Goal: Task Accomplishment & Management: Complete application form

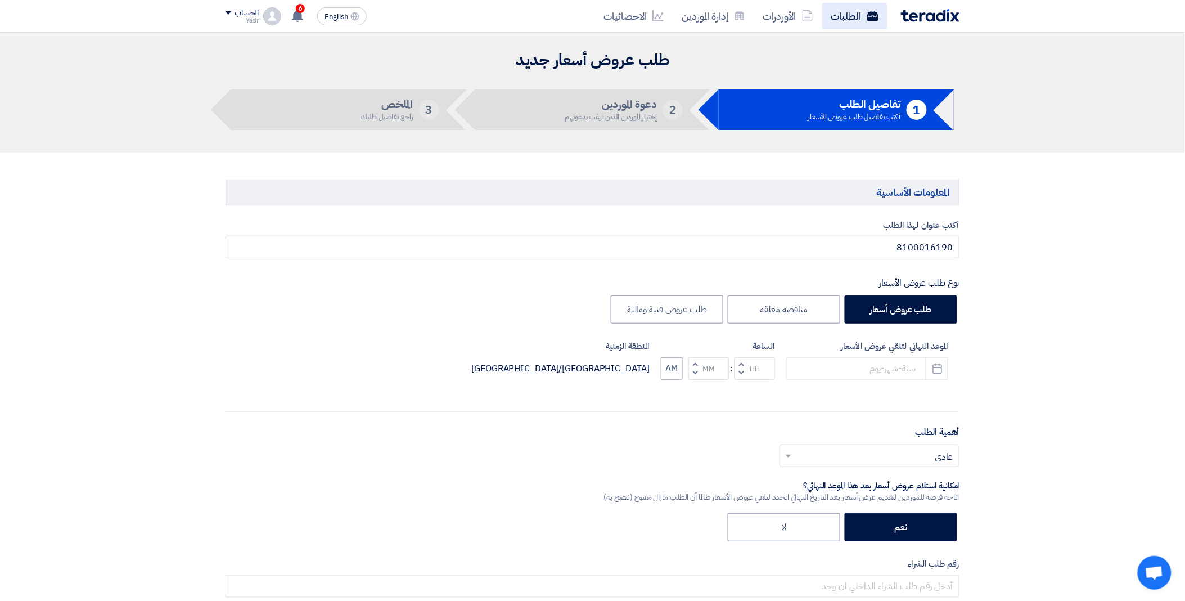
click at [851, 19] on link "الطلبات" at bounding box center [854, 16] width 65 height 26
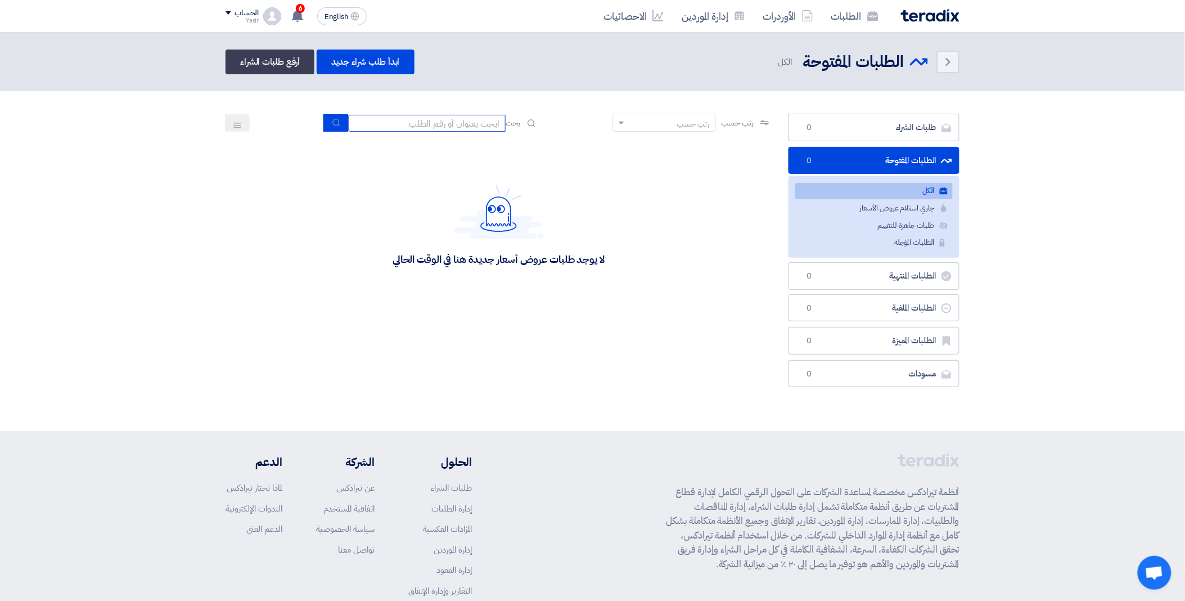
click at [431, 121] on input at bounding box center [426, 123] width 157 height 17
paste input "8100016156"
type input "8100016156"
click at [332, 121] on icon "submit" at bounding box center [336, 122] width 9 height 9
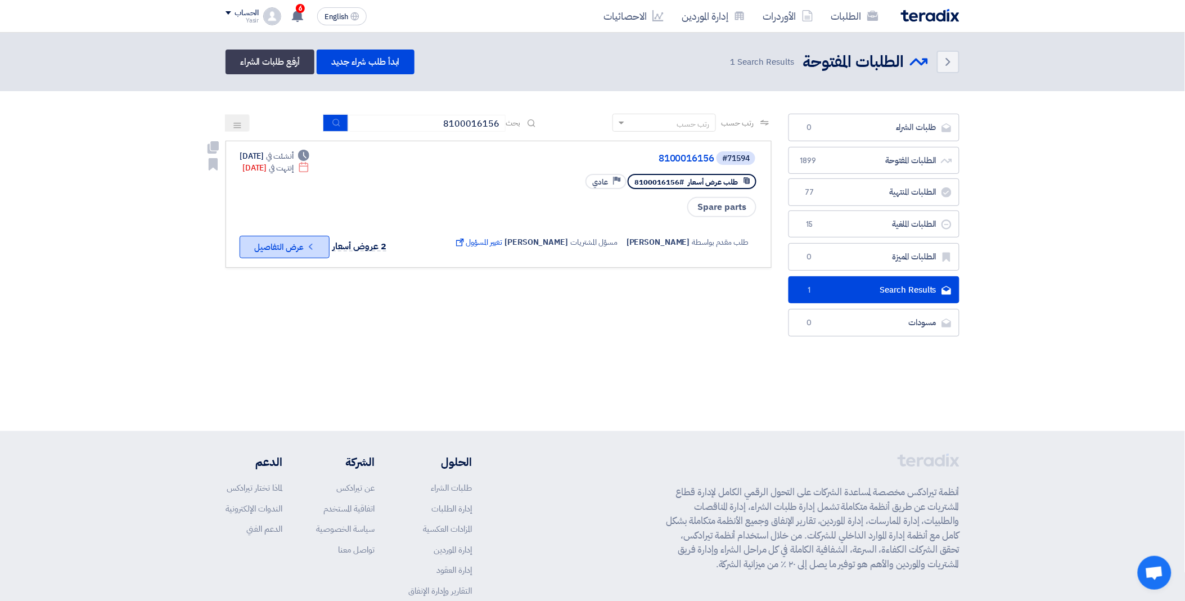
click at [290, 238] on button "Check details عرض التفاصيل" at bounding box center [285, 247] width 90 height 22
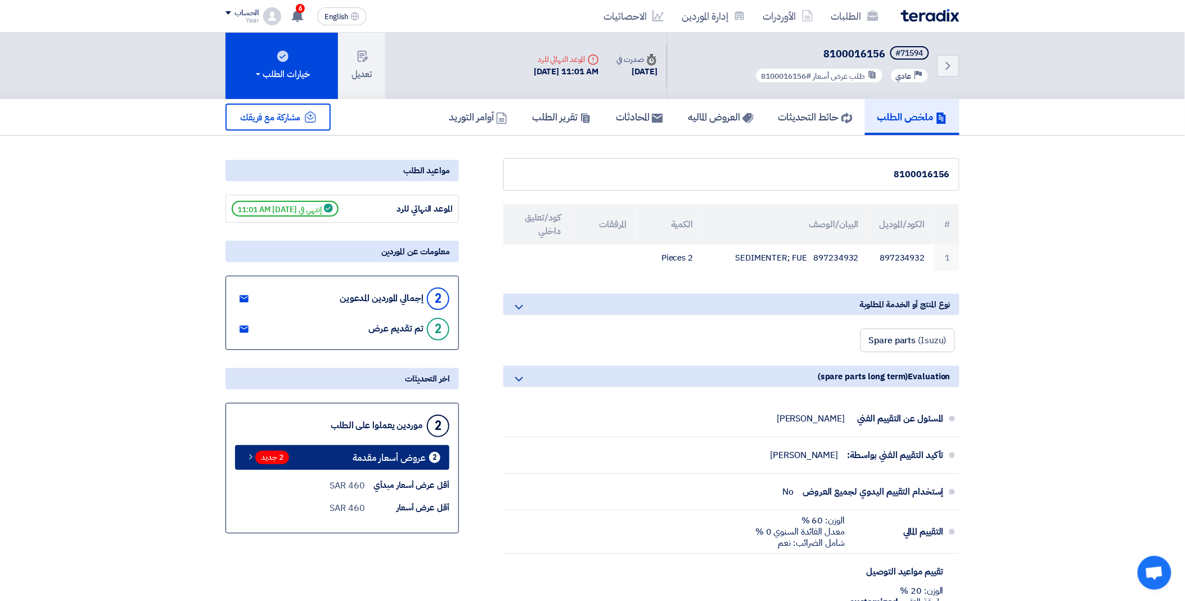
click at [271, 456] on span "2 جديد" at bounding box center [272, 457] width 34 height 13
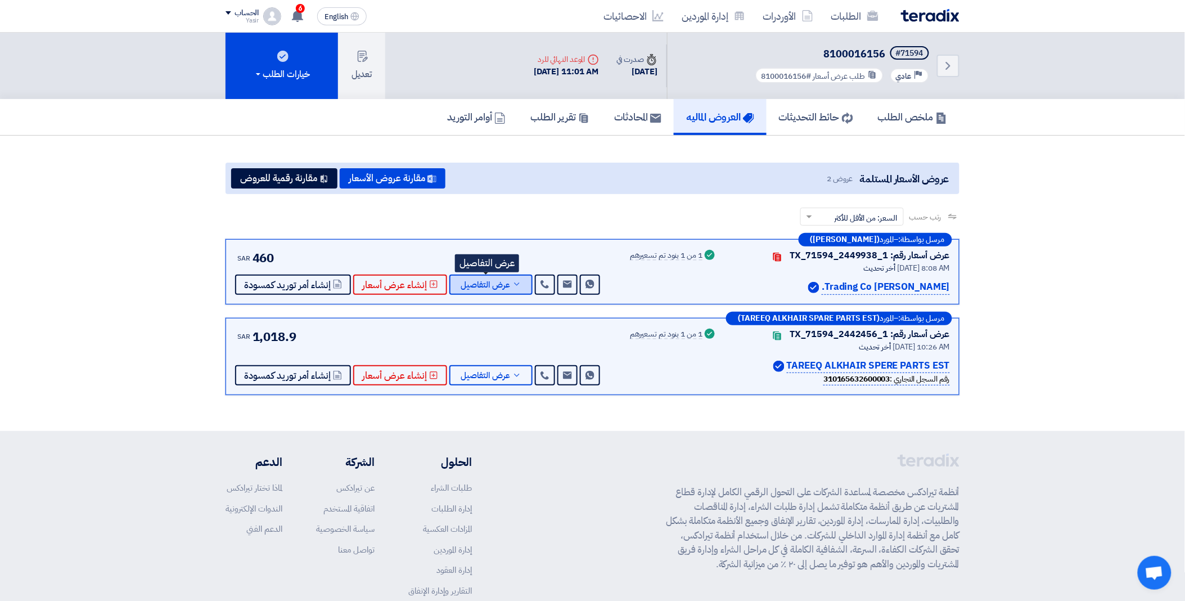
click at [492, 281] on span "عرض التفاصيل" at bounding box center [485, 285] width 49 height 8
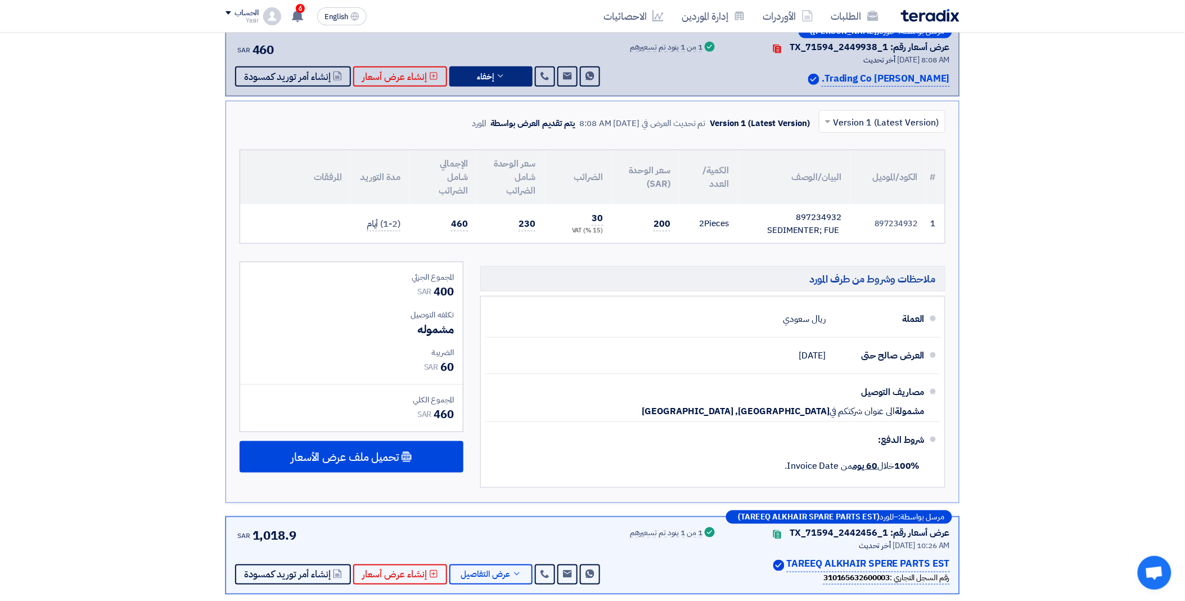
scroll to position [250, 0]
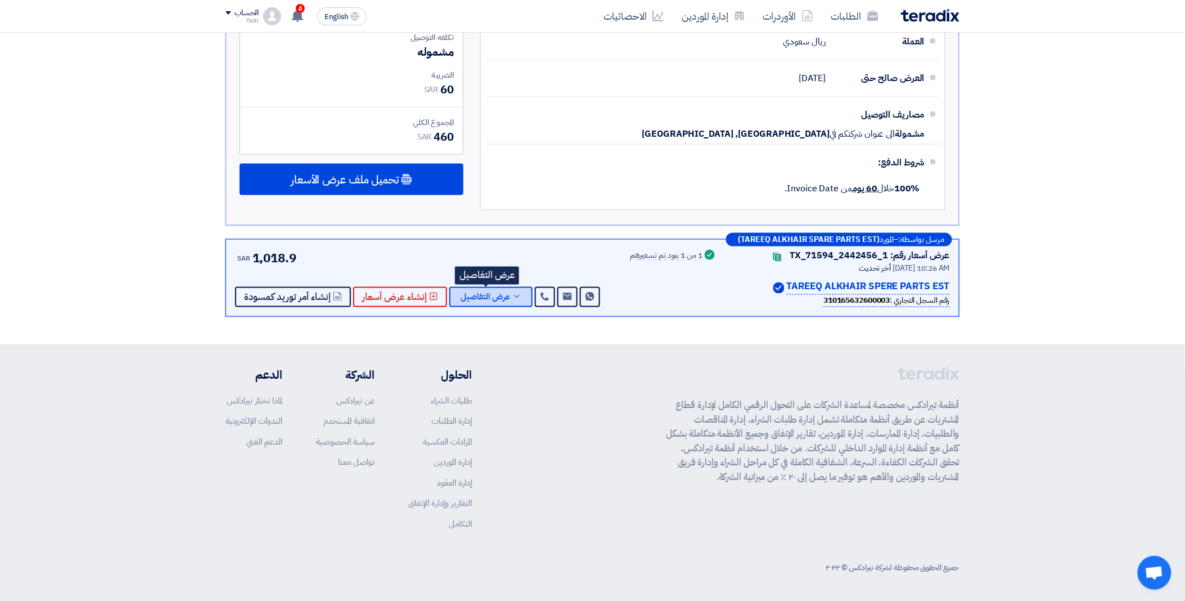
click at [496, 294] on span "عرض التفاصيل" at bounding box center [485, 297] width 49 height 8
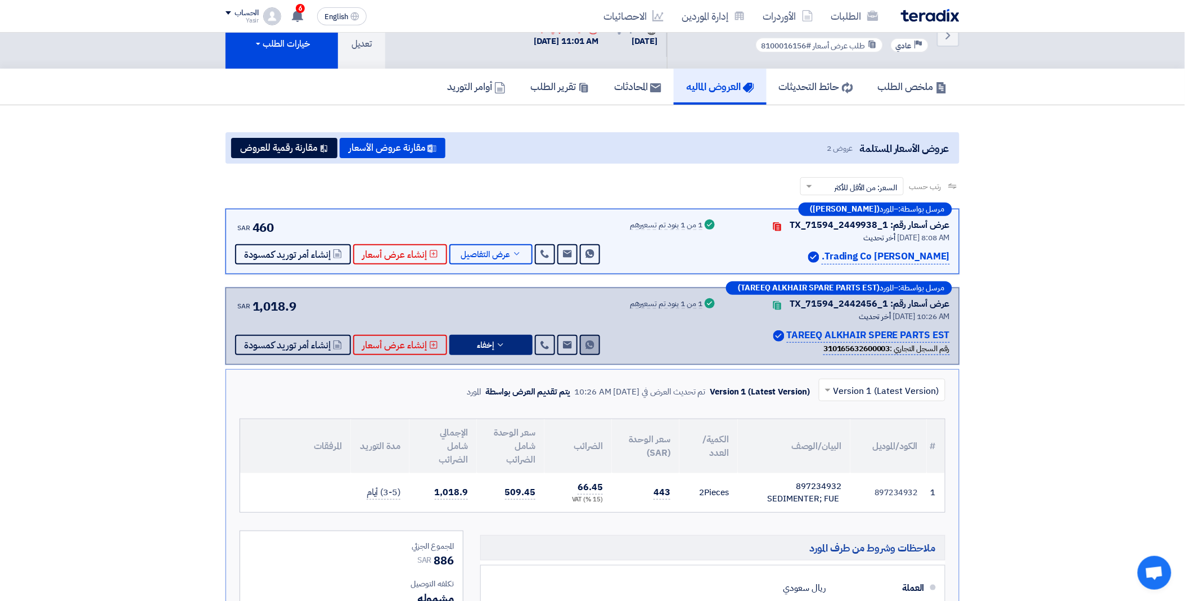
scroll to position [0, 0]
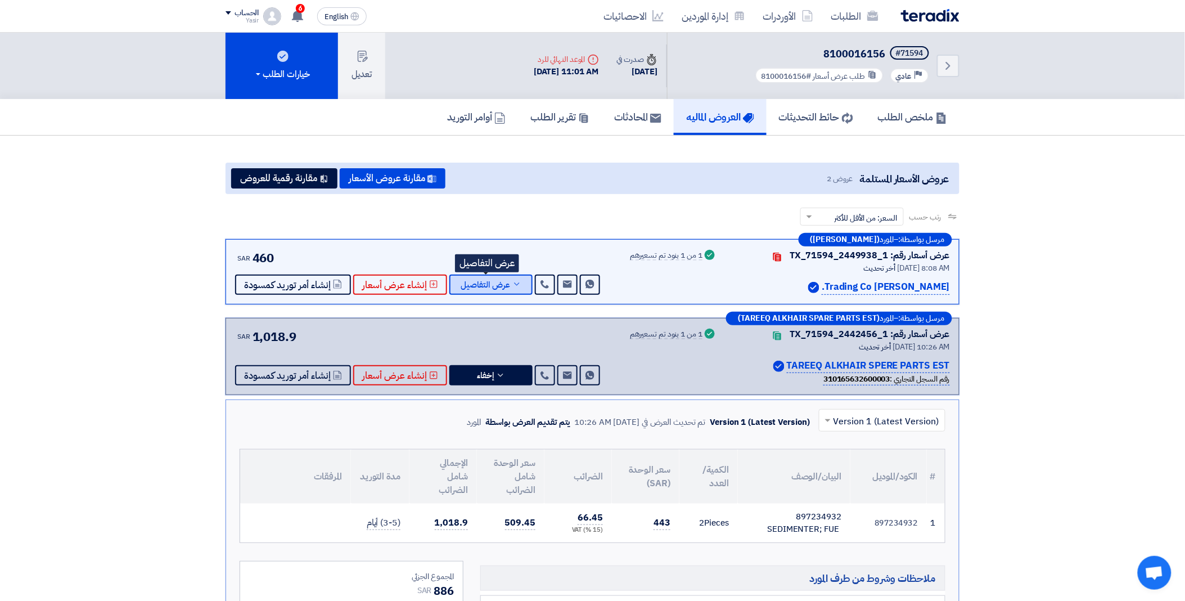
click at [492, 289] on span "عرض التفاصيل" at bounding box center [485, 285] width 49 height 8
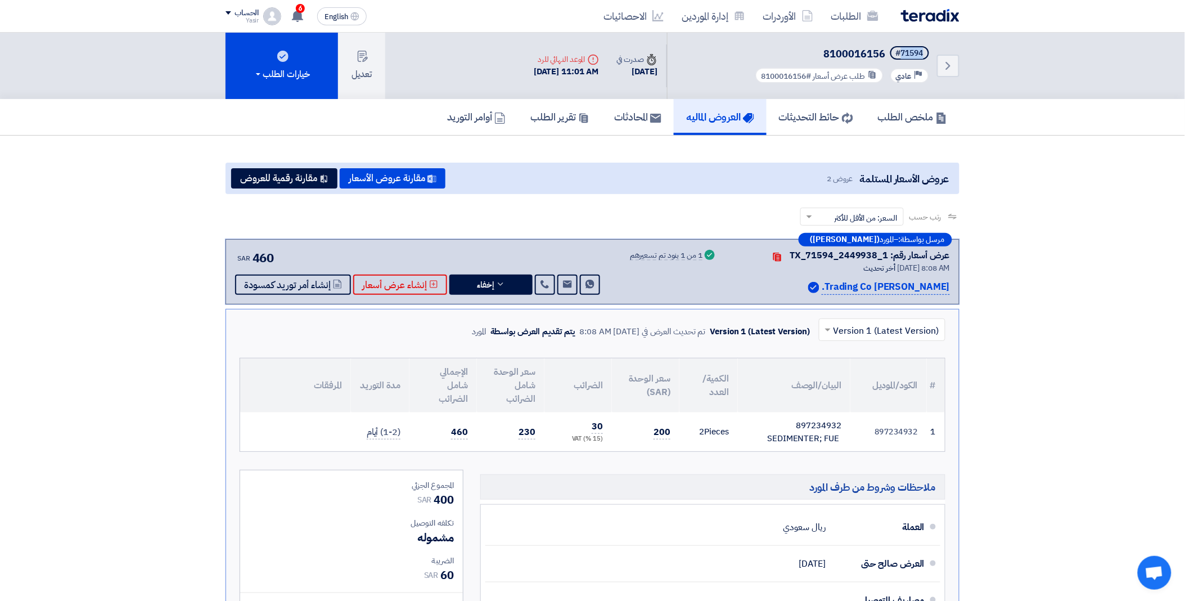
drag, startPoint x: 899, startPoint y: 53, endPoint x: 953, endPoint y: 49, distance: 54.1
click at [953, 49] on div "Back #71594 8100016156 Priority عادي طلب عرض أسعار #8100016156" at bounding box center [813, 66] width 292 height 66
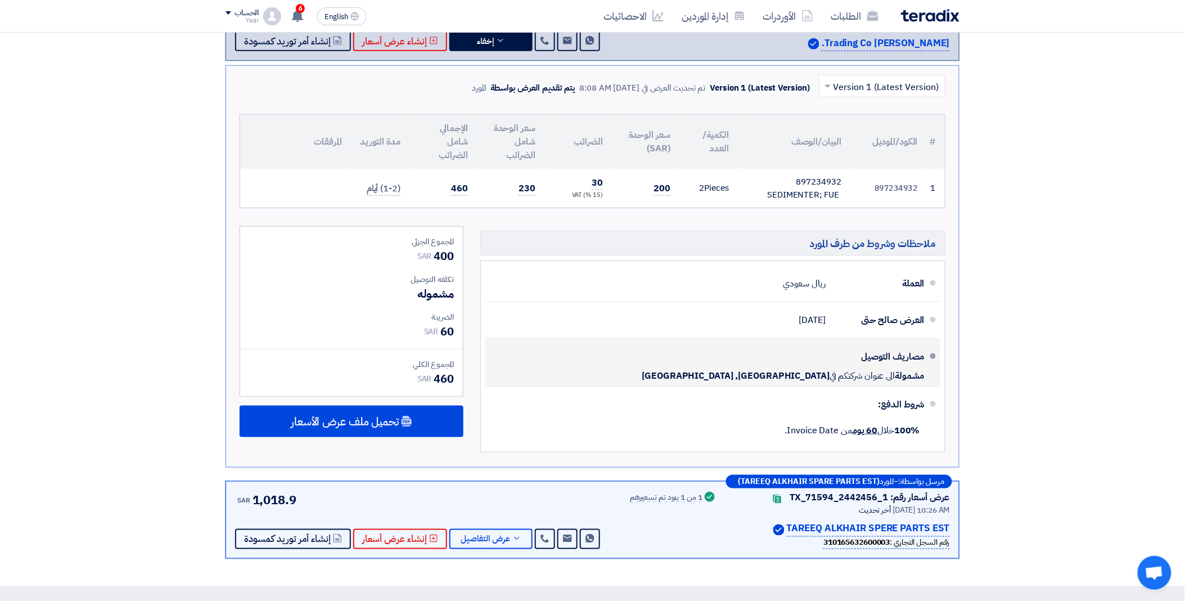
scroll to position [250, 0]
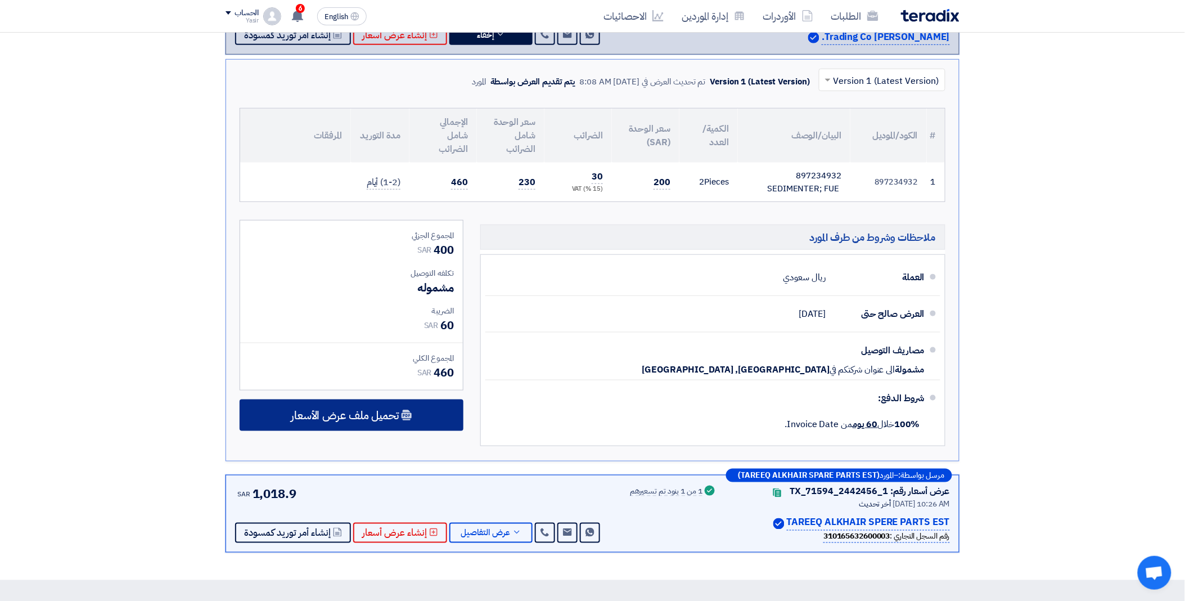
click at [402, 406] on div "تحميل ملف عرض الأسعار" at bounding box center [352, 414] width 224 height 31
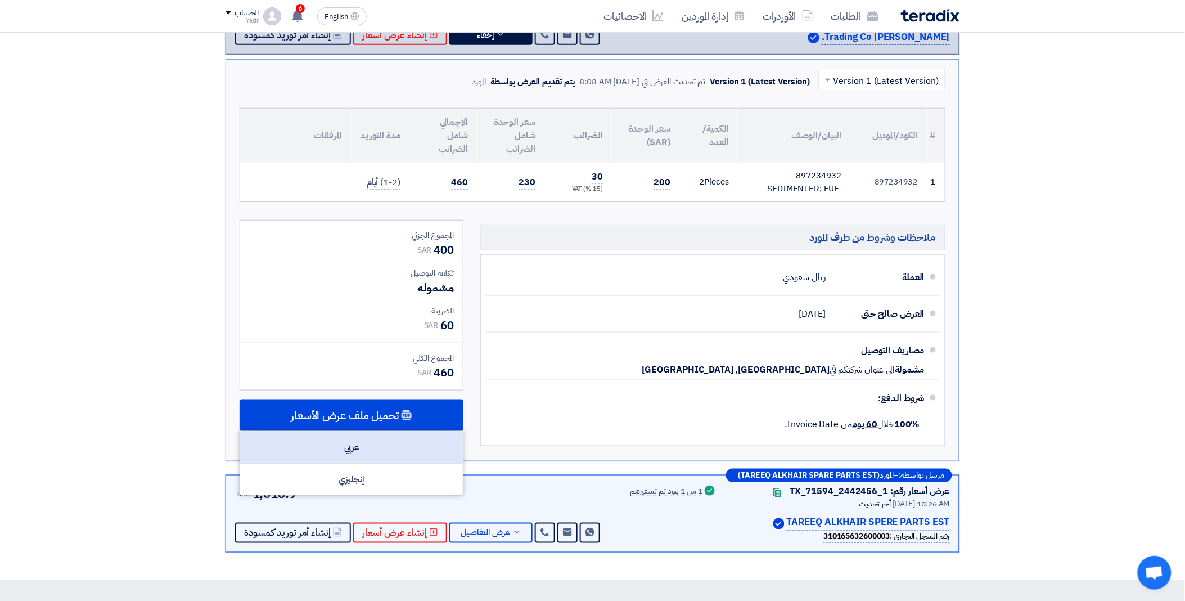
click at [372, 441] on div "عربي" at bounding box center [351, 447] width 223 height 32
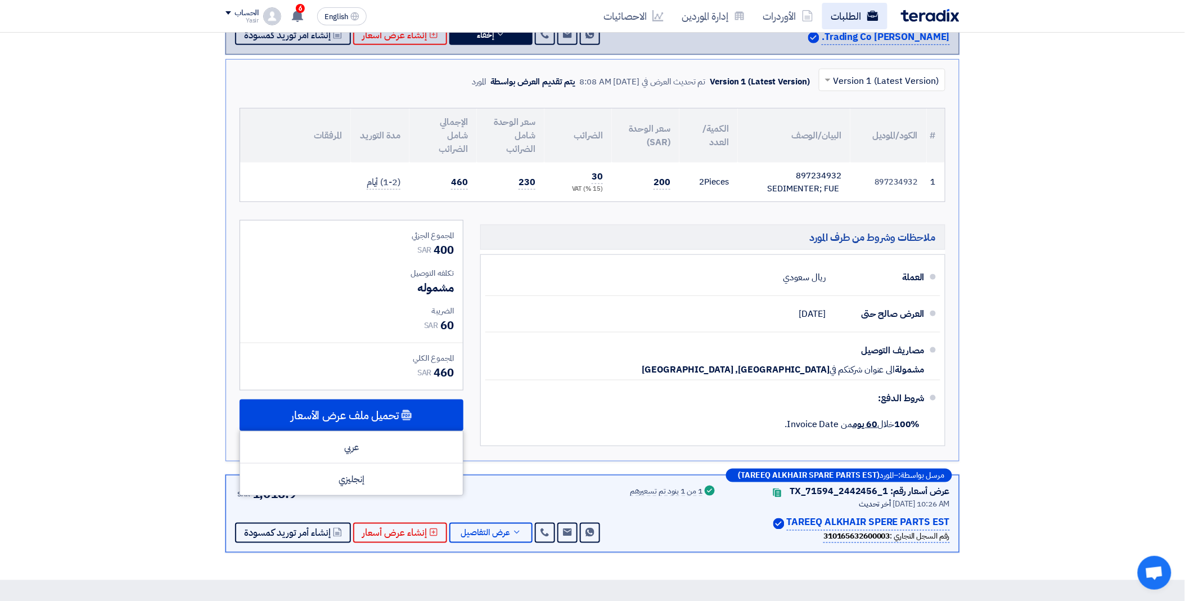
click at [828, 15] on link "الطلبات" at bounding box center [854, 16] width 65 height 26
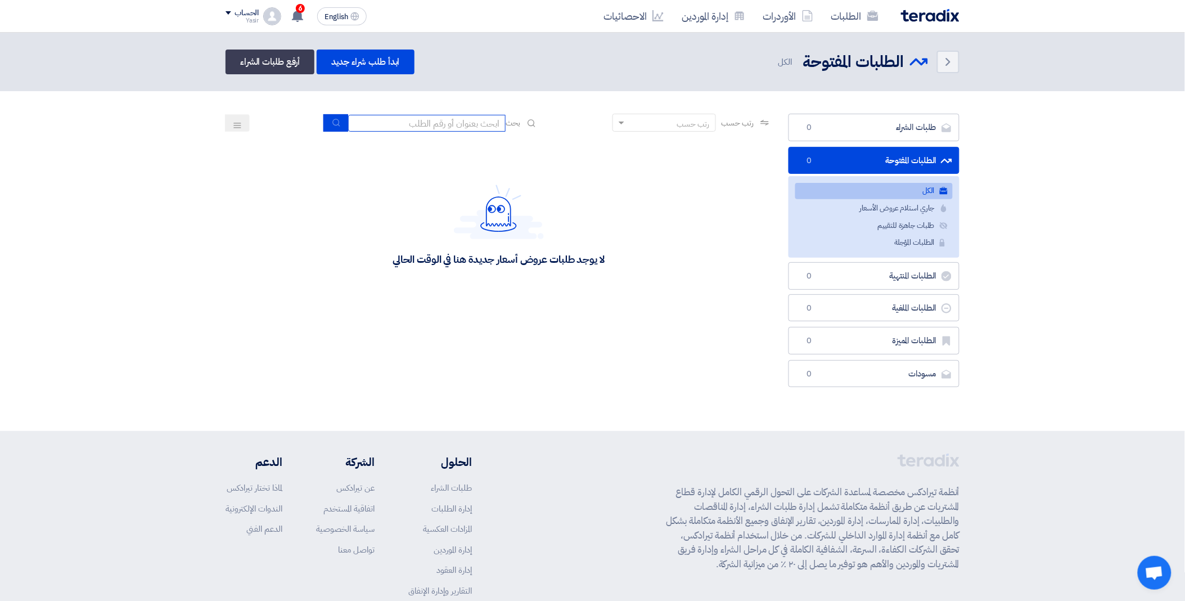
click at [386, 124] on input at bounding box center [426, 123] width 157 height 17
paste input "8100016154"
type input "8100016154"
click at [334, 119] on icon "submit" at bounding box center [336, 122] width 9 height 9
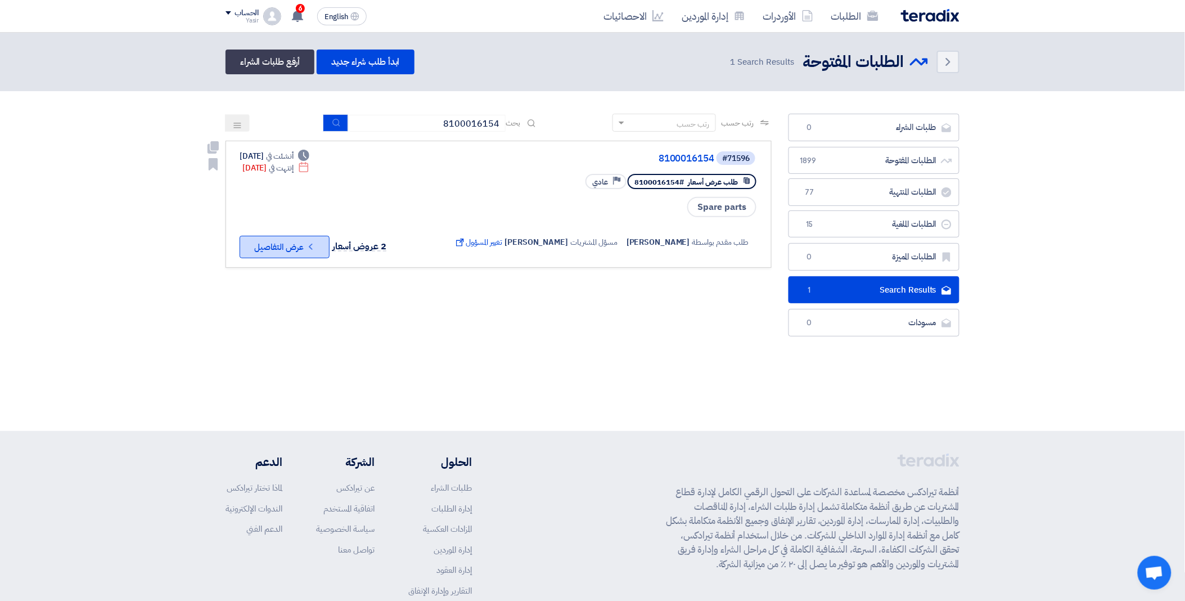
click at [291, 246] on button "Check details عرض التفاصيل" at bounding box center [285, 247] width 90 height 22
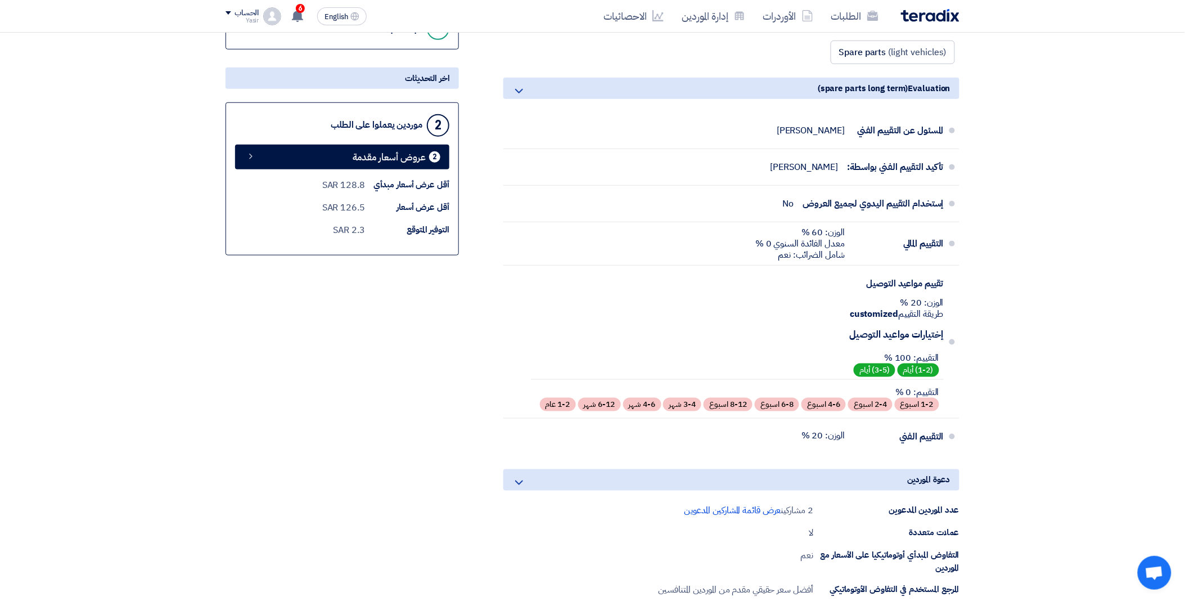
scroll to position [125, 0]
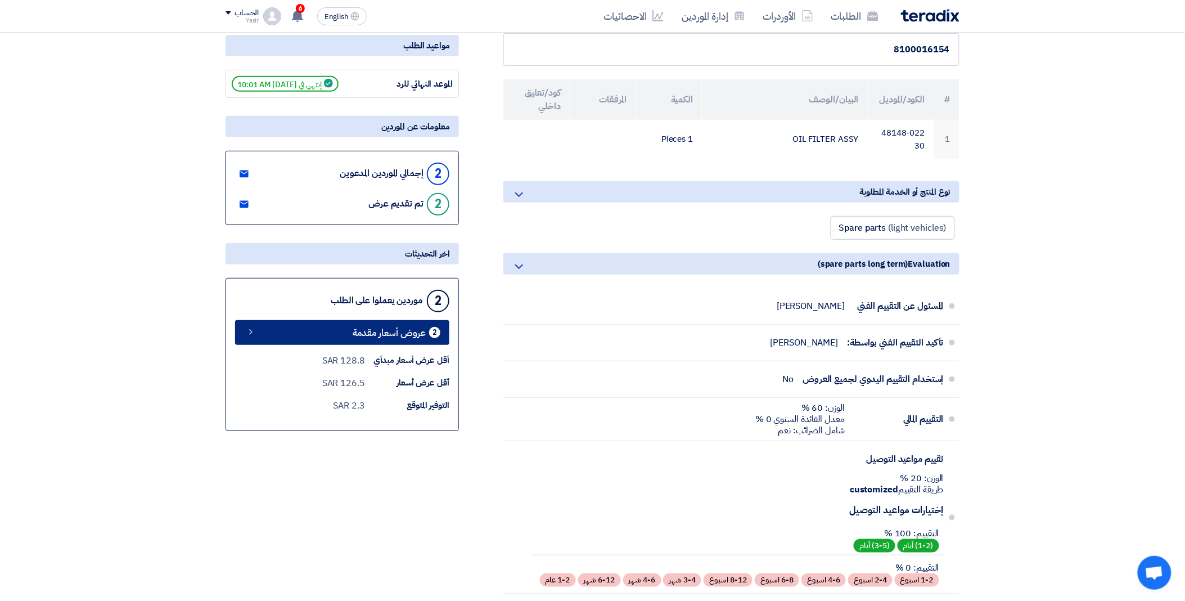
click at [391, 334] on span "عروض أسعار مقدمة" at bounding box center [389, 332] width 73 height 8
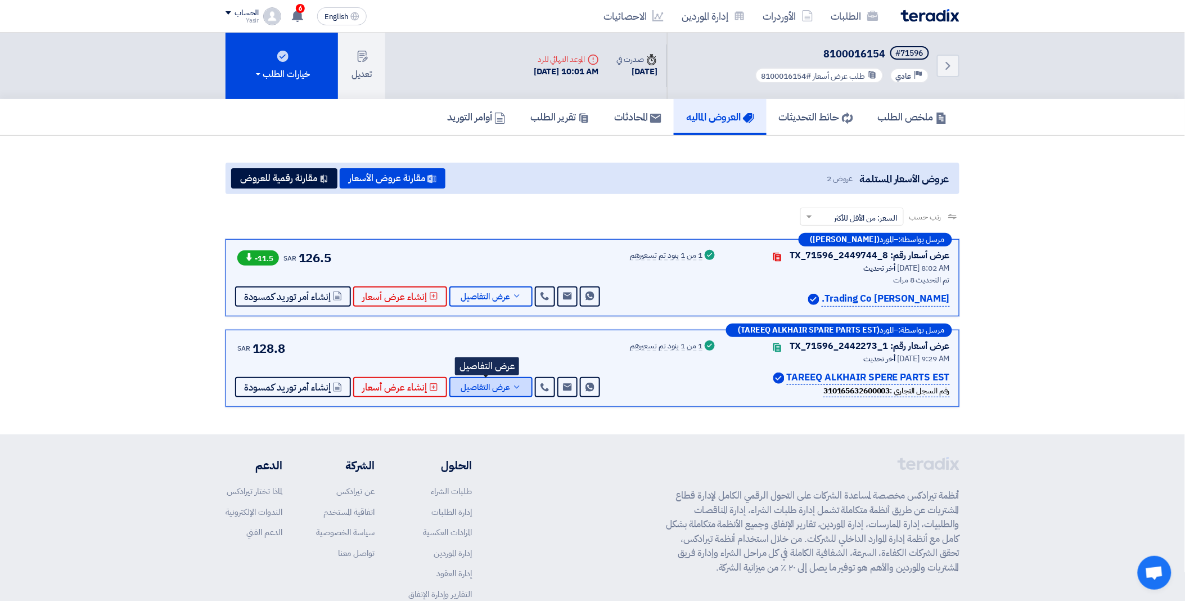
click at [481, 379] on button "عرض التفاصيل" at bounding box center [490, 387] width 83 height 20
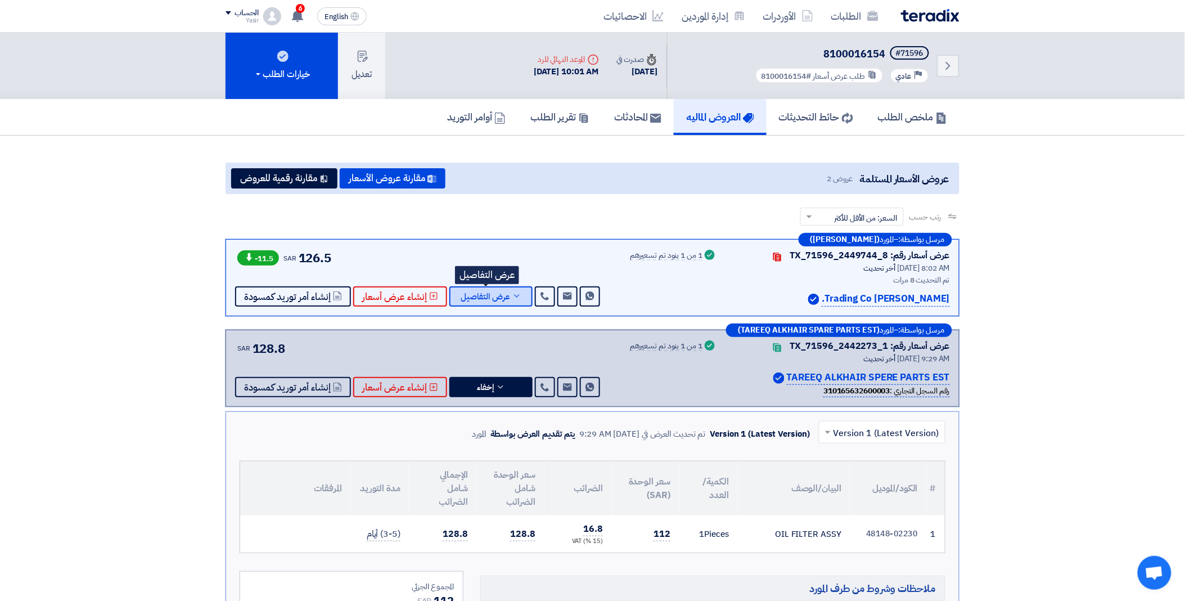
click at [482, 292] on span "عرض التفاصيل" at bounding box center [485, 296] width 49 height 8
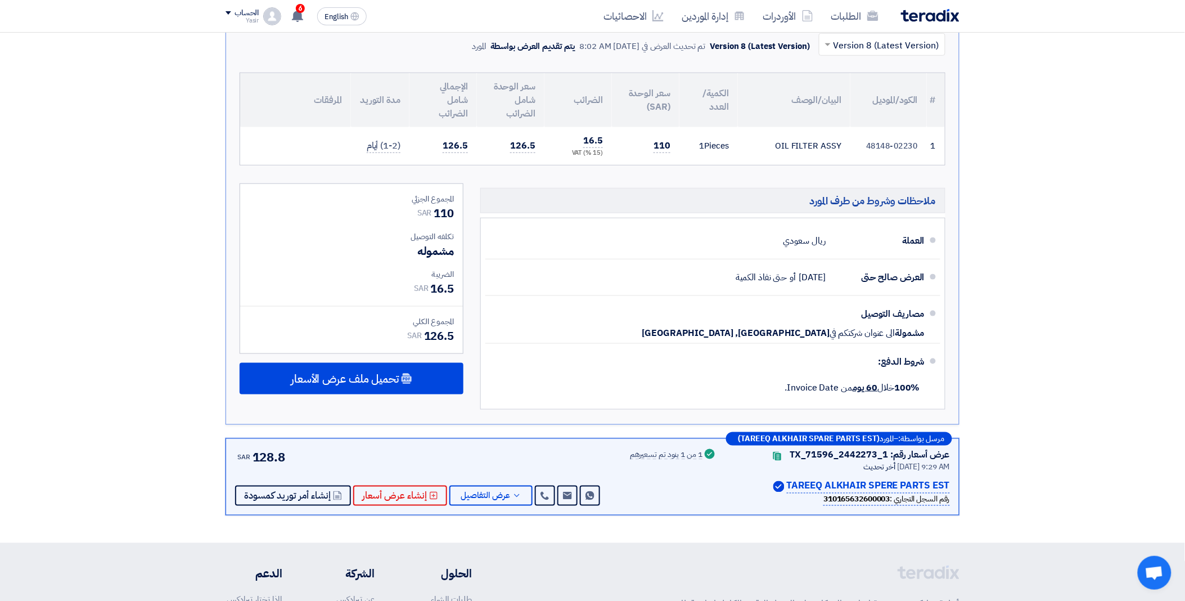
scroll to position [312, 0]
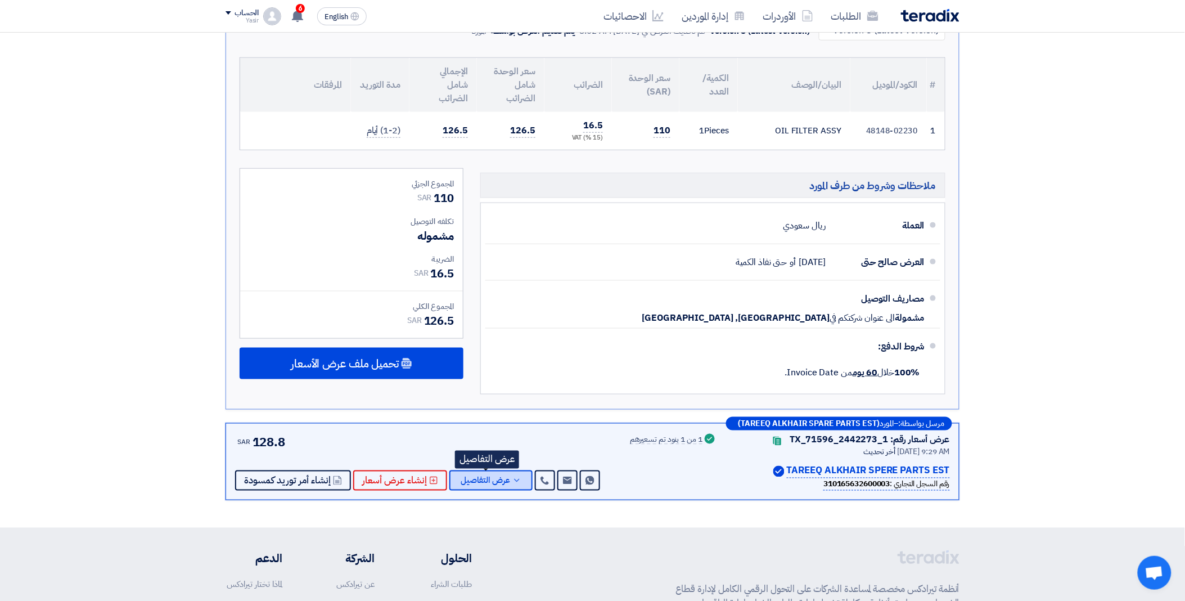
click at [505, 475] on button "عرض التفاصيل" at bounding box center [490, 480] width 83 height 20
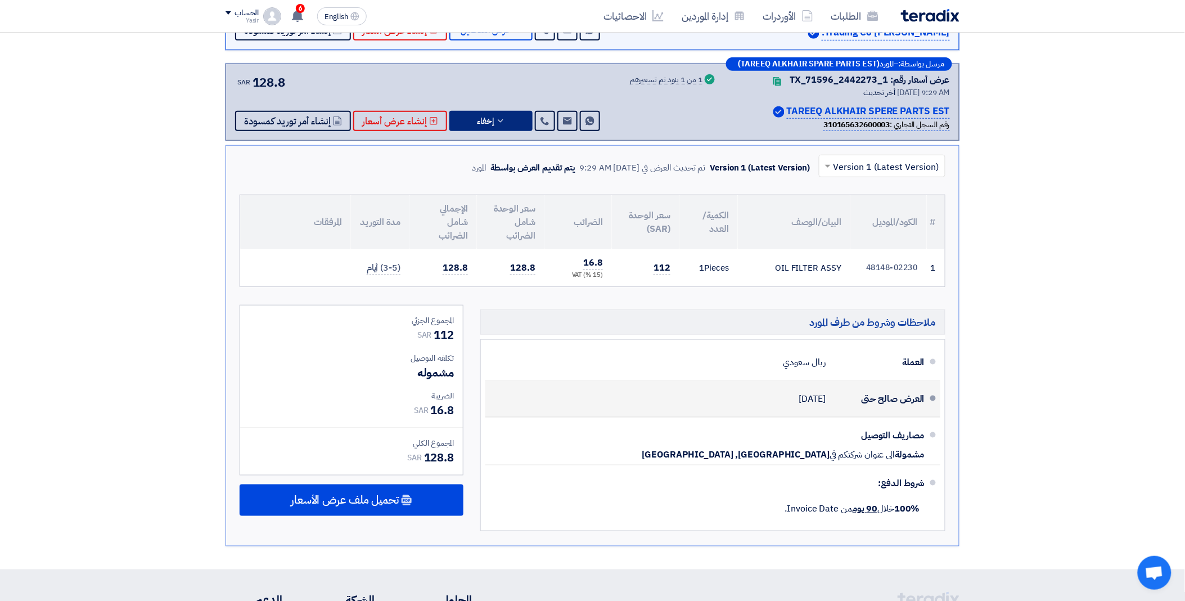
scroll to position [187, 0]
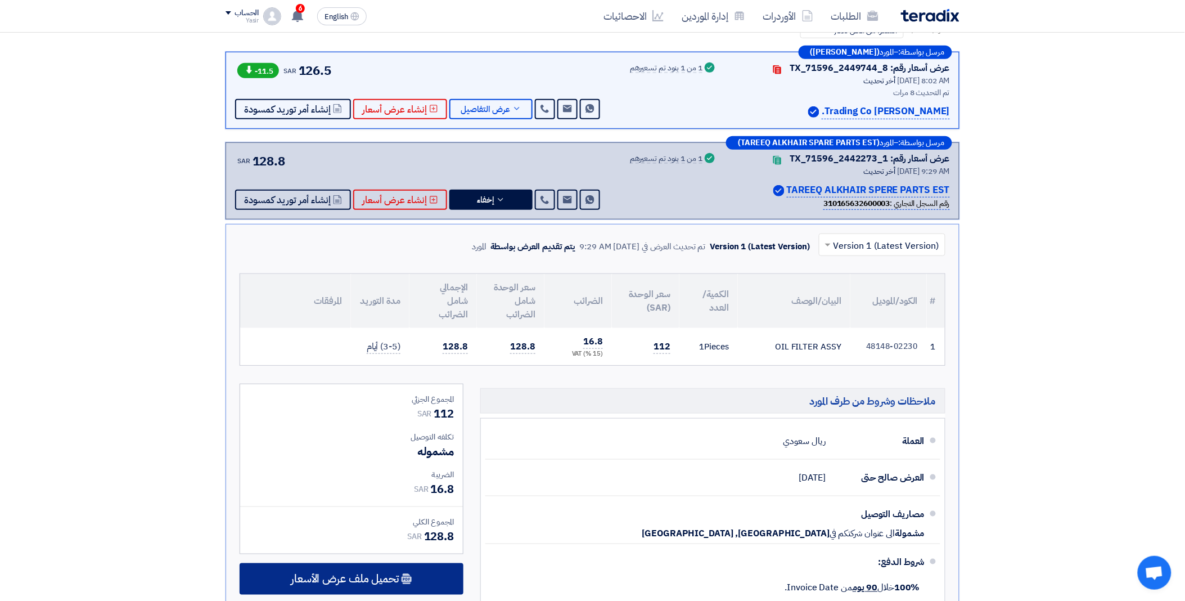
click at [370, 566] on div "تحميل ملف عرض الأسعار" at bounding box center [352, 578] width 224 height 31
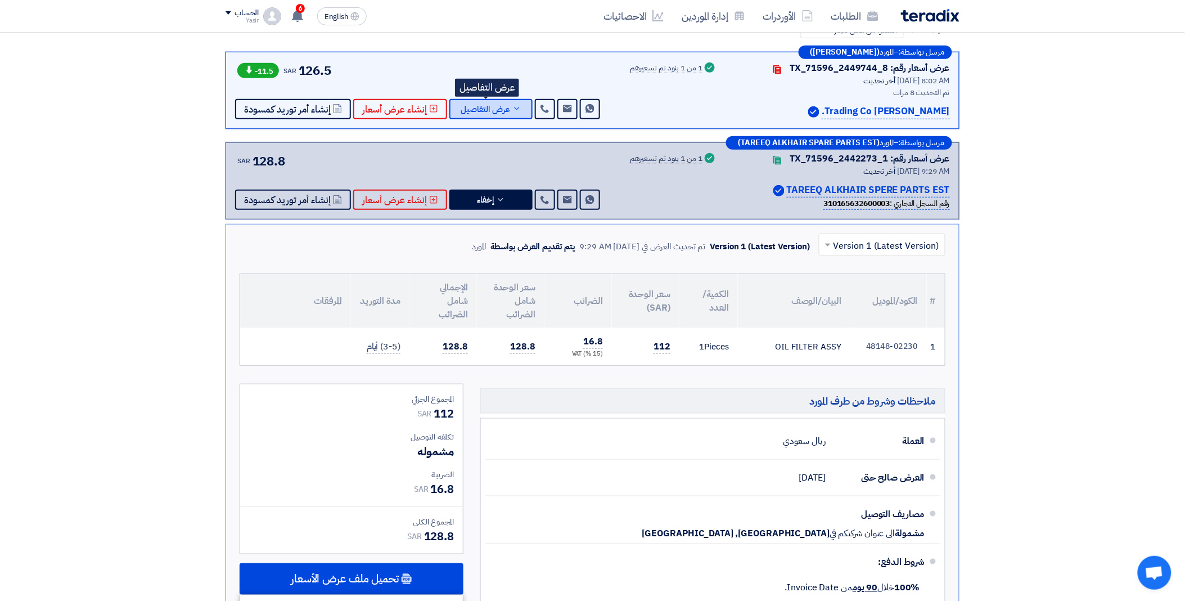
click at [487, 110] on span "عرض التفاصيل" at bounding box center [485, 109] width 49 height 8
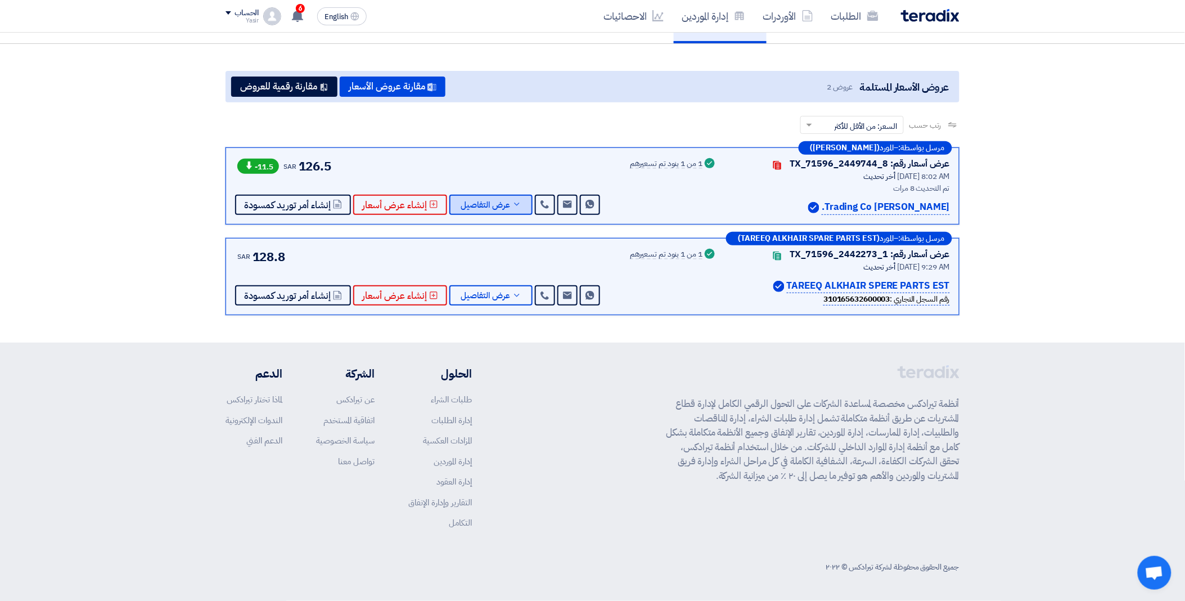
scroll to position [89, 0]
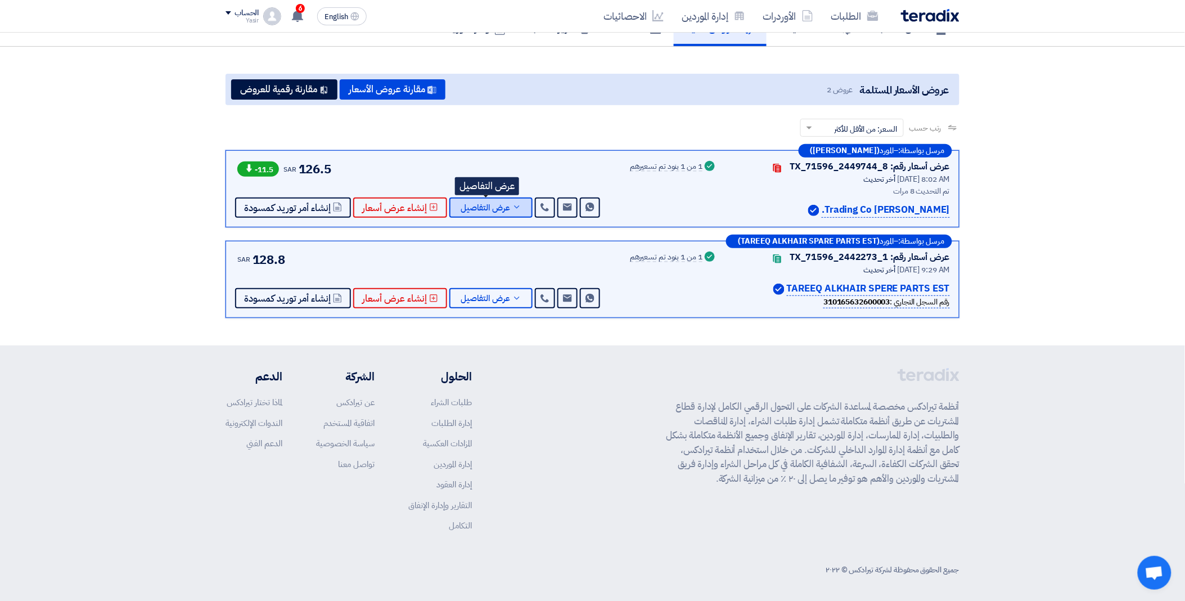
click at [489, 209] on span "عرض التفاصيل" at bounding box center [485, 208] width 49 height 8
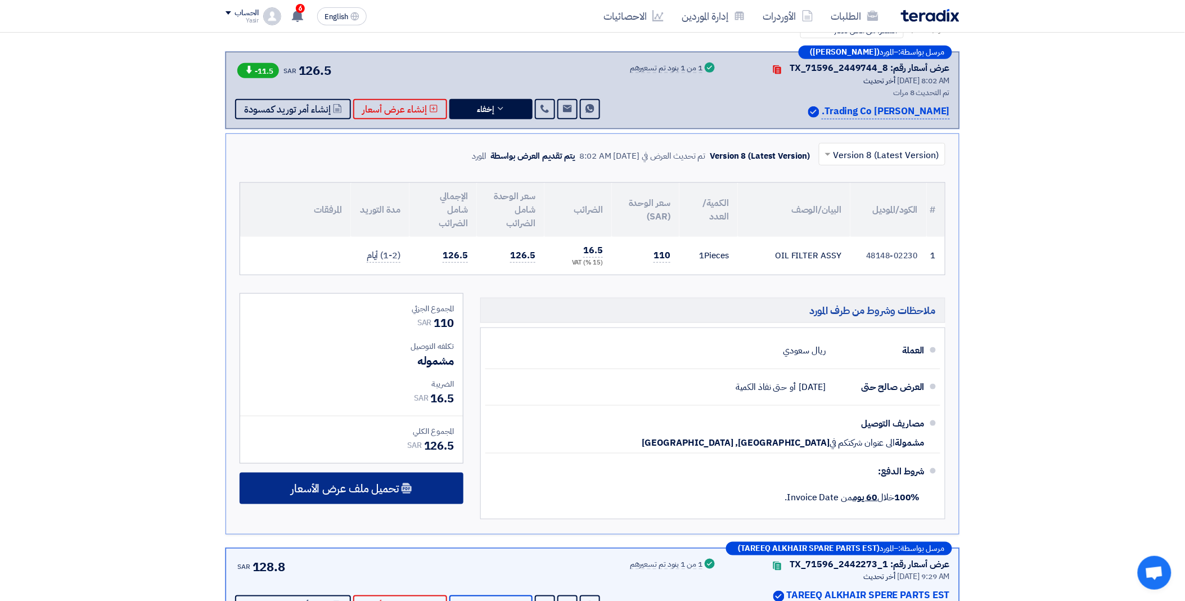
click at [363, 490] on span "تحميل ملف عرض الأسعار" at bounding box center [345, 488] width 108 height 10
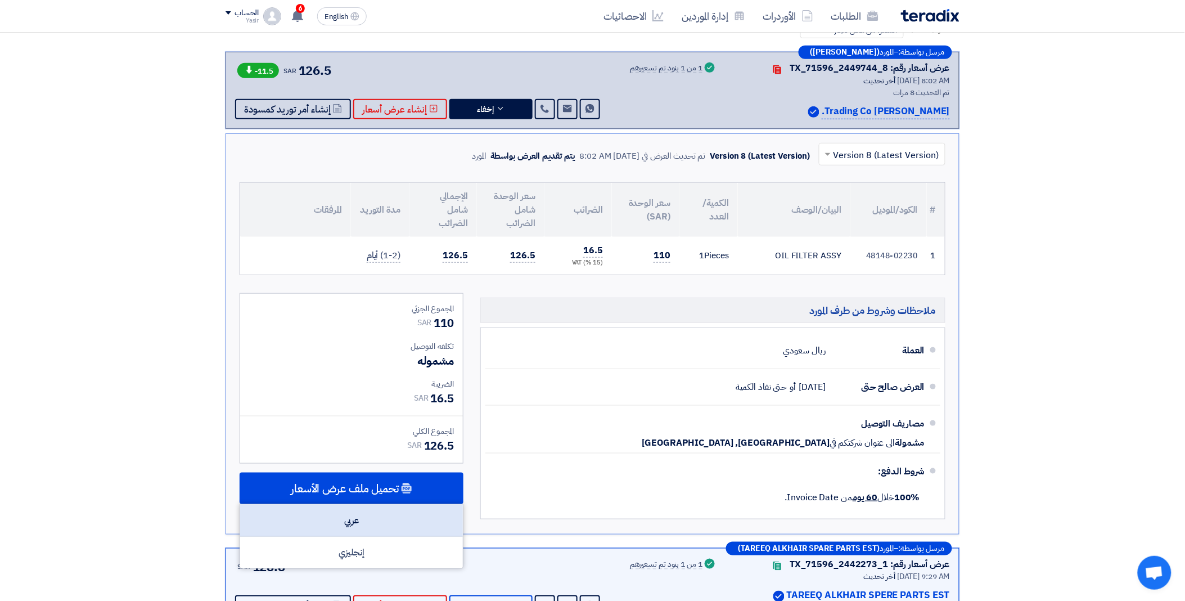
click at [370, 512] on div "عربي" at bounding box center [351, 521] width 223 height 32
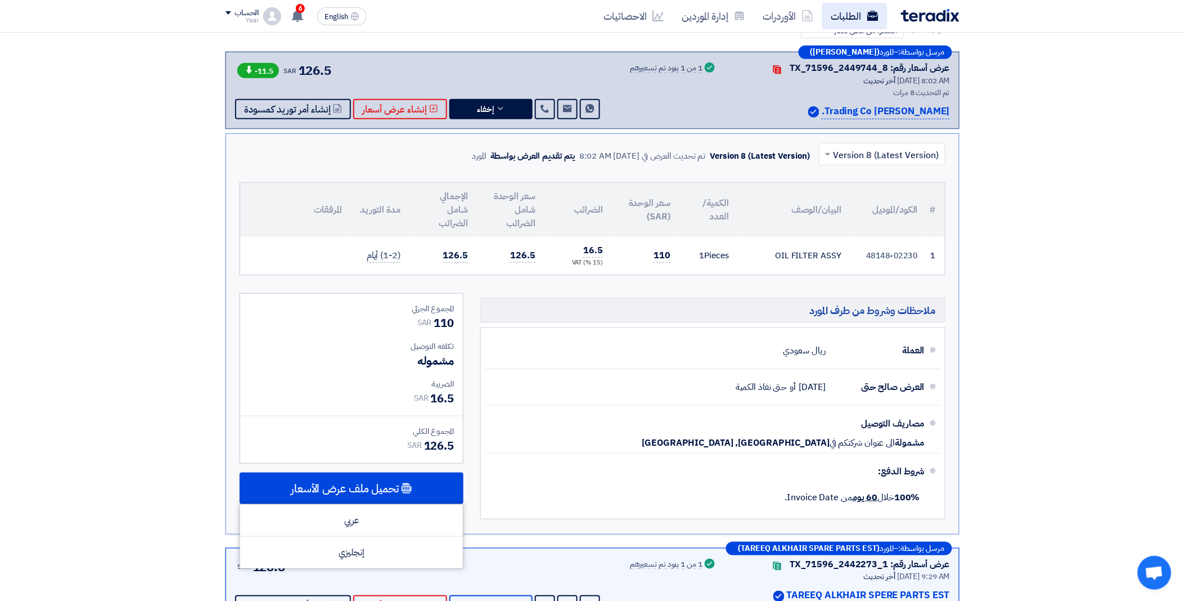
click at [834, 24] on link "الطلبات" at bounding box center [854, 16] width 65 height 26
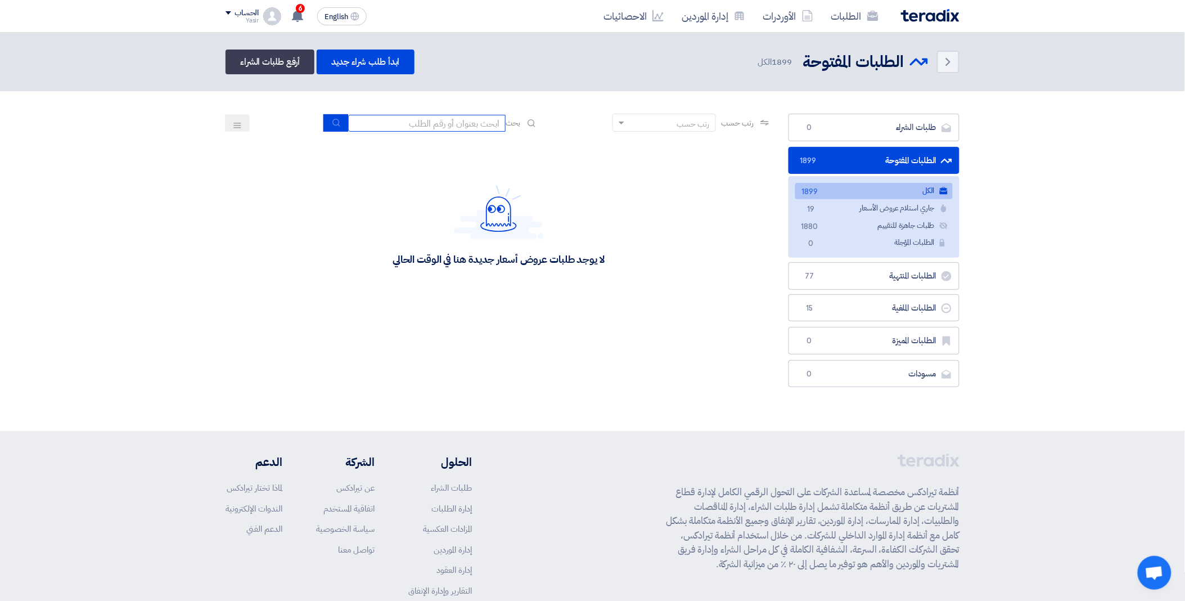
click at [428, 119] on input at bounding box center [426, 123] width 157 height 17
paste input "8100016153"
type input "8100016153"
click at [332, 124] on icon "submit" at bounding box center [336, 122] width 9 height 9
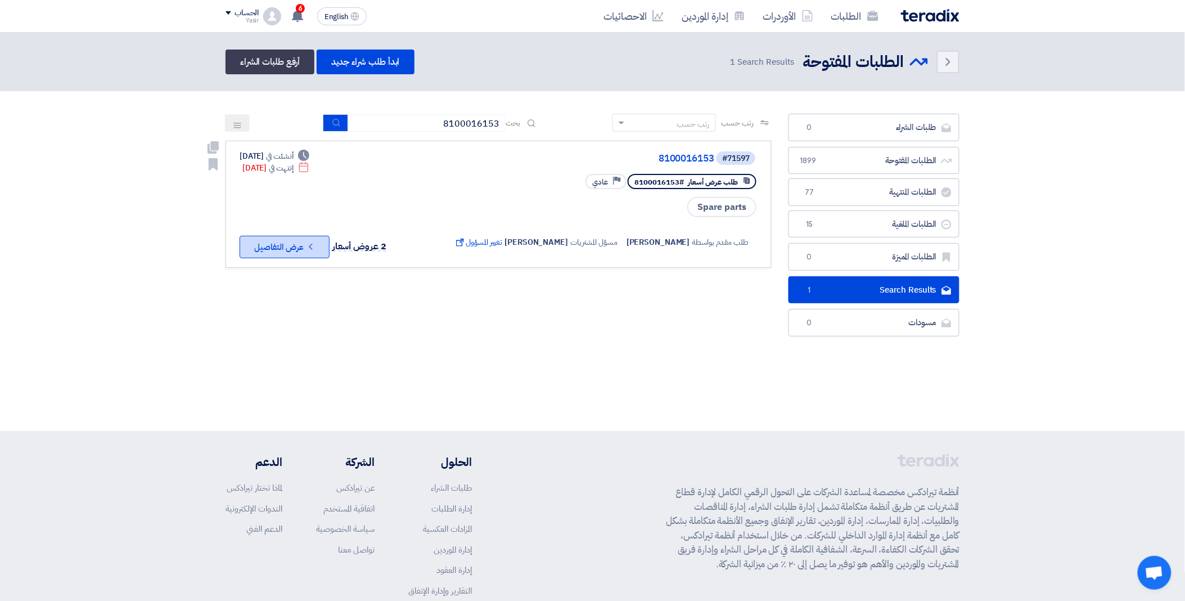
click at [290, 239] on button "Check details عرض التفاصيل" at bounding box center [285, 247] width 90 height 22
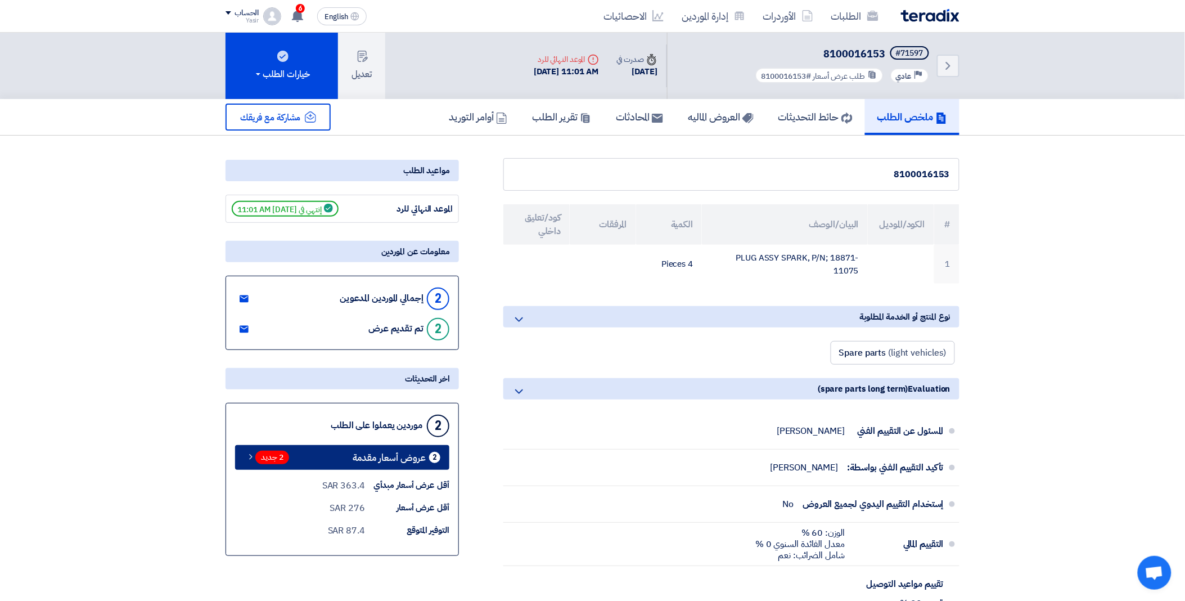
click at [265, 452] on span "2 جديد" at bounding box center [272, 457] width 34 height 13
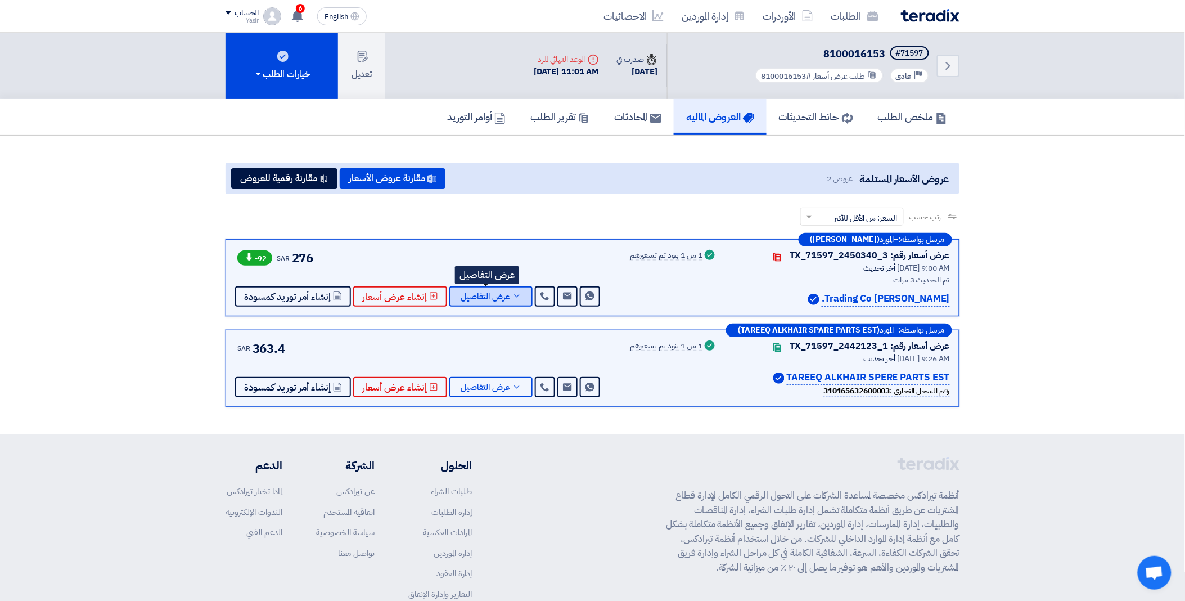
click at [493, 294] on span "عرض التفاصيل" at bounding box center [485, 296] width 49 height 8
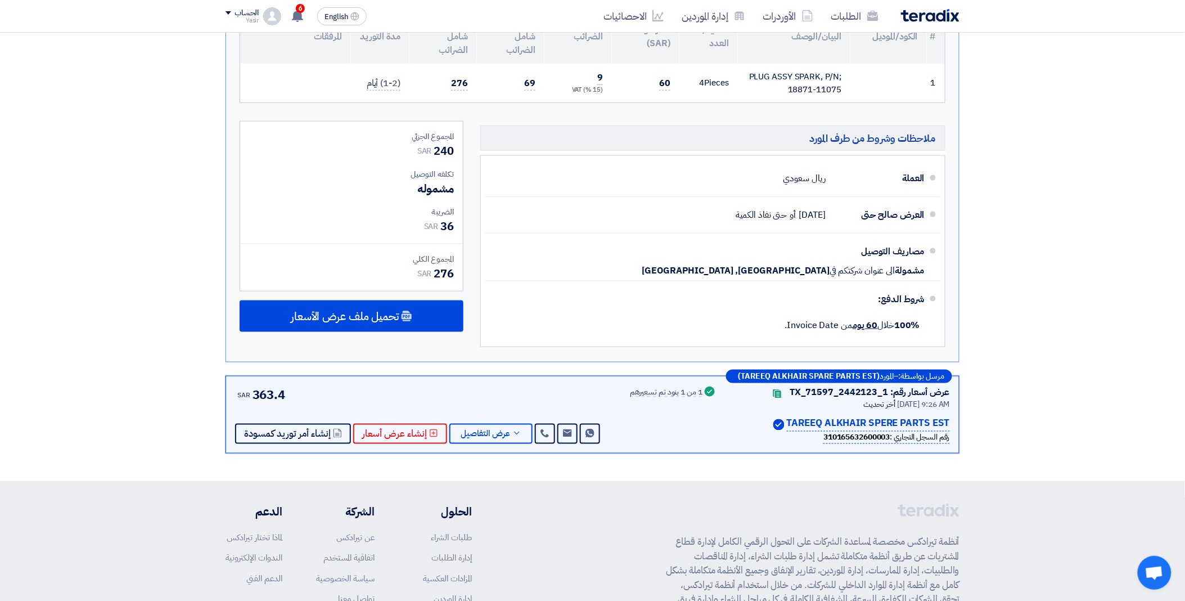
scroll to position [375, 0]
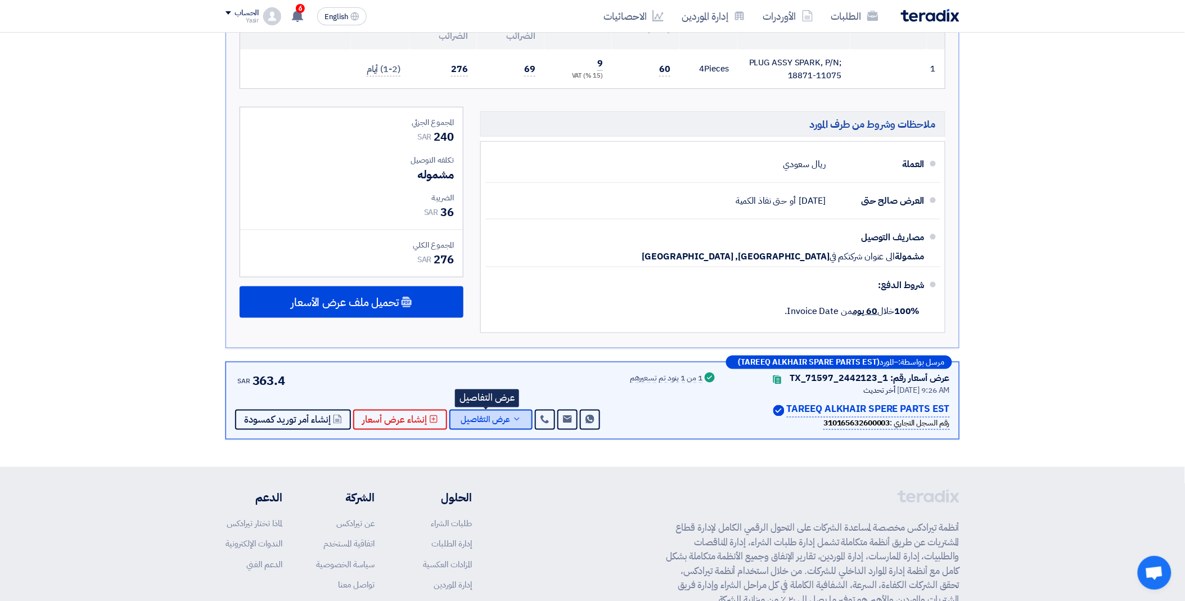
click at [484, 424] on span "عرض التفاصيل" at bounding box center [485, 420] width 49 height 8
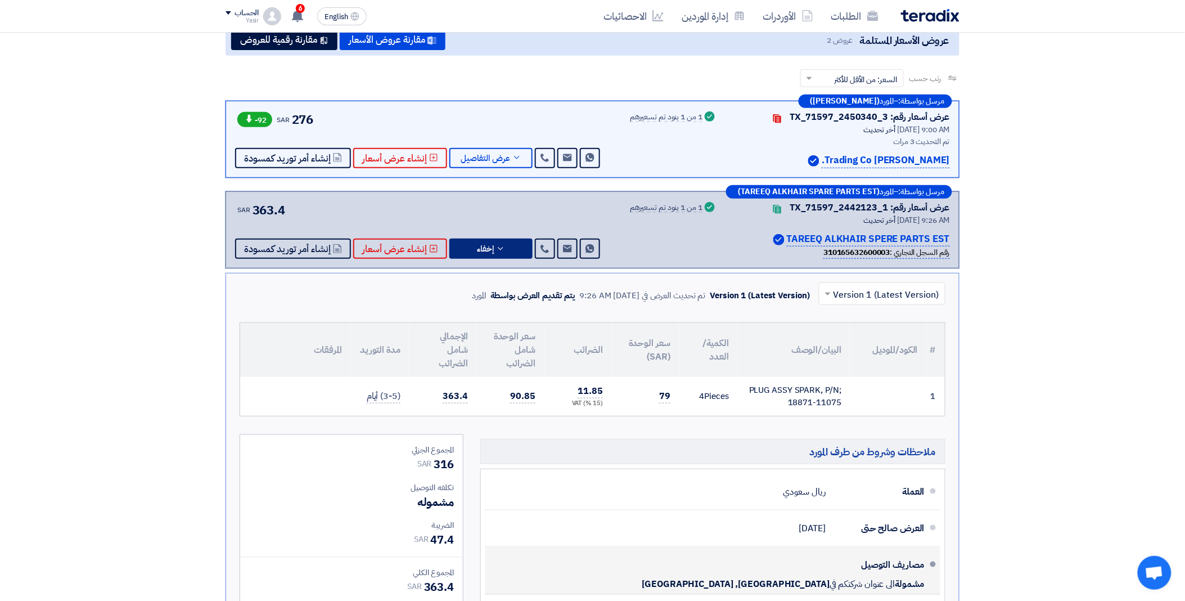
scroll to position [62, 0]
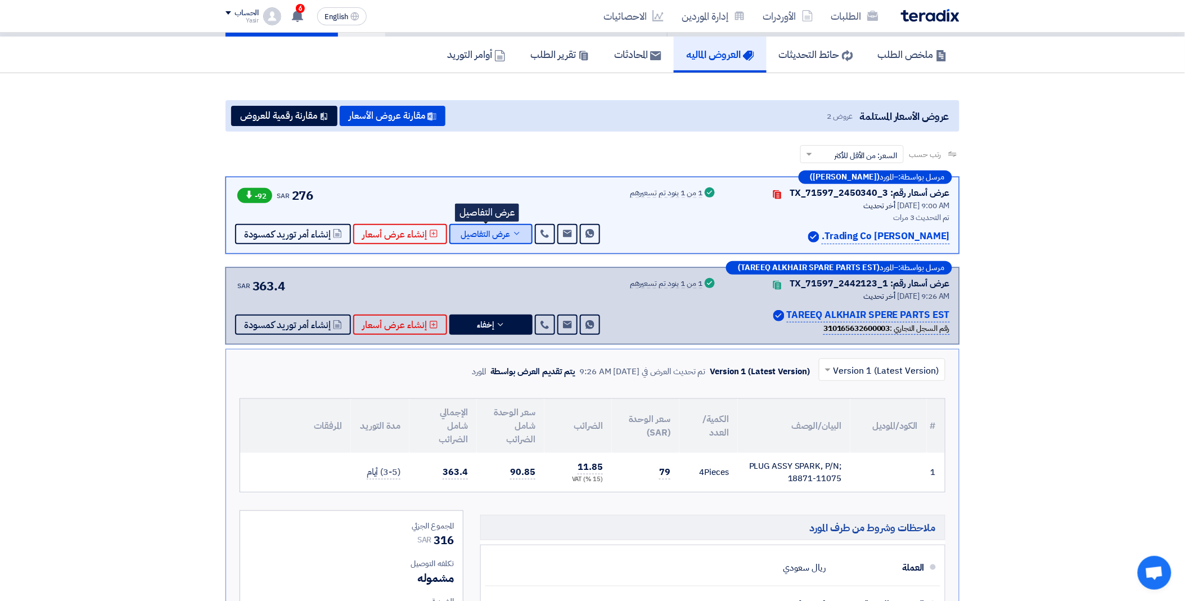
click at [494, 224] on button "عرض التفاصيل" at bounding box center [490, 234] width 83 height 20
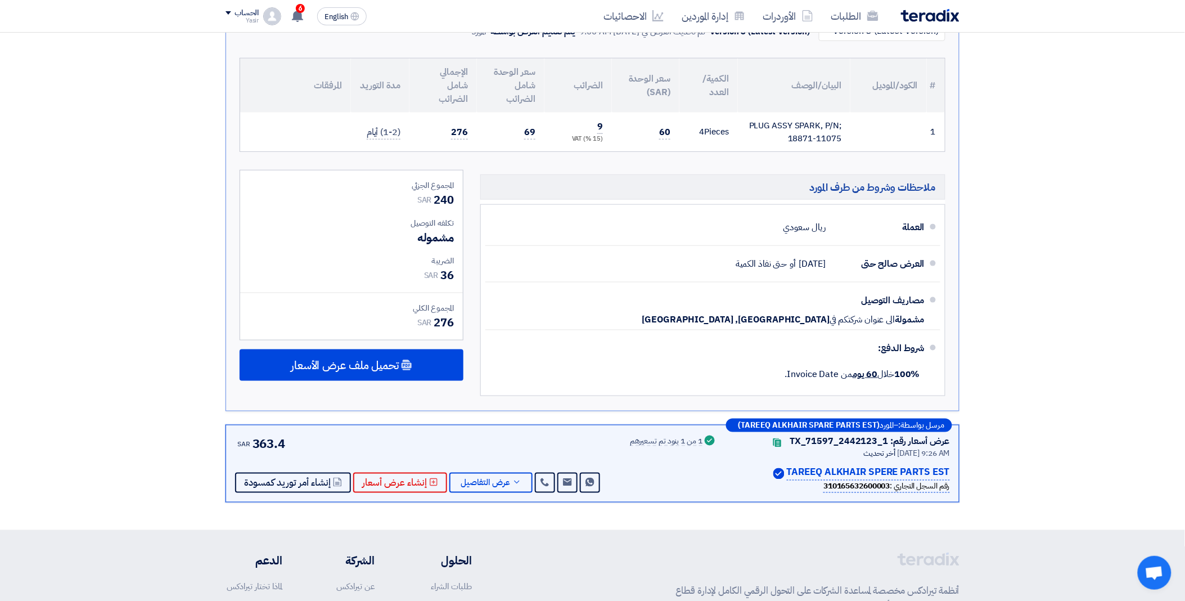
scroll to position [312, 0]
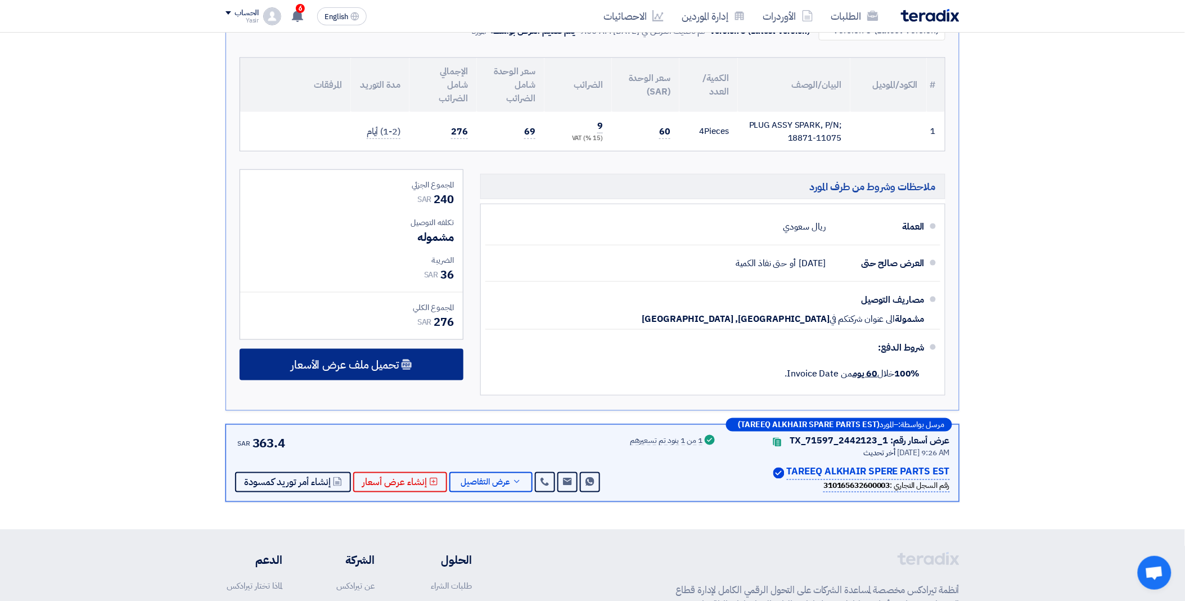
click at [374, 372] on div "تحميل ملف عرض الأسعار" at bounding box center [352, 364] width 224 height 31
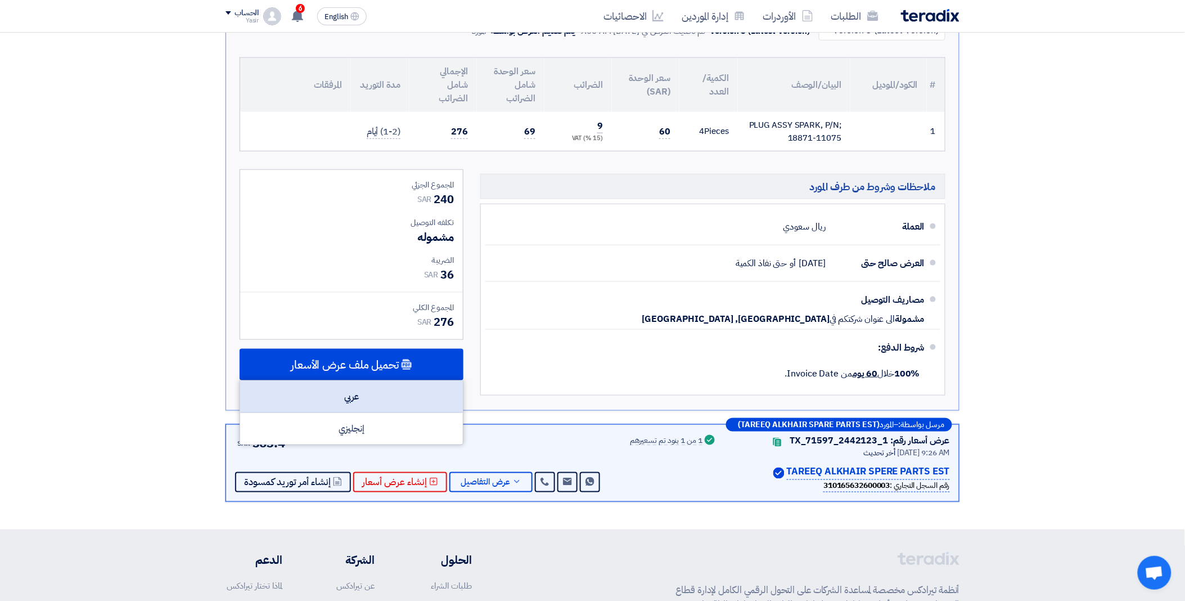
click at [363, 397] on div "عربي" at bounding box center [351, 397] width 223 height 32
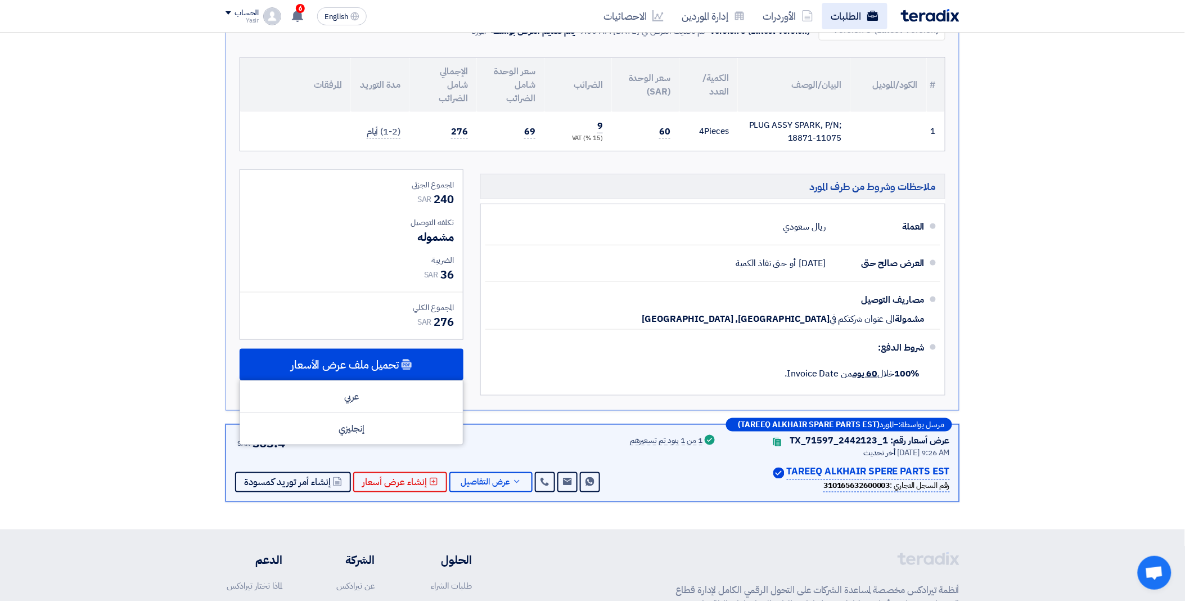
click at [848, 15] on link "الطلبات" at bounding box center [854, 16] width 65 height 26
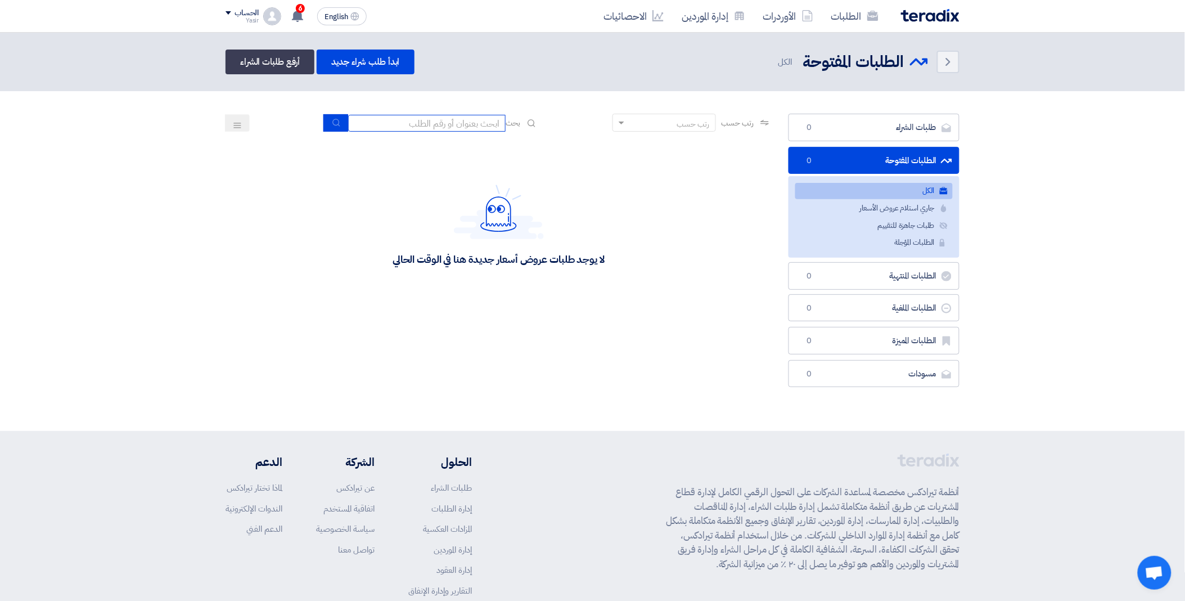
click at [430, 120] on input at bounding box center [426, 123] width 157 height 17
paste input "8100016152"
type input "8100016152"
click at [337, 118] on icon "submit" at bounding box center [336, 122] width 9 height 9
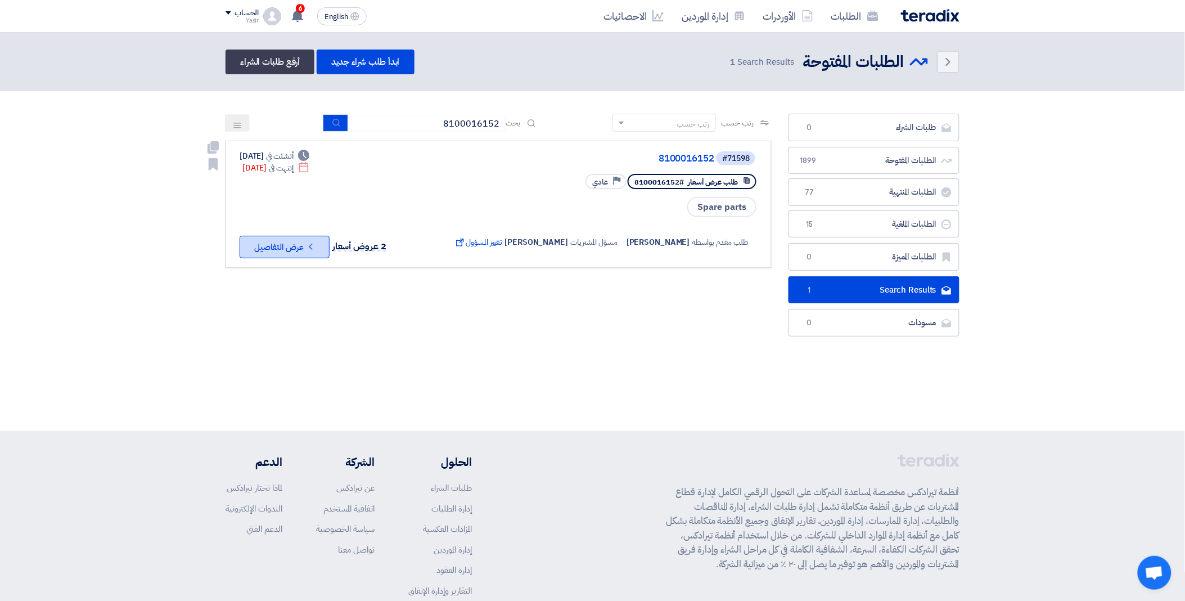
click at [294, 240] on button "Check details عرض التفاصيل" at bounding box center [285, 247] width 90 height 22
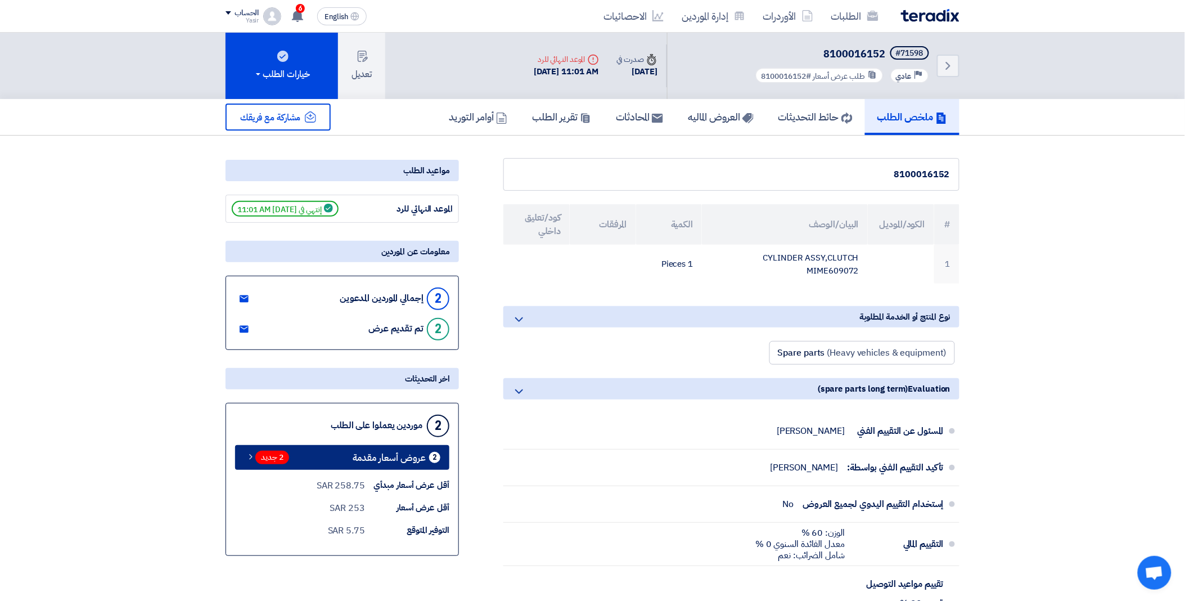
click at [276, 456] on span "2 جديد" at bounding box center [272, 457] width 34 height 13
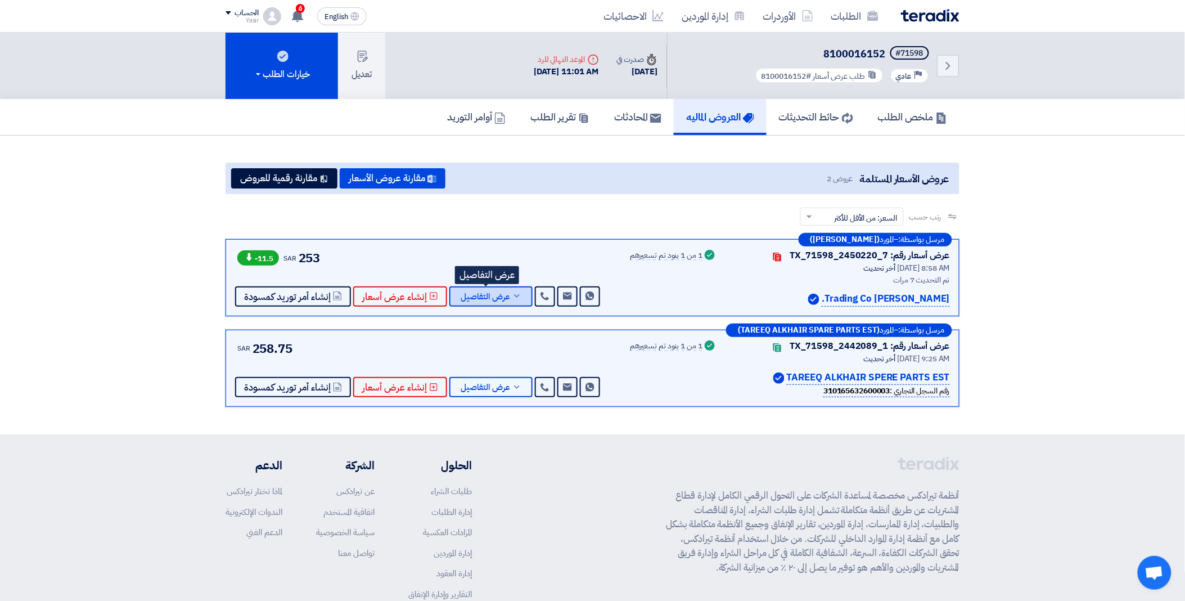
click at [492, 293] on span "عرض التفاصيل" at bounding box center [485, 296] width 49 height 8
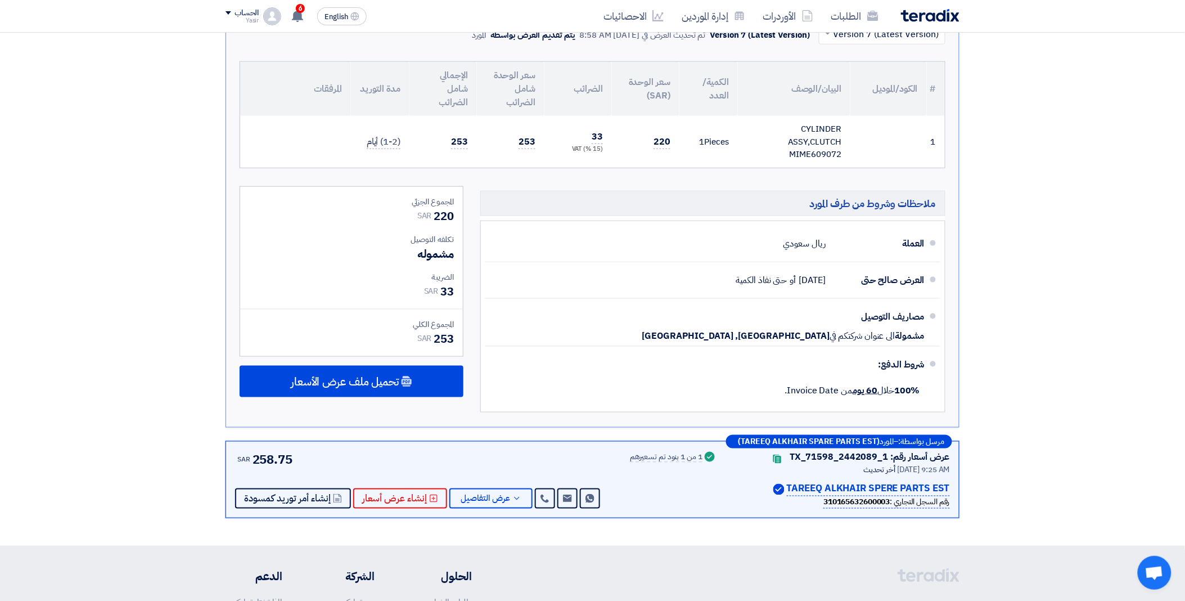
scroll to position [312, 0]
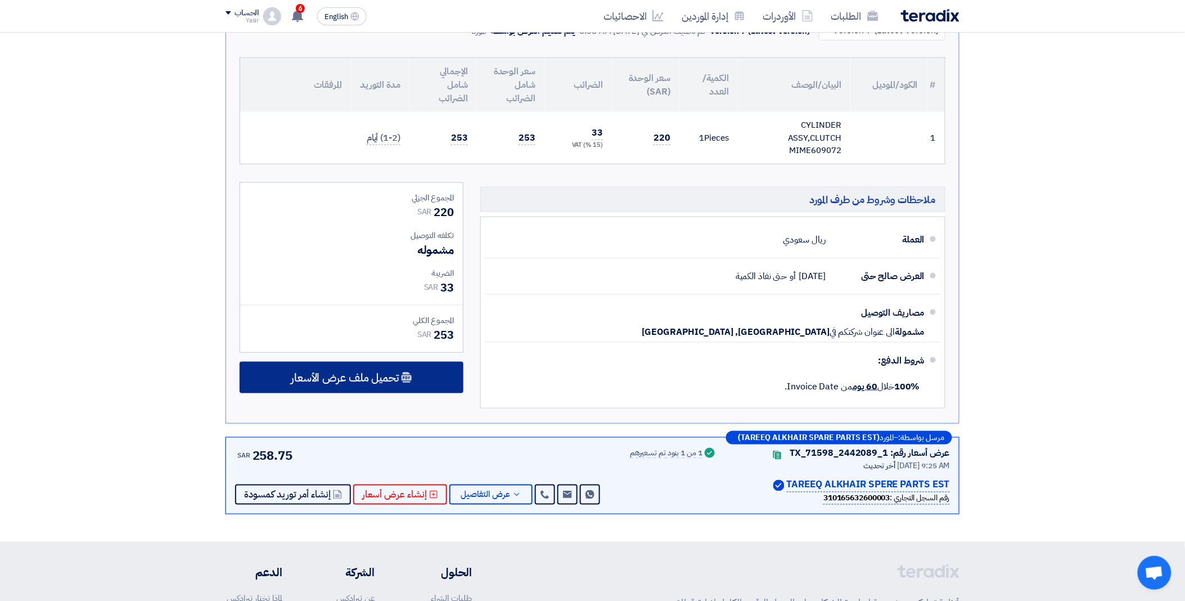
click at [352, 372] on span "تحميل ملف عرض الأسعار" at bounding box center [345, 377] width 108 height 10
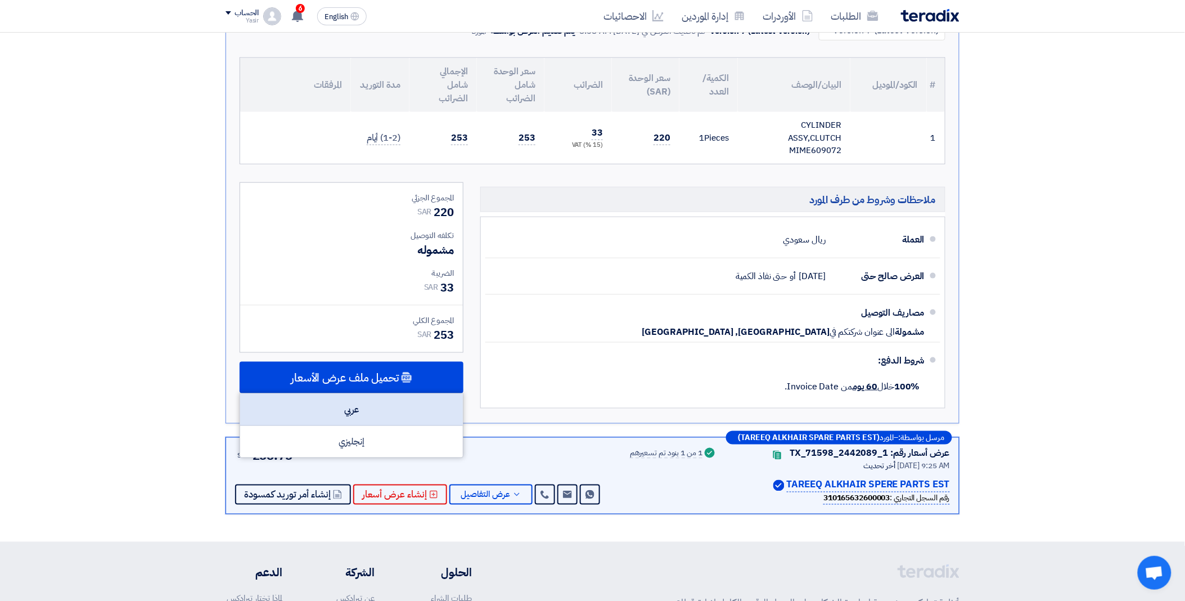
click at [353, 394] on div "عربي" at bounding box center [351, 410] width 223 height 32
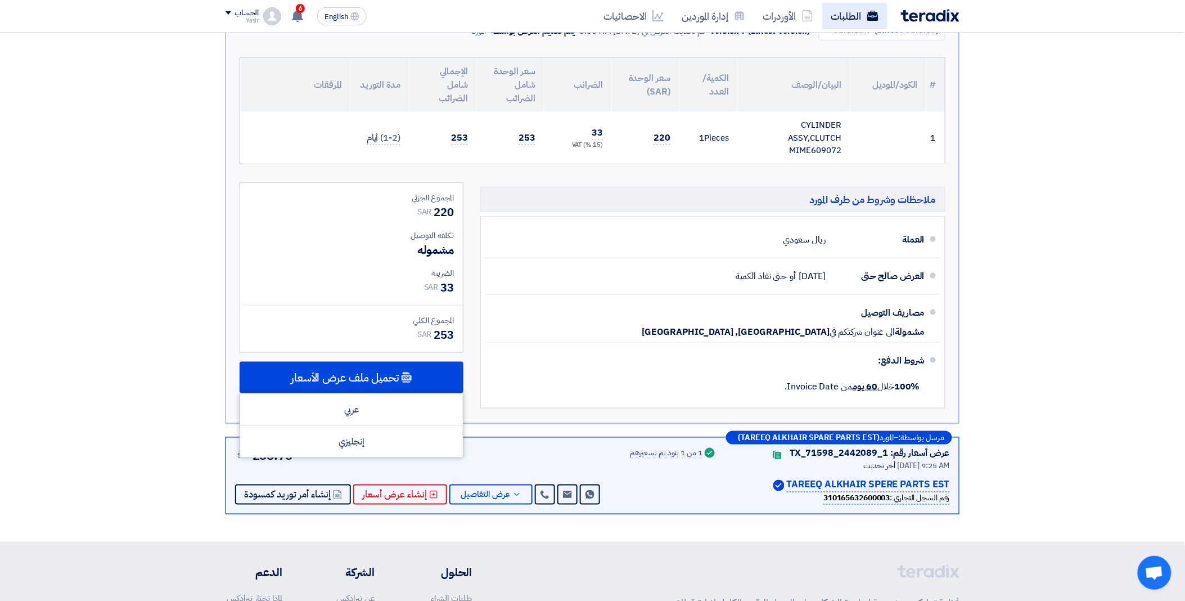
click at [836, 16] on link "الطلبات" at bounding box center [854, 16] width 65 height 26
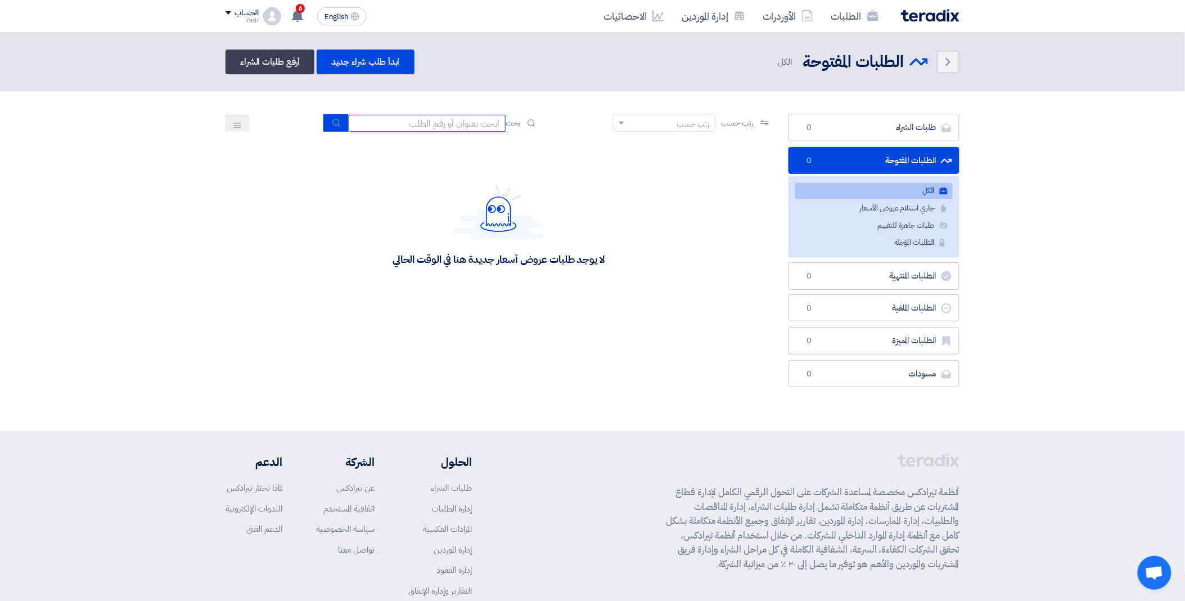
click at [431, 119] on input at bounding box center [426, 123] width 157 height 17
paste input "8100016151"
type input "8100016151"
click at [334, 120] on icon "submit" at bounding box center [336, 122] width 9 height 9
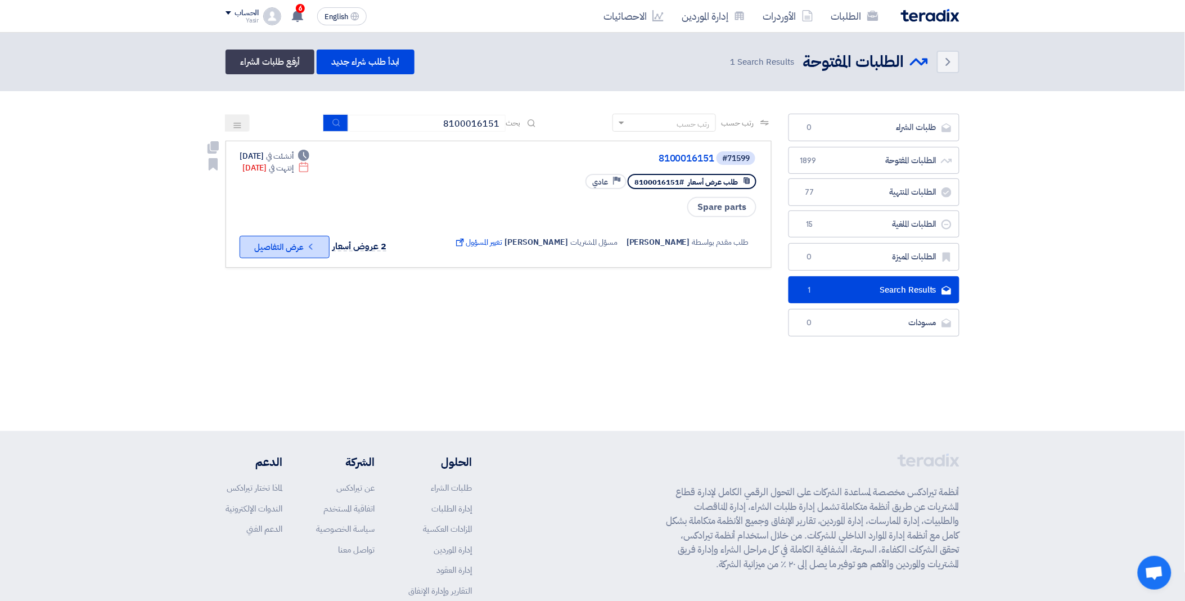
click at [295, 245] on button "Check details عرض التفاصيل" at bounding box center [285, 247] width 90 height 22
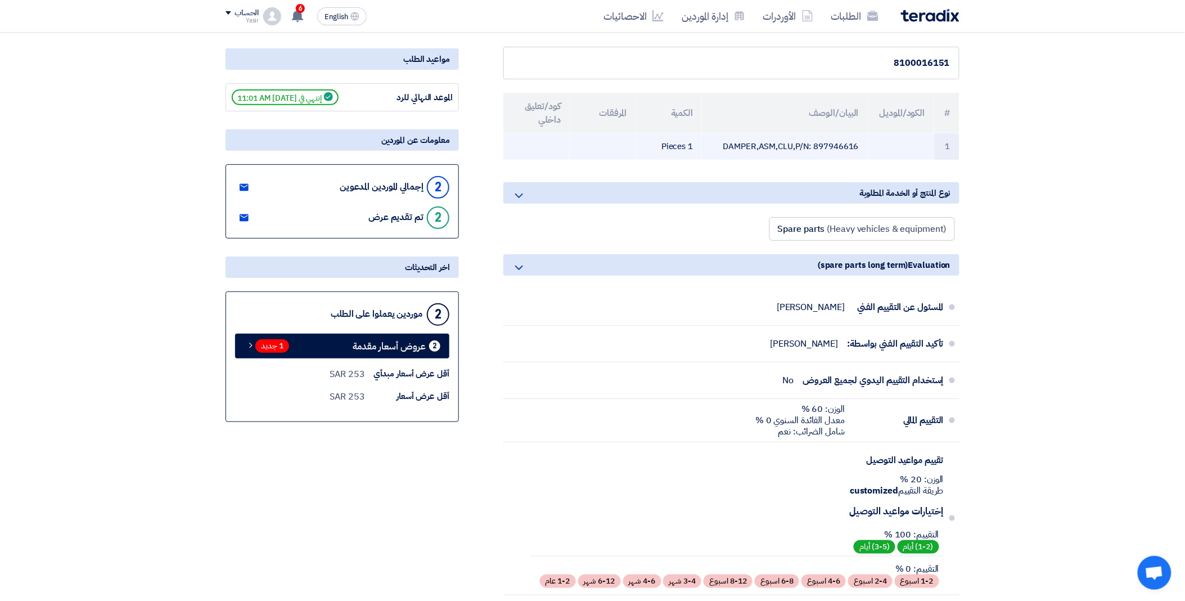
scroll to position [125, 0]
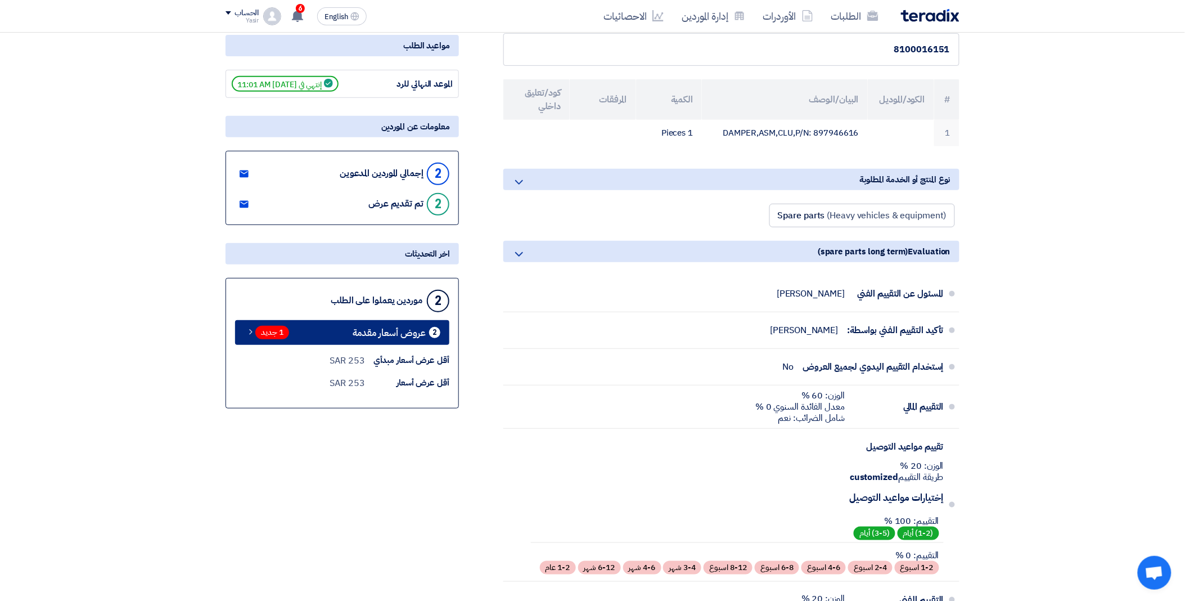
click at [271, 332] on span "1 جديد" at bounding box center [272, 332] width 34 height 13
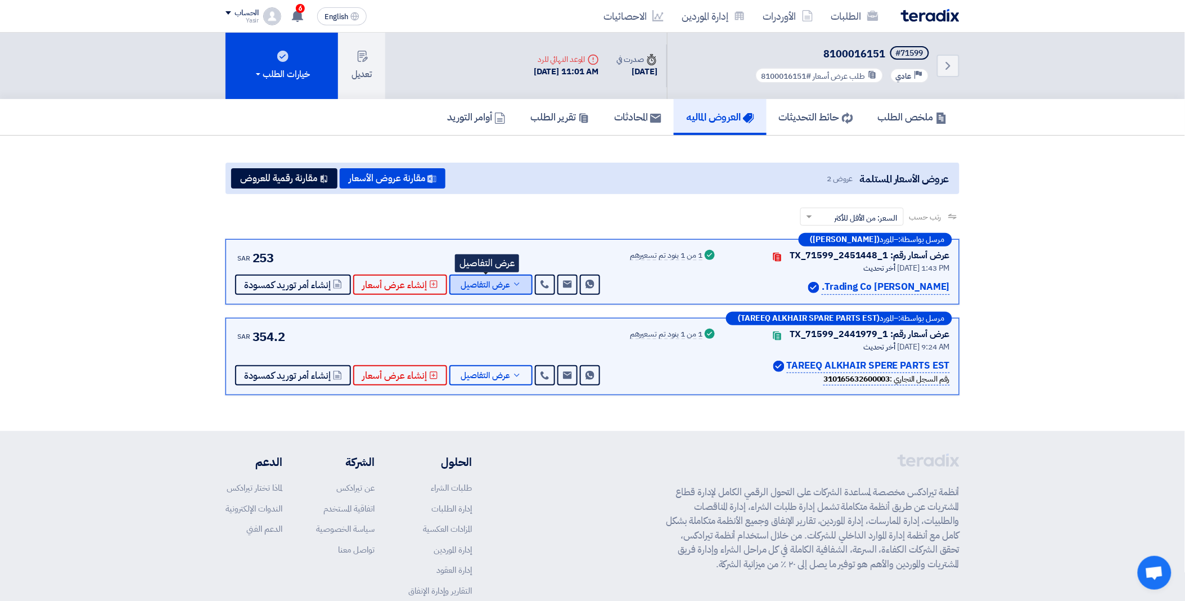
click at [484, 274] on button "عرض التفاصيل" at bounding box center [490, 284] width 83 height 20
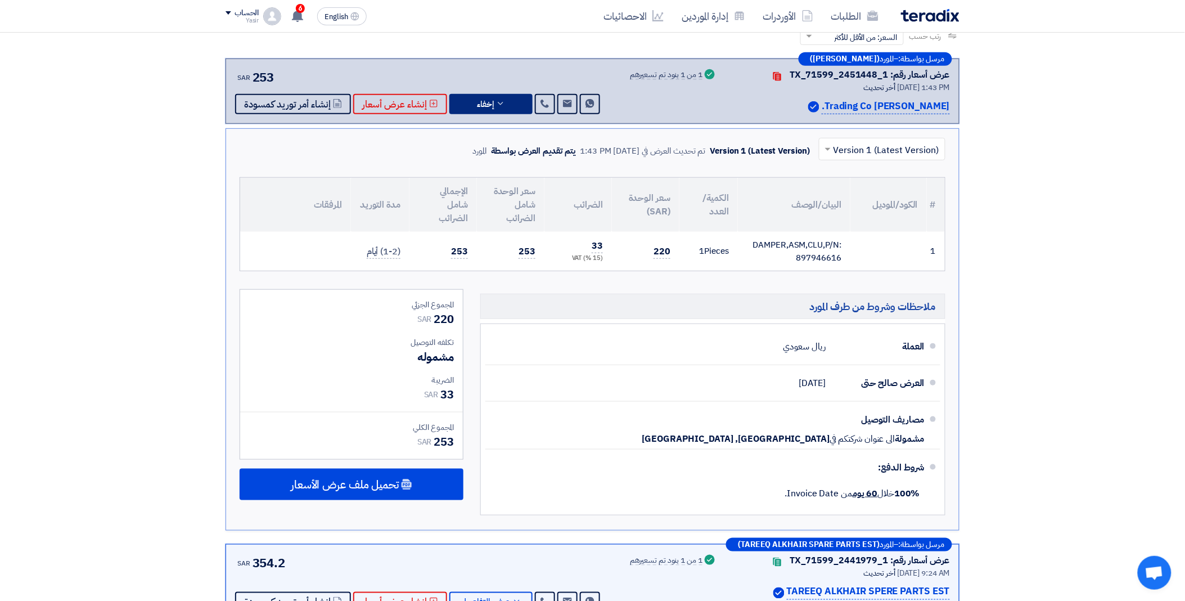
scroll to position [187, 0]
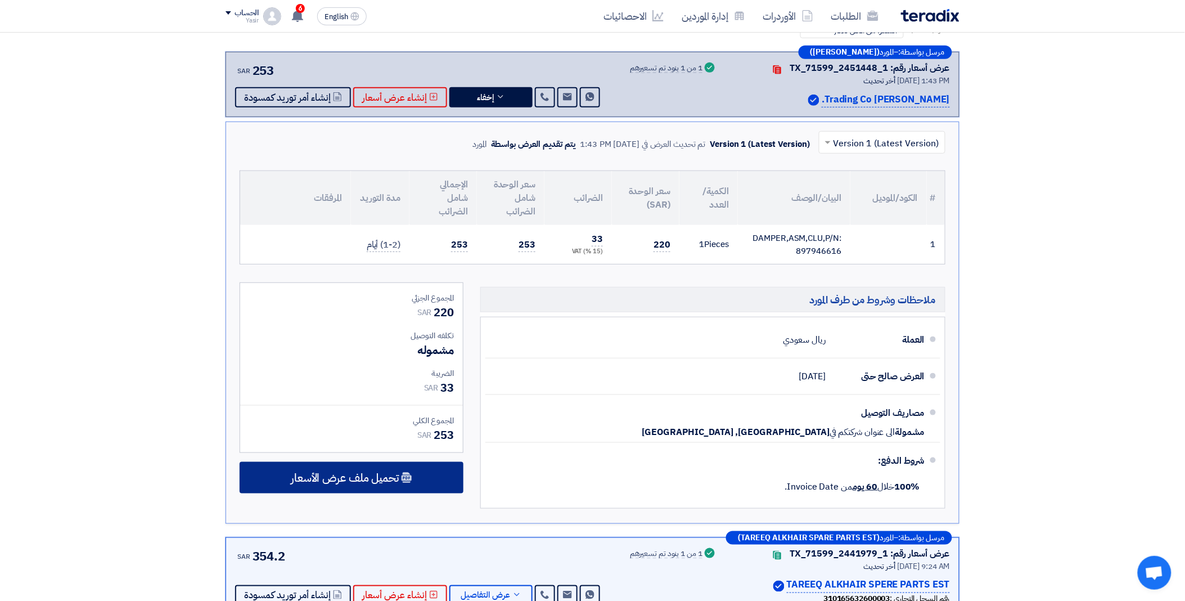
click at [352, 482] on span "تحميل ملف عرض الأسعار" at bounding box center [345, 477] width 108 height 10
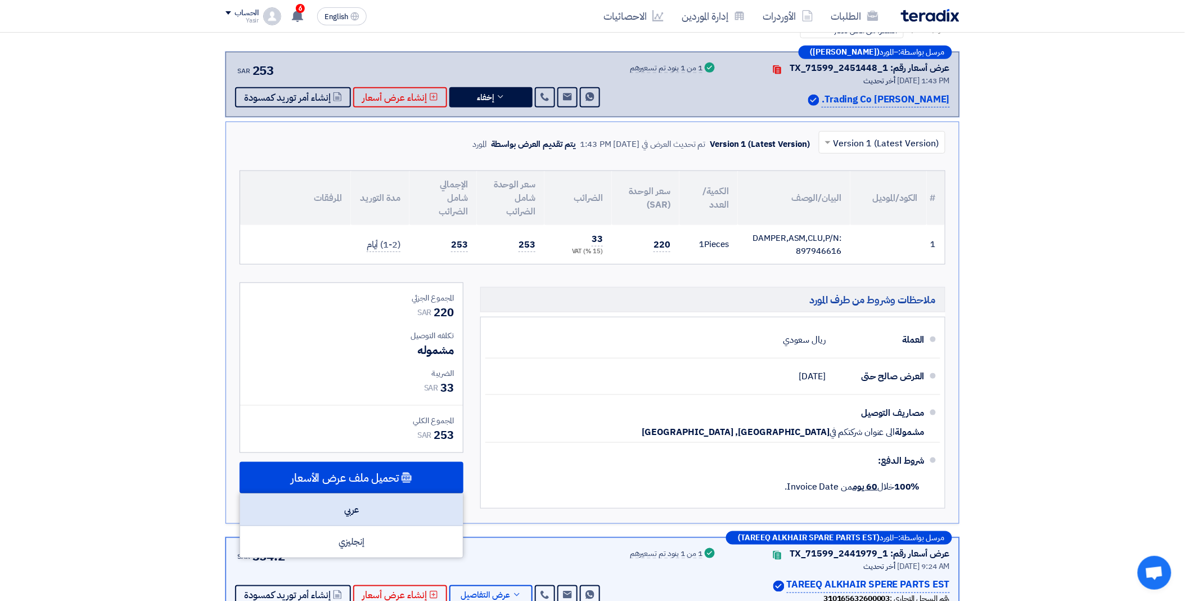
click at [348, 502] on div "عربي" at bounding box center [351, 510] width 223 height 32
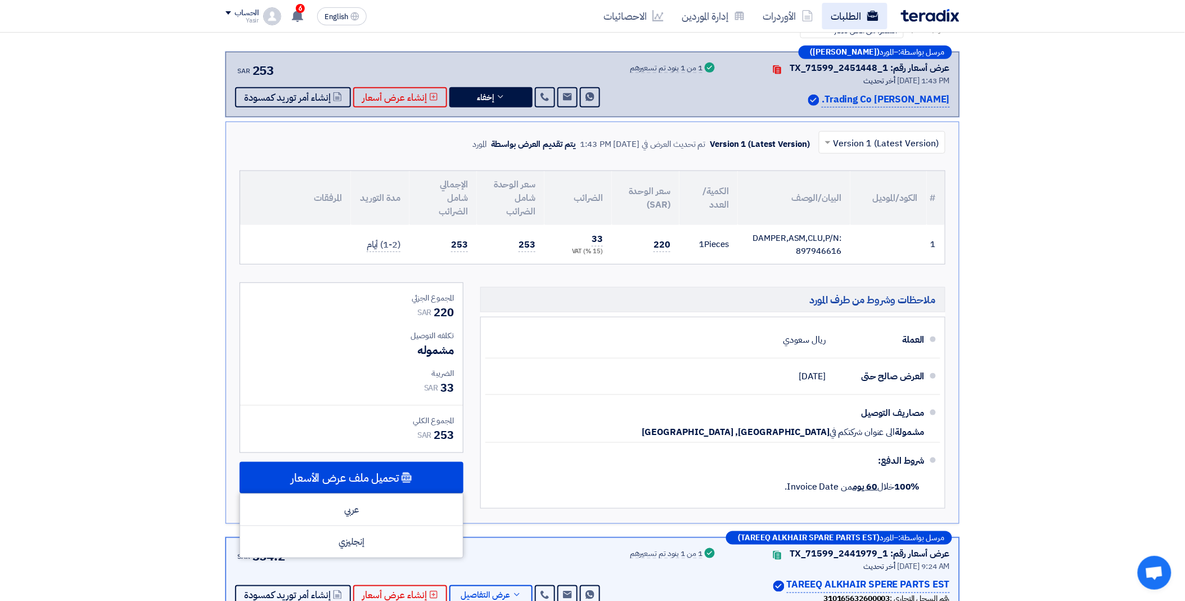
click at [862, 11] on link "الطلبات" at bounding box center [854, 16] width 65 height 26
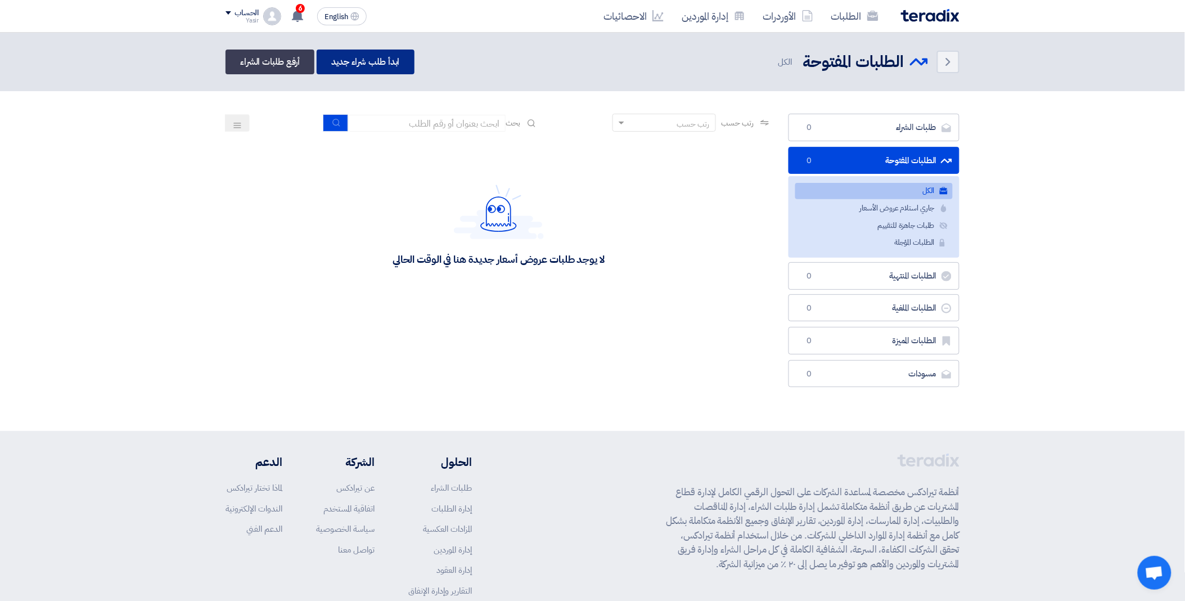
click at [368, 57] on link "ابدأ طلب شراء جديد" at bounding box center [365, 61] width 97 height 25
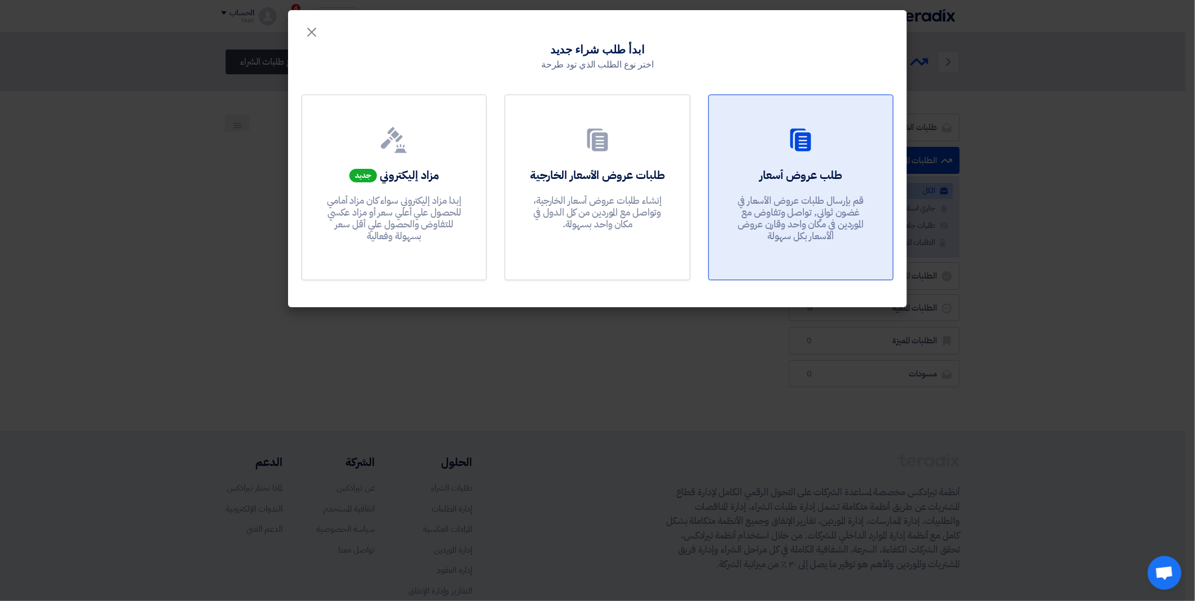
click at [798, 159] on link "طلب عروض أسعار قم بإرسال طلبات عروض الأسعار في غضون ثواني, تواصل وتفاوض مع المو…" at bounding box center [800, 187] width 185 height 186
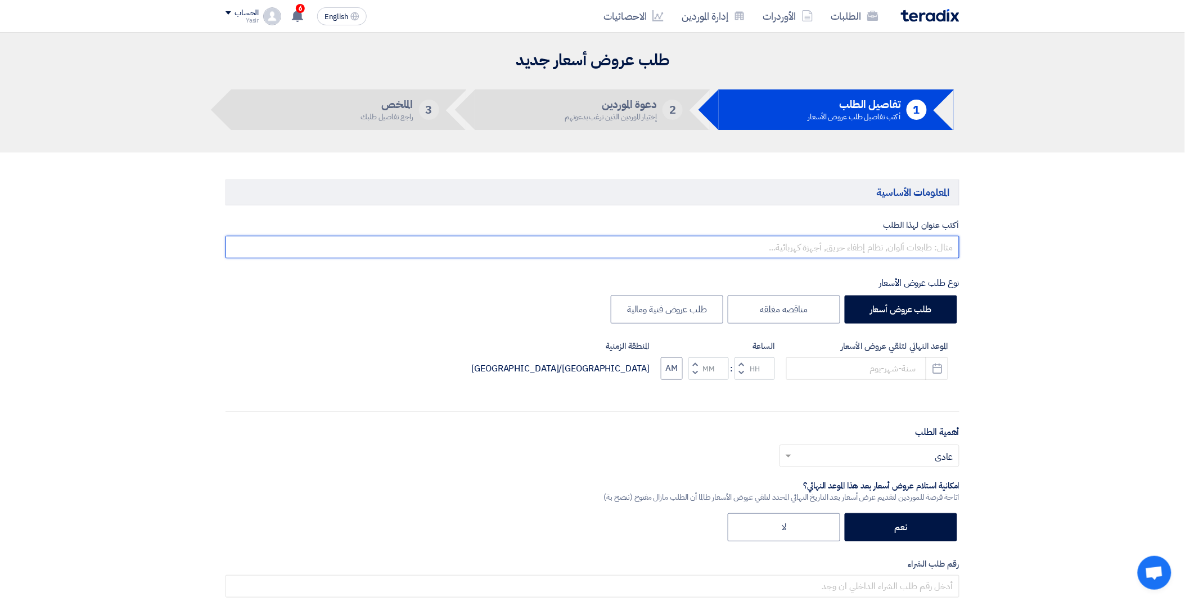
click at [863, 245] on input "text" at bounding box center [593, 247] width 734 height 22
paste input "8100016199"
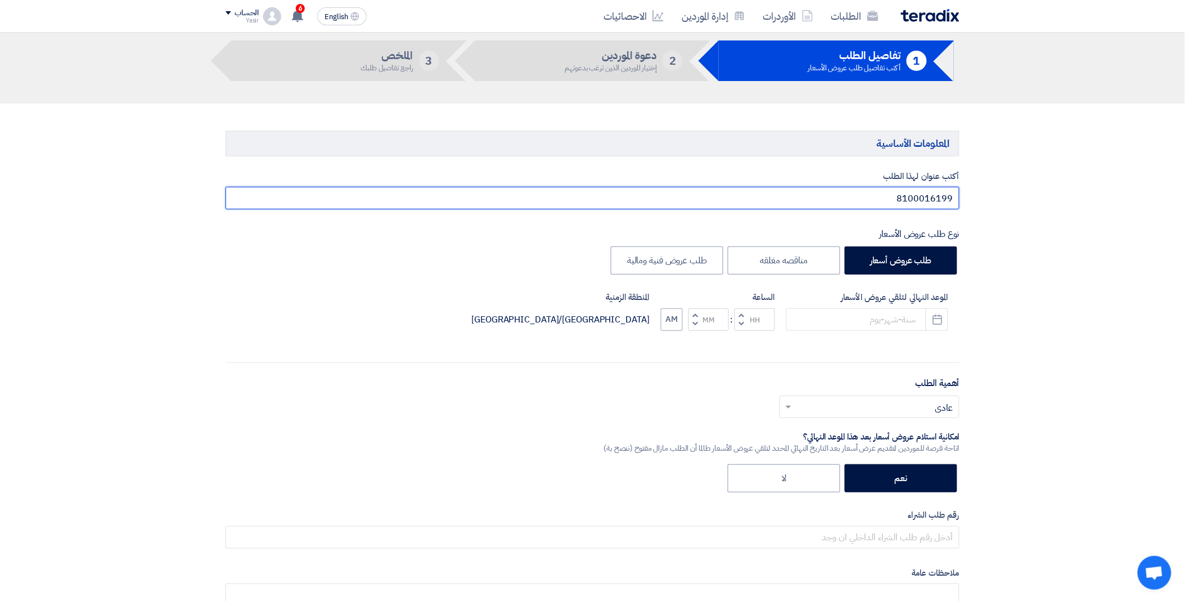
scroll to position [250, 0]
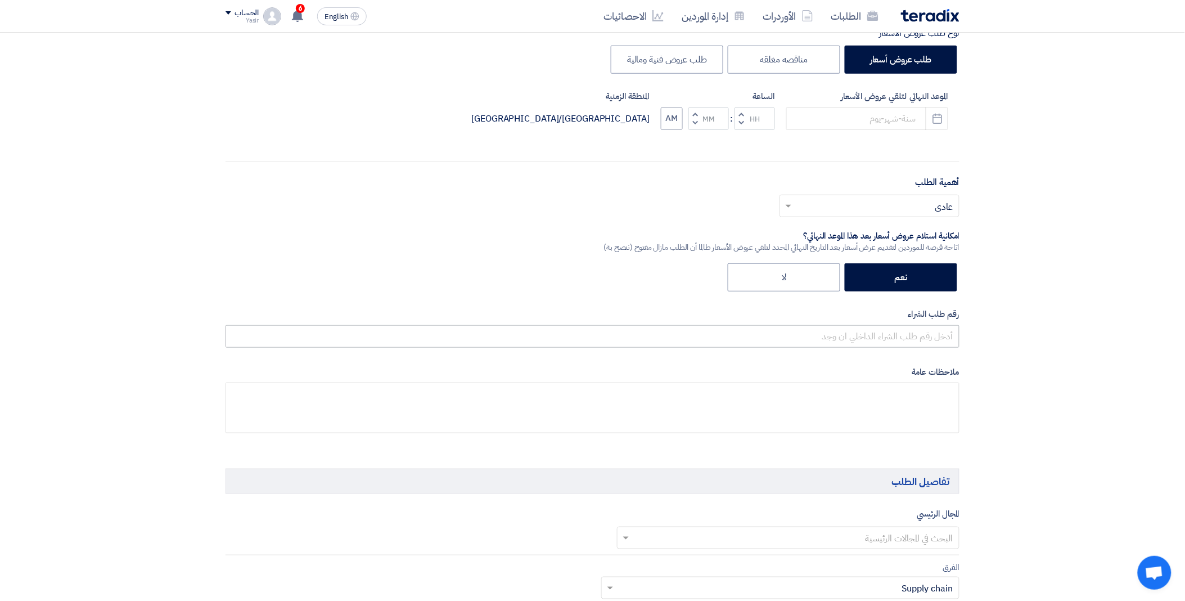
type input "8100016199"
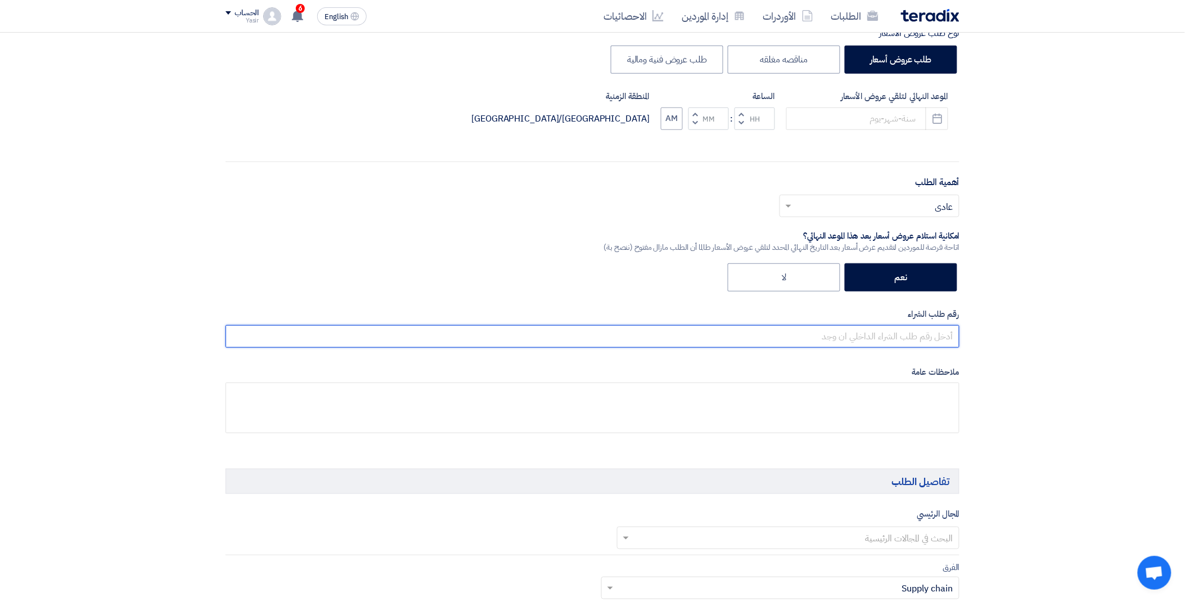
click at [868, 332] on input "text" at bounding box center [593, 336] width 734 height 22
paste input "8100016199"
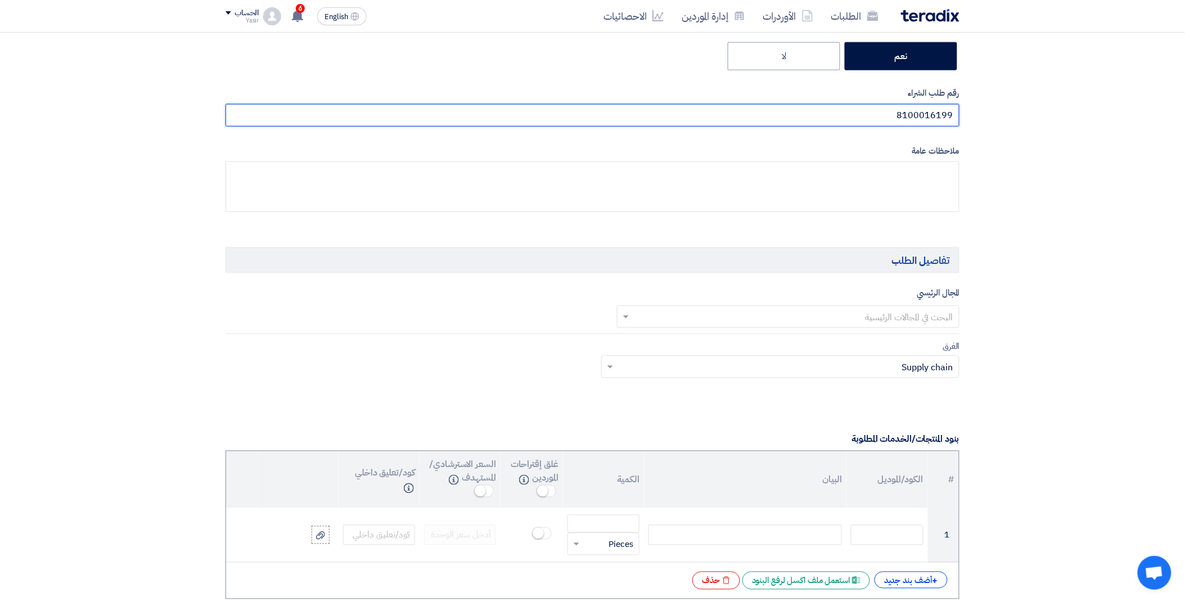
scroll to position [499, 0]
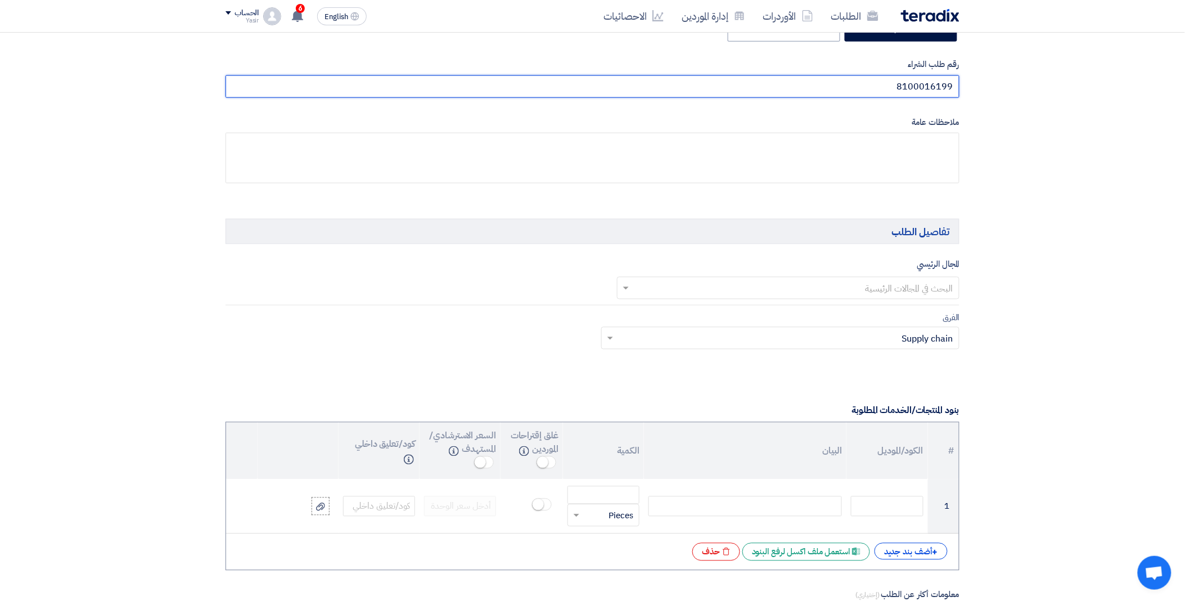
type input "8100016199"
click at [834, 278] on div "البحث في المجالات الرئيسية" at bounding box center [788, 288] width 343 height 22
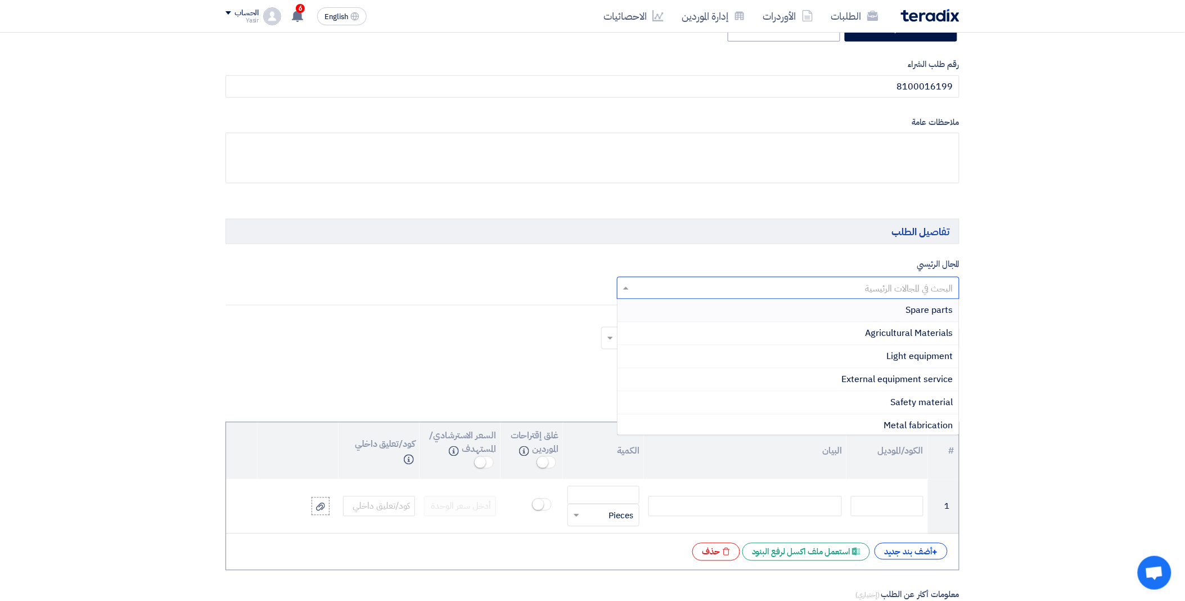
click at [901, 308] on div "Spare parts" at bounding box center [789, 310] width 342 height 23
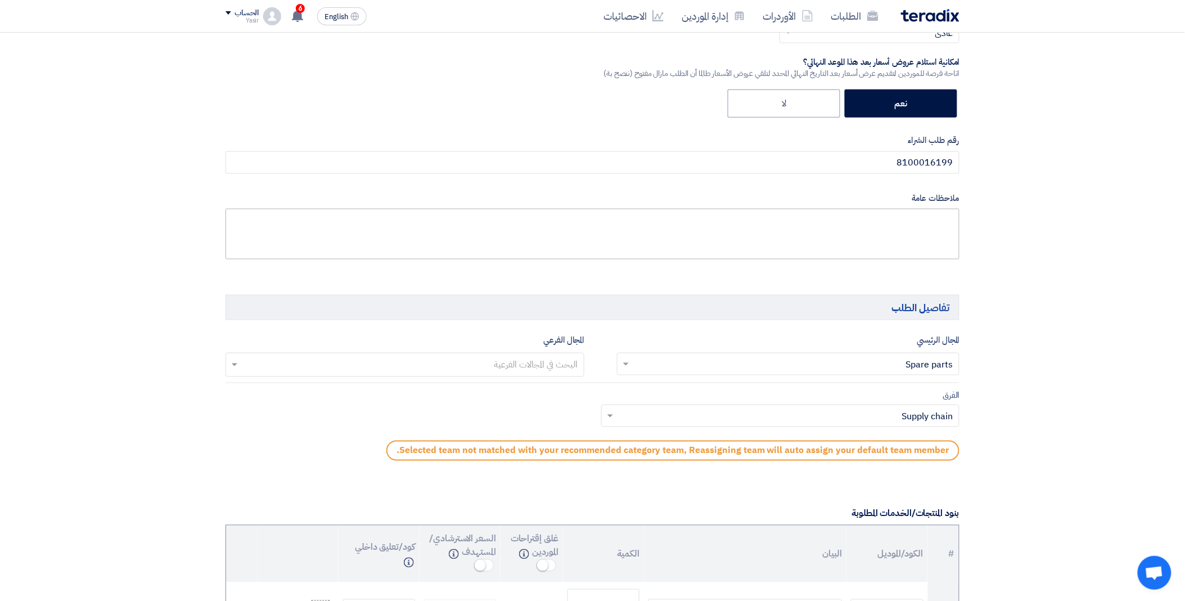
scroll to position [250, 0]
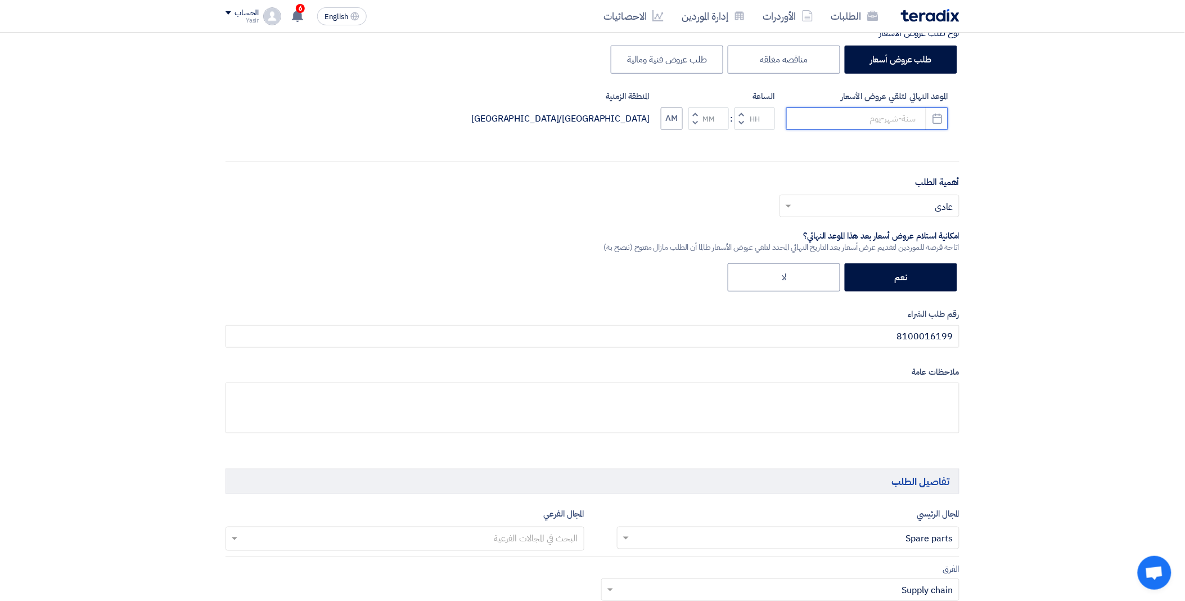
click at [839, 119] on input at bounding box center [867, 118] width 162 height 22
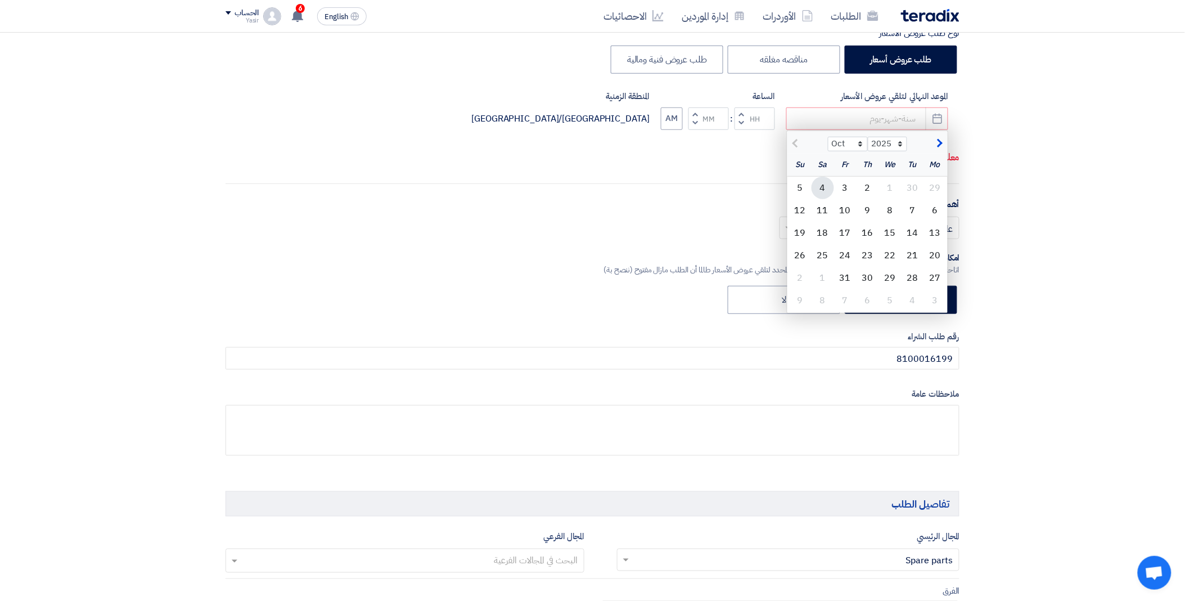
click at [829, 190] on div "4" at bounding box center [823, 188] width 22 height 22
type input "[DATE]"
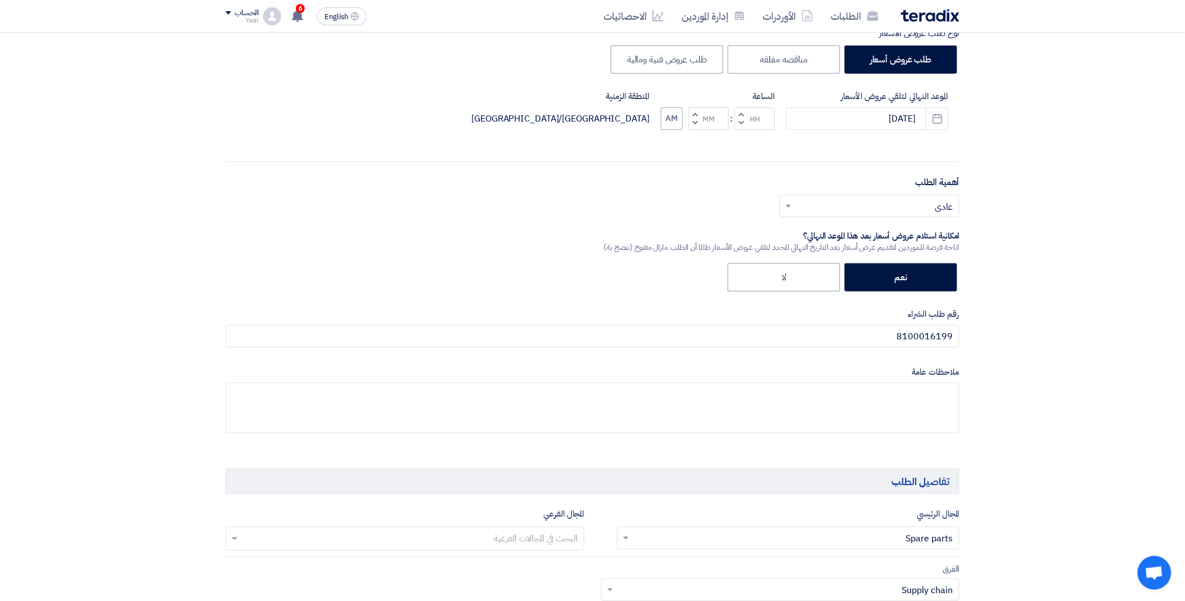
click at [741, 120] on span "button" at bounding box center [742, 123] width 4 height 8
type input "11"
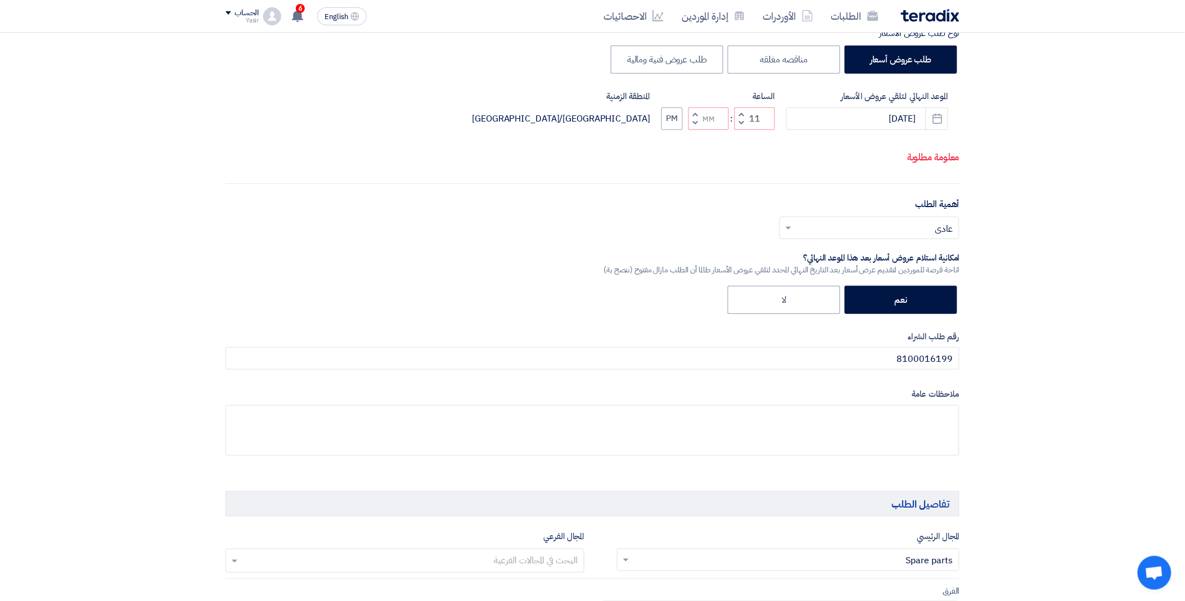
drag, startPoint x: 694, startPoint y: 124, endPoint x: 678, endPoint y: 130, distance: 17.4
click at [694, 118] on span "button" at bounding box center [696, 114] width 4 height 8
type input "01"
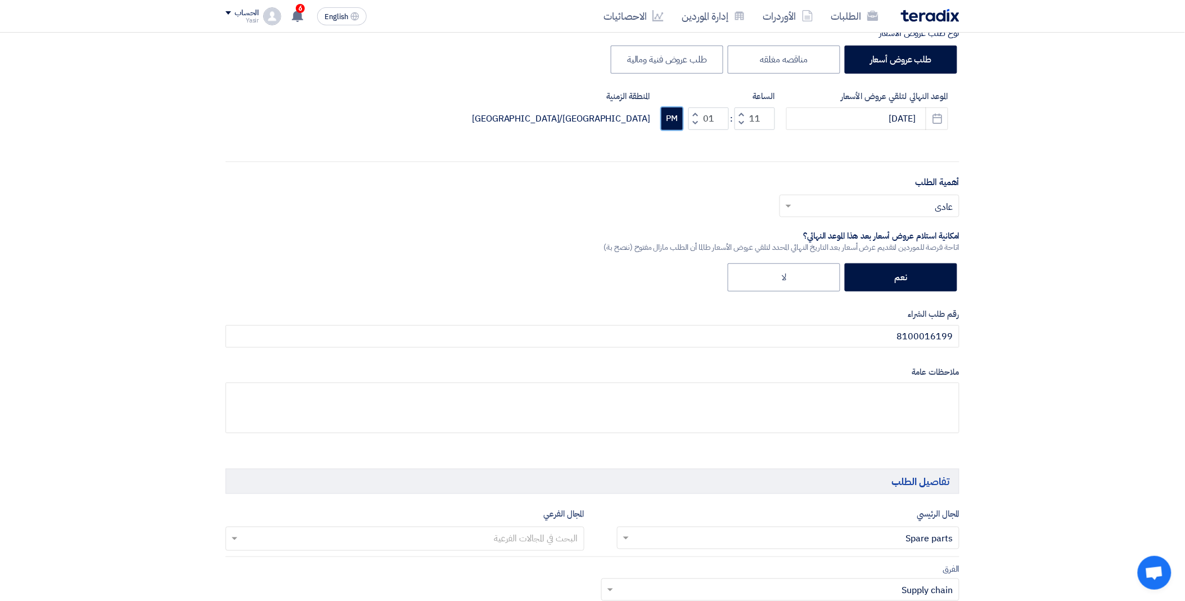
click at [672, 116] on button "PM" at bounding box center [671, 118] width 21 height 22
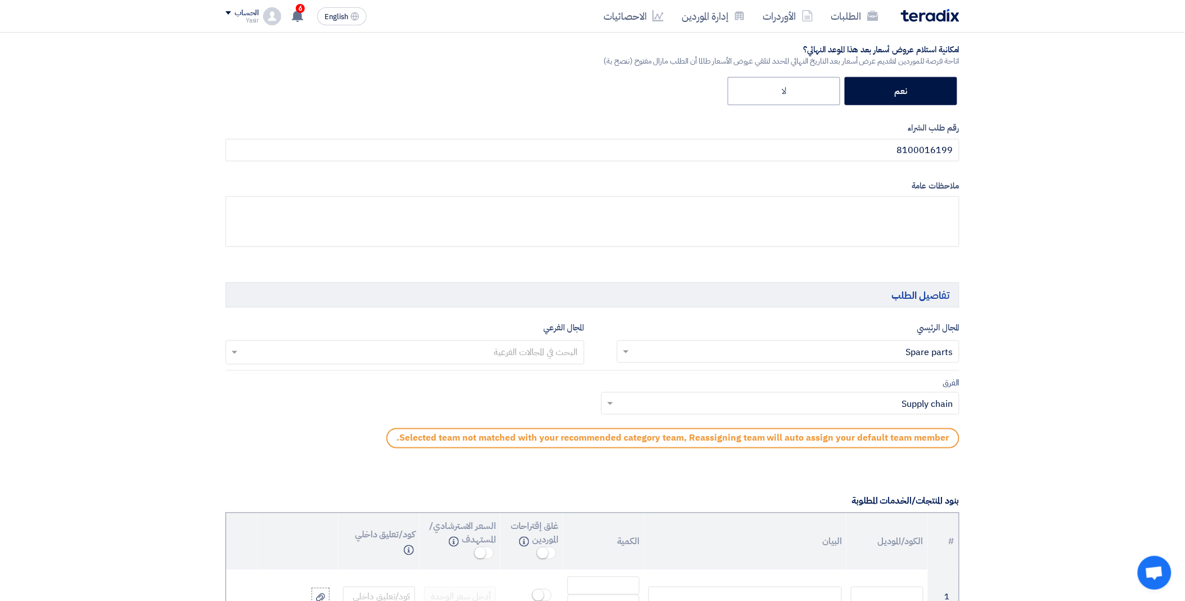
scroll to position [437, 0]
click at [890, 352] on input "text" at bounding box center [794, 351] width 321 height 19
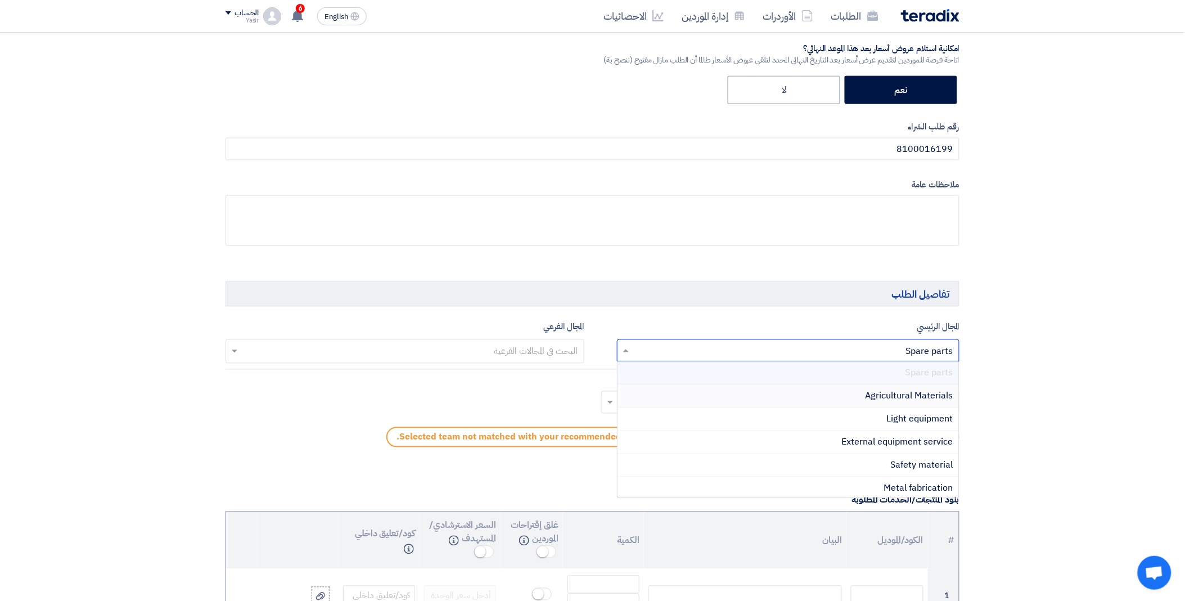
click at [818, 352] on input "text" at bounding box center [794, 351] width 321 height 19
click at [494, 344] on input "text" at bounding box center [405, 352] width 348 height 19
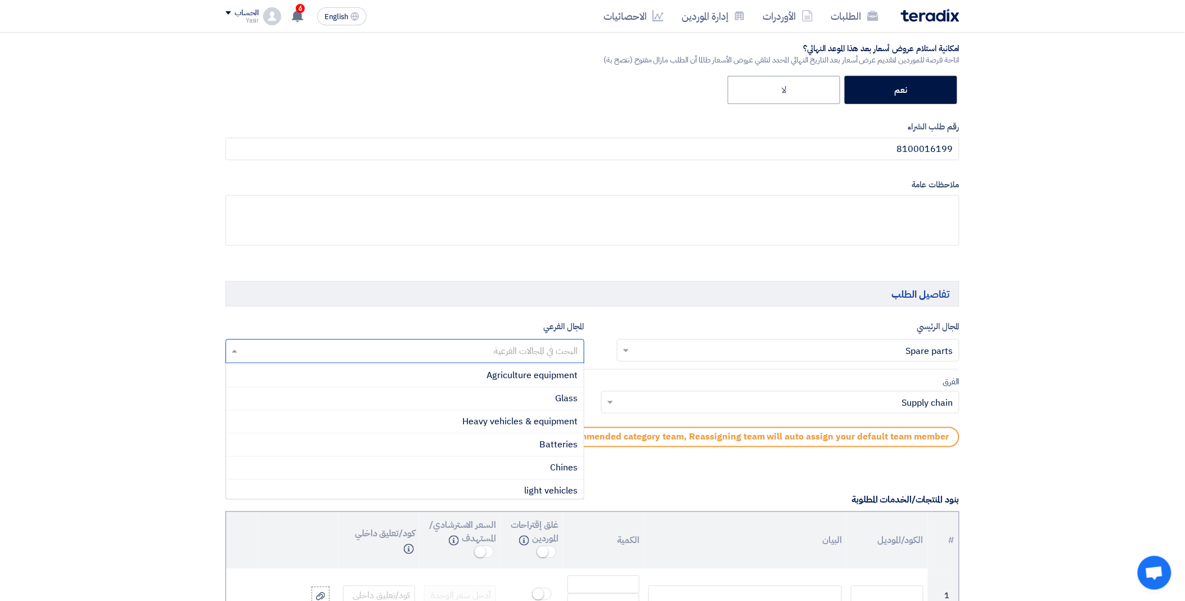
scroll to position [109, 0]
click at [505, 425] on span "Heavy vehicles & equipment" at bounding box center [520, 426] width 115 height 13
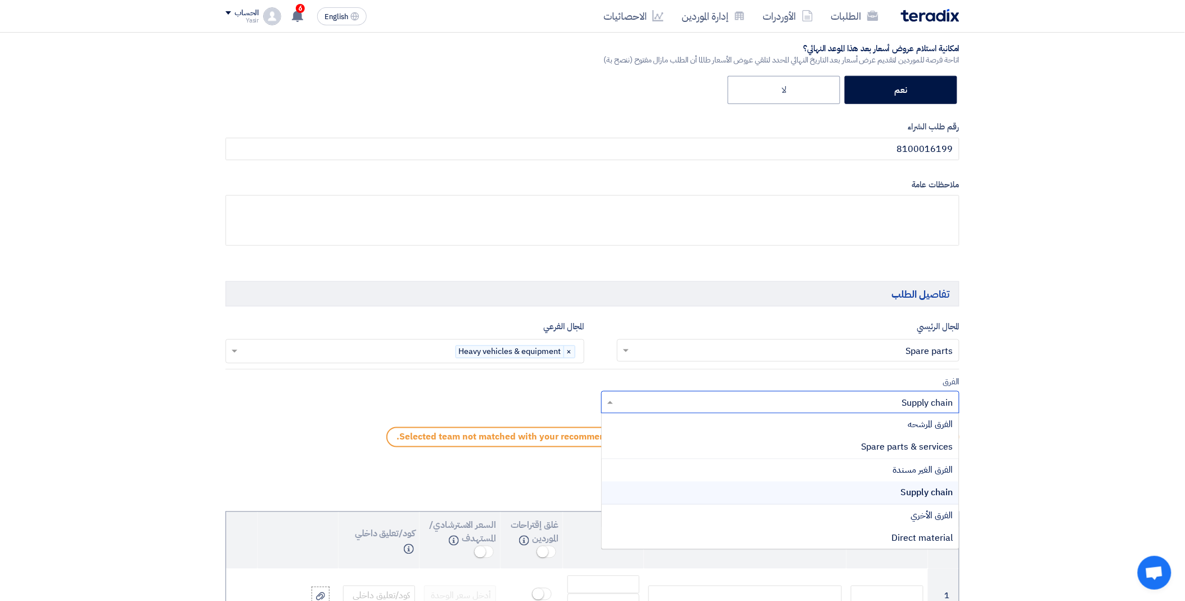
click at [655, 400] on input "text" at bounding box center [787, 403] width 336 height 19
click at [799, 447] on div "Spare parts & services" at bounding box center [781, 447] width 358 height 23
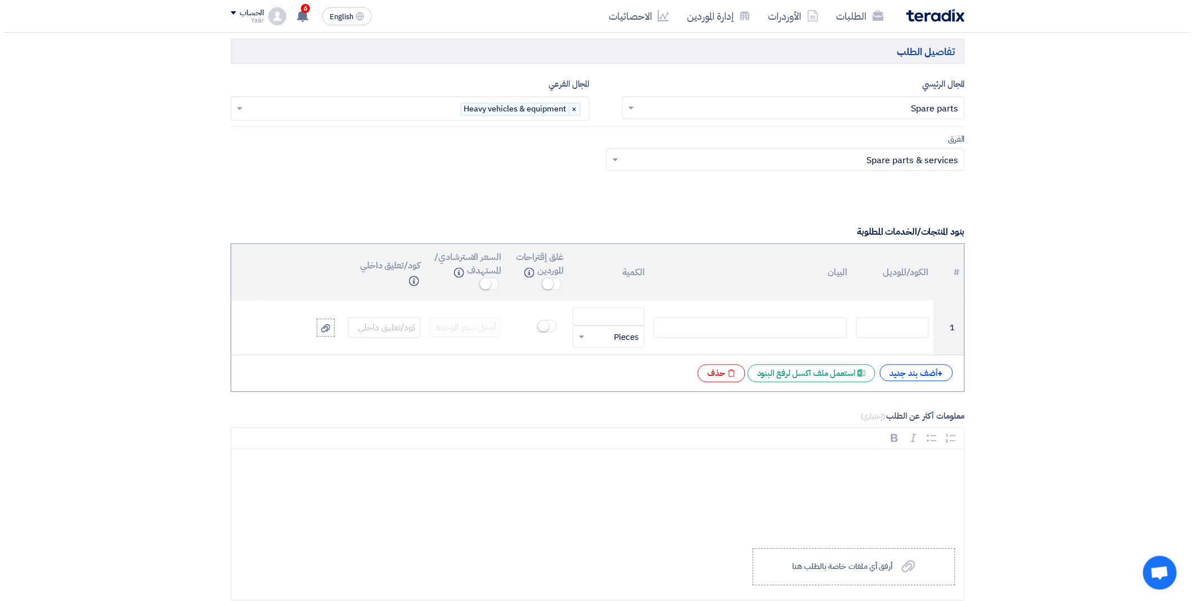
scroll to position [687, 0]
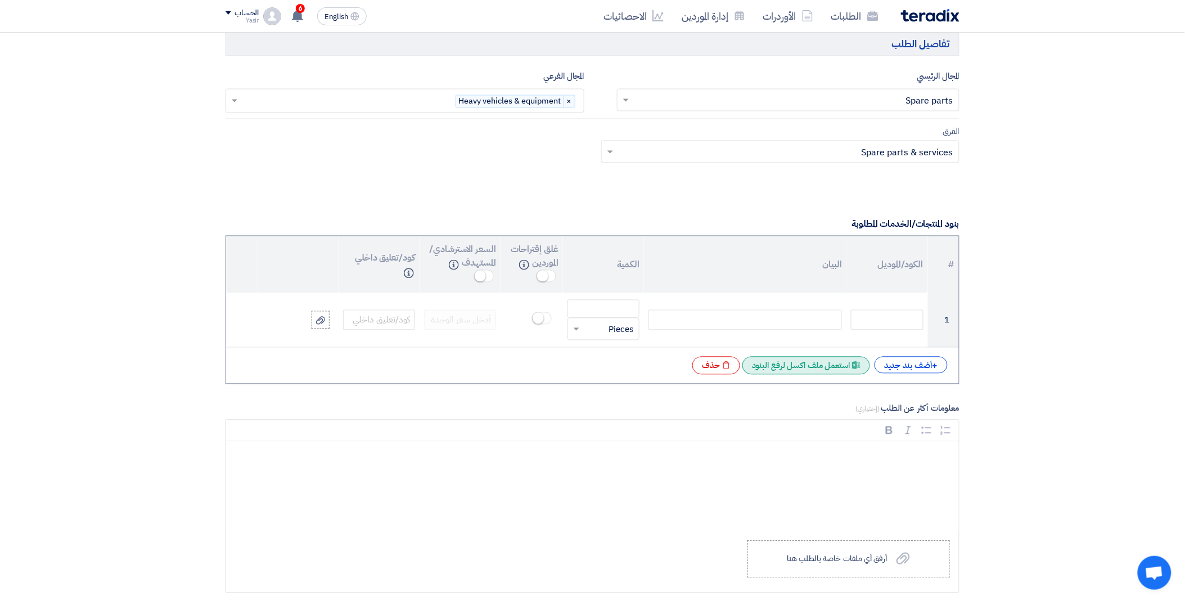
click at [826, 367] on div "Excel file استعمل ملف اكسل لرفع البنود" at bounding box center [806, 366] width 128 height 18
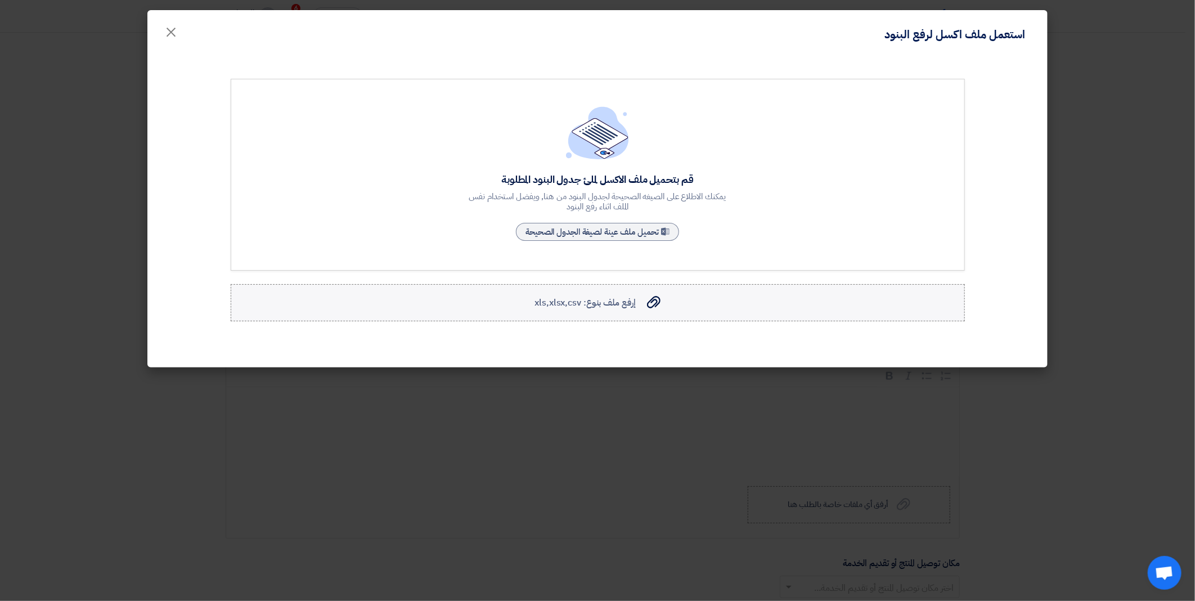
click at [620, 304] on span "إرفع ملف بنوع: xls,xlsx,csv" at bounding box center [584, 302] width 101 height 13
click at [0, 0] on input "إرفع ملف بنوع: xls,xlsx,csv إرفع ملف بنوع: xls,xlsx,csv" at bounding box center [0, 0] width 0 height 0
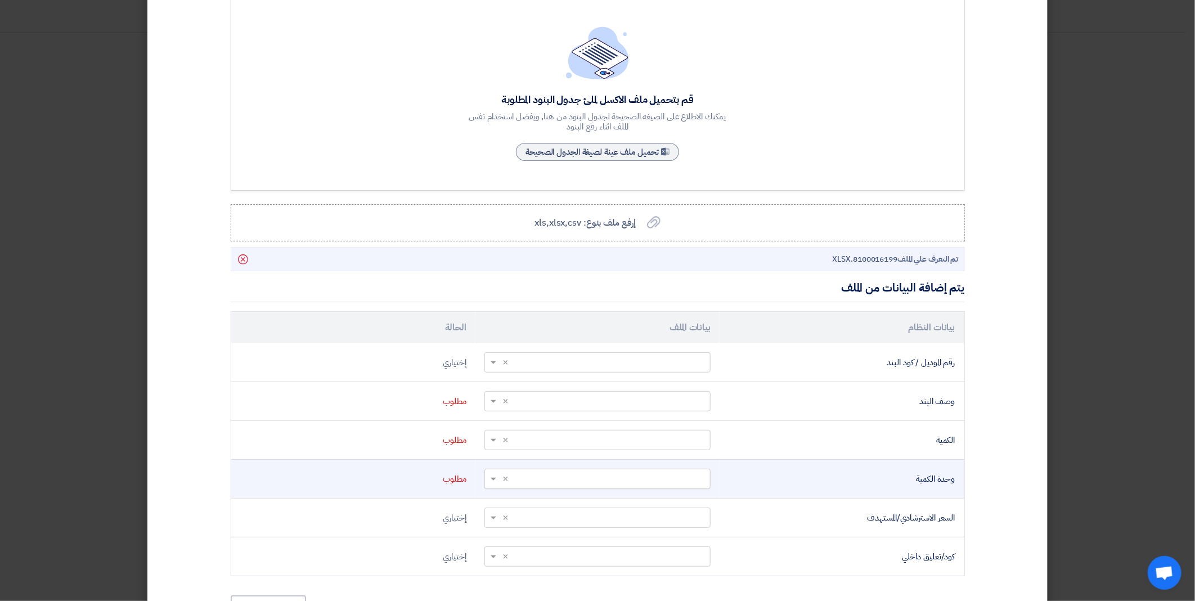
scroll to position [149, 0]
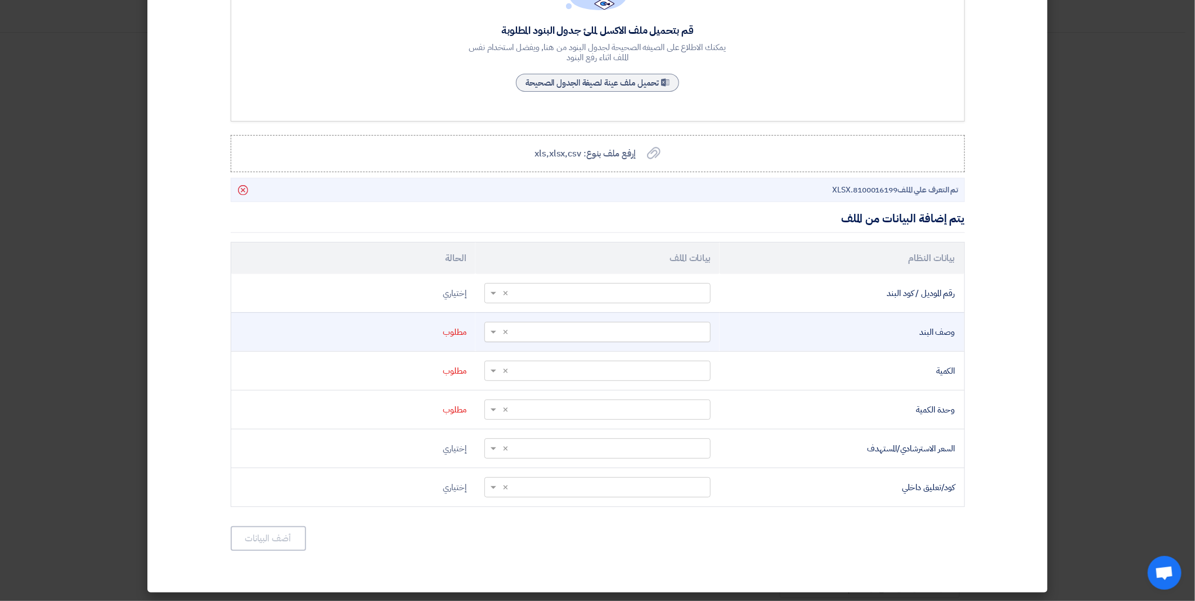
click at [492, 329] on span at bounding box center [492, 332] width 14 height 13
click at [636, 362] on div "Short Text" at bounding box center [597, 358] width 225 height 22
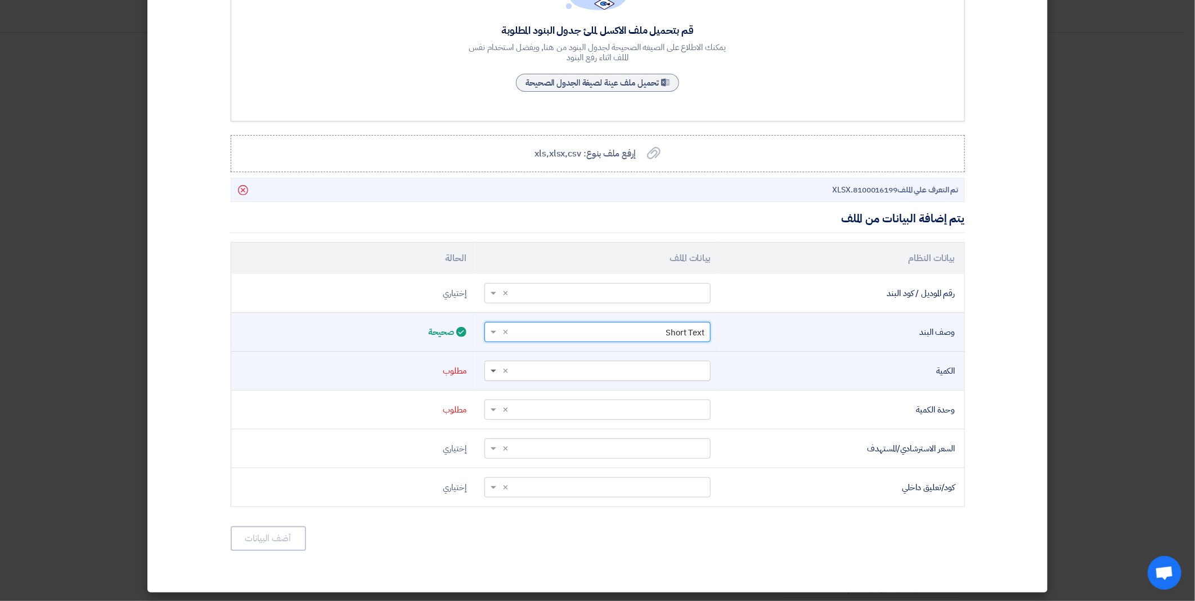
click at [496, 370] on span at bounding box center [493, 372] width 6 height 4
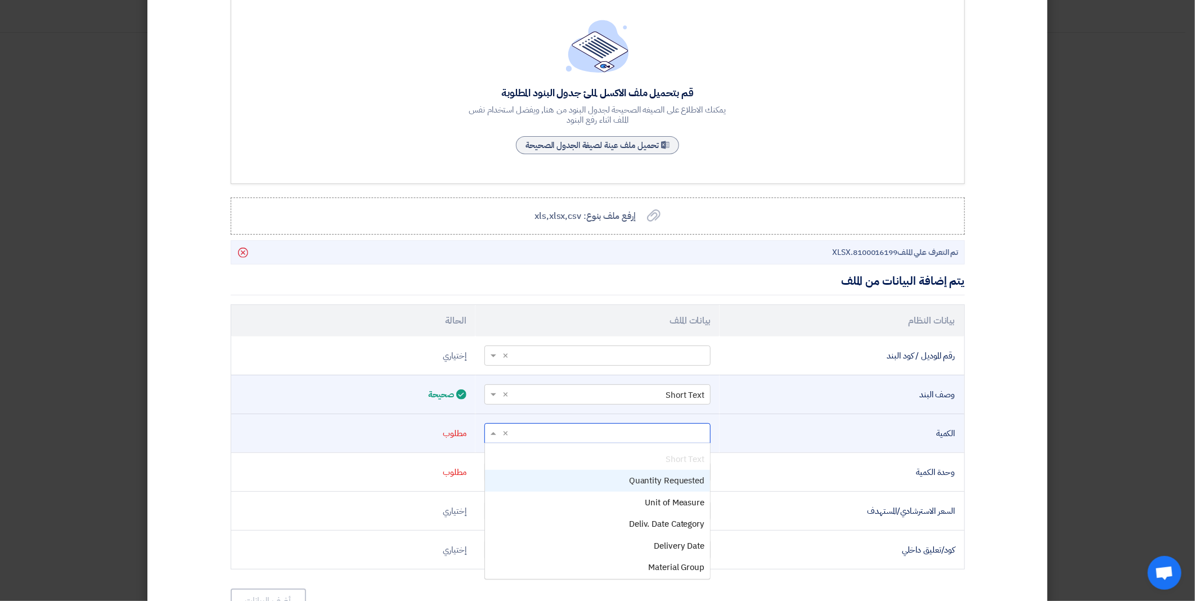
click at [632, 477] on div "Quantity Requested" at bounding box center [597, 481] width 225 height 22
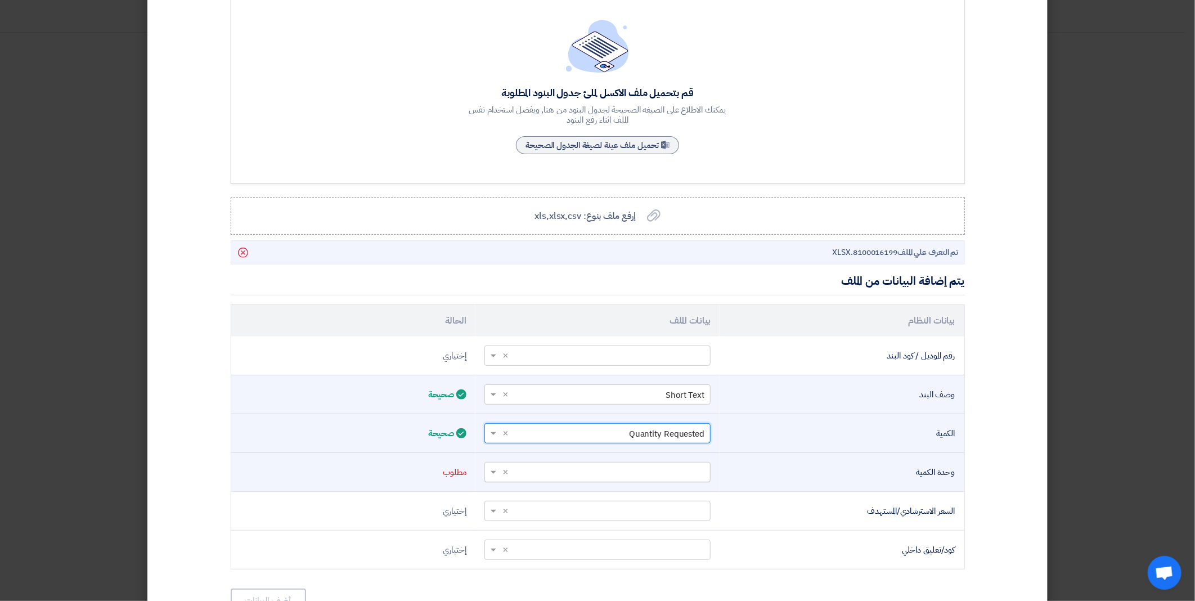
click at [498, 469] on span at bounding box center [492, 472] width 14 height 13
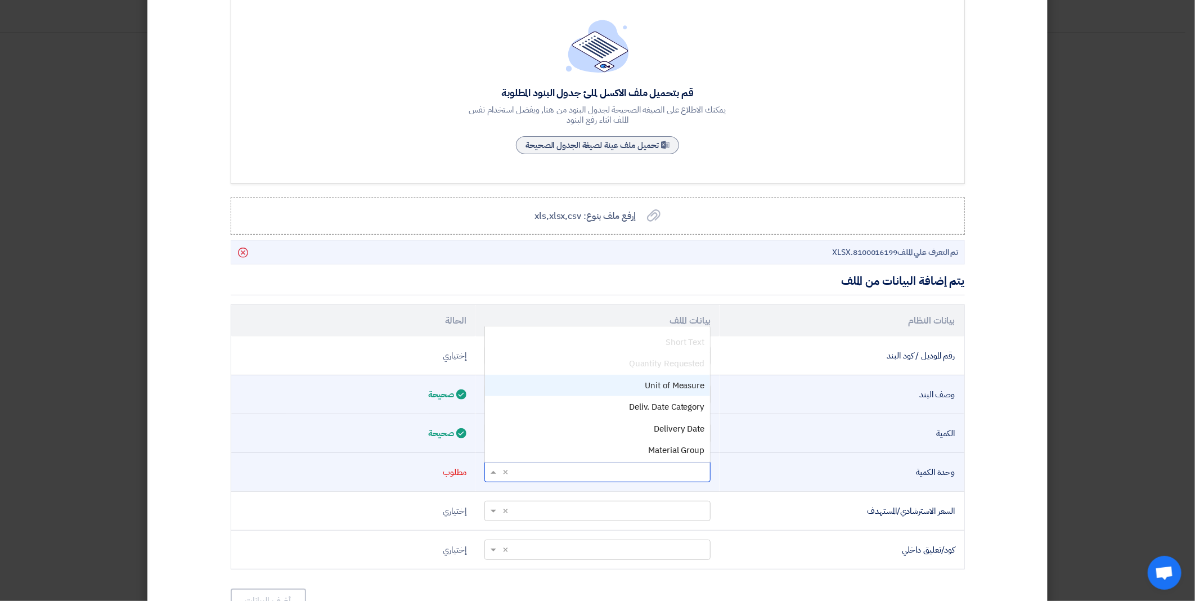
click at [632, 384] on div "Unit of Measure" at bounding box center [597, 386] width 225 height 22
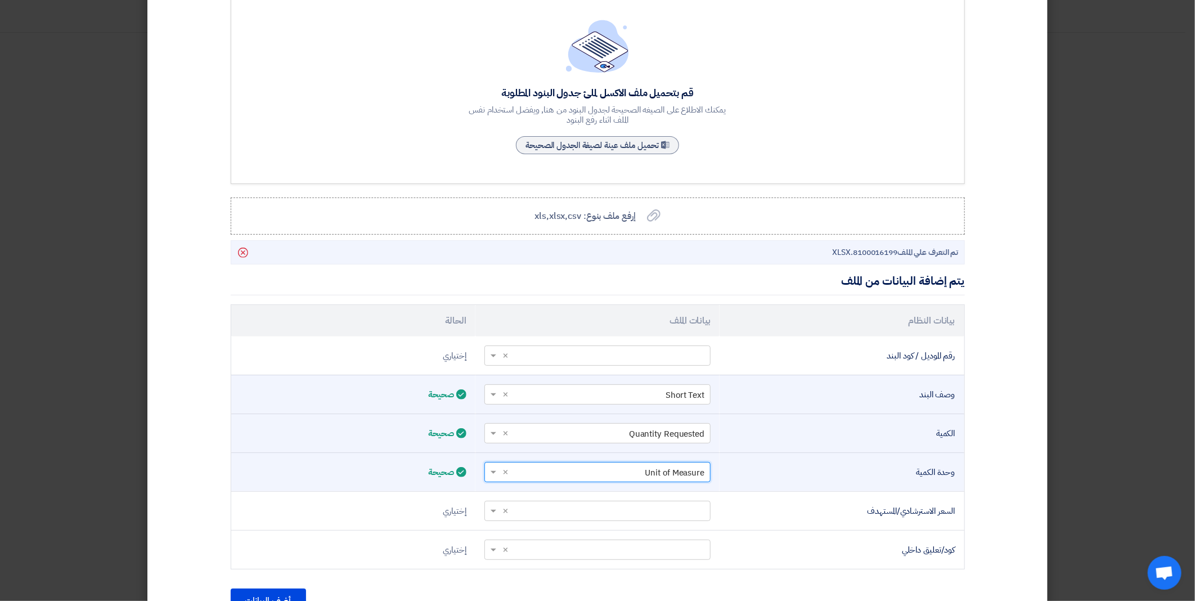
scroll to position [149, 0]
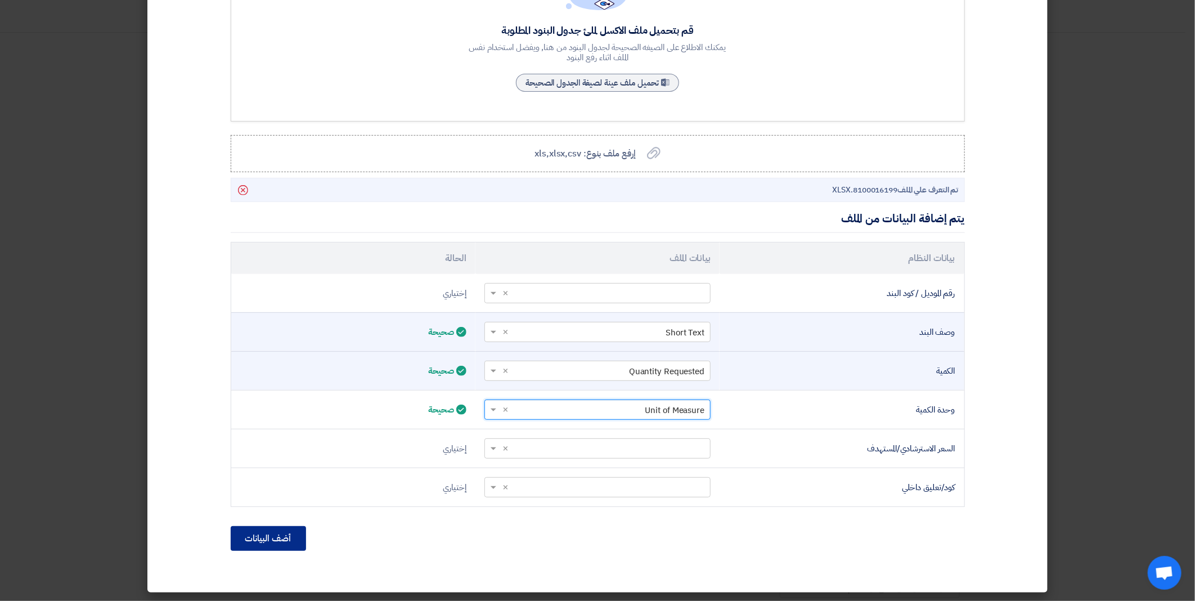
click at [268, 538] on button "أضف البيانات" at bounding box center [268, 538] width 75 height 25
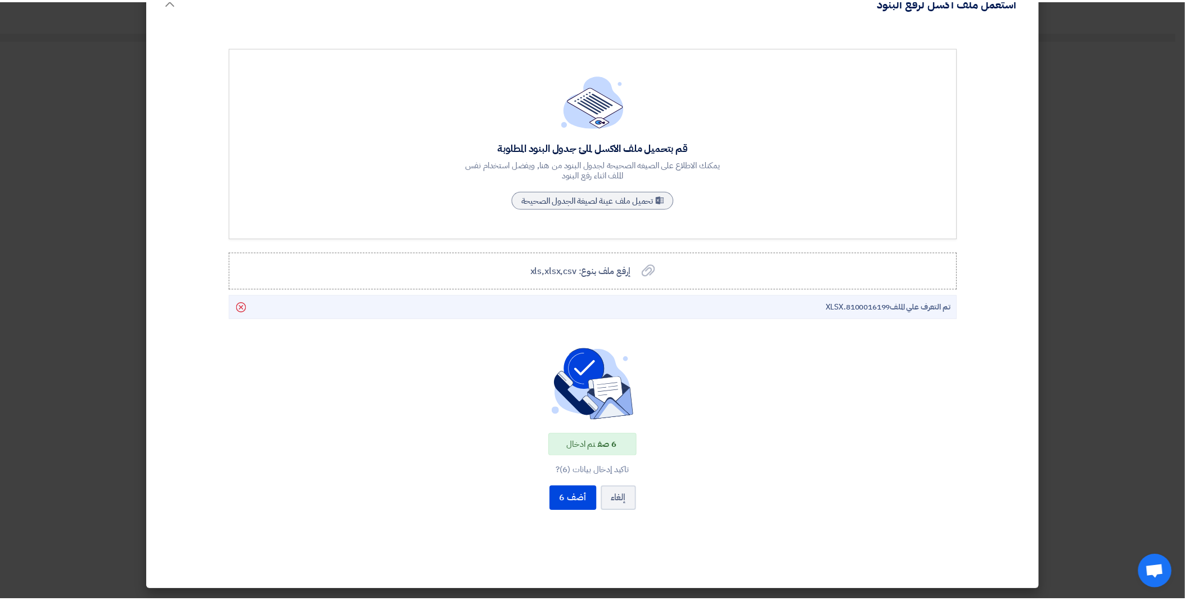
scroll to position [30, 0]
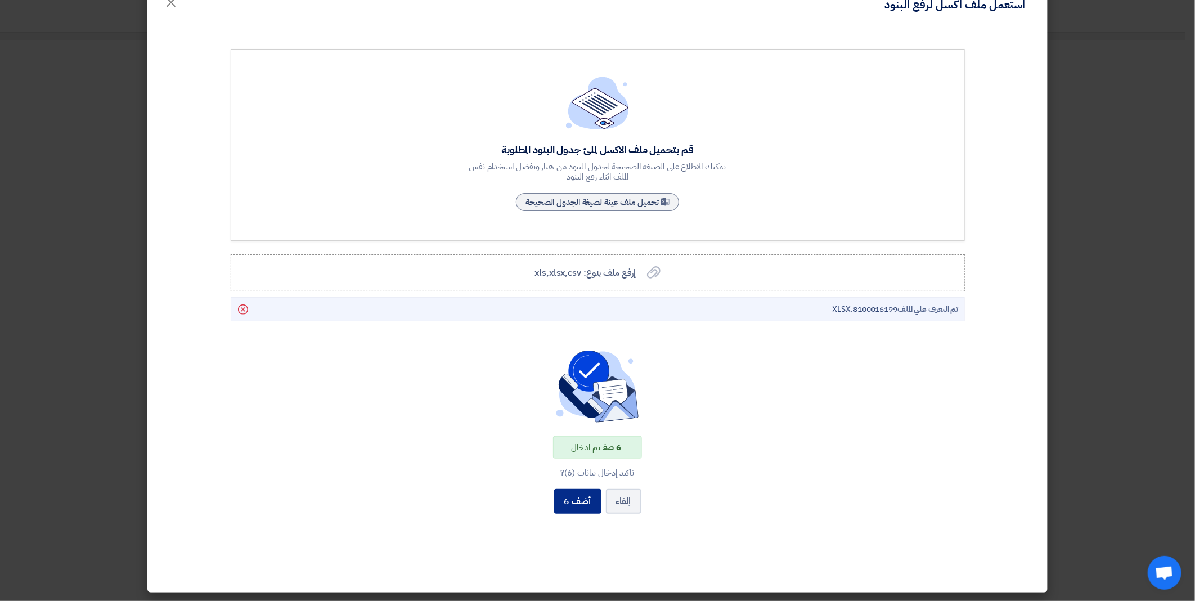
drag, startPoint x: 578, startPoint y: 501, endPoint x: 573, endPoint y: 487, distance: 15.5
click at [578, 499] on button "أضف 6" at bounding box center [577, 501] width 47 height 25
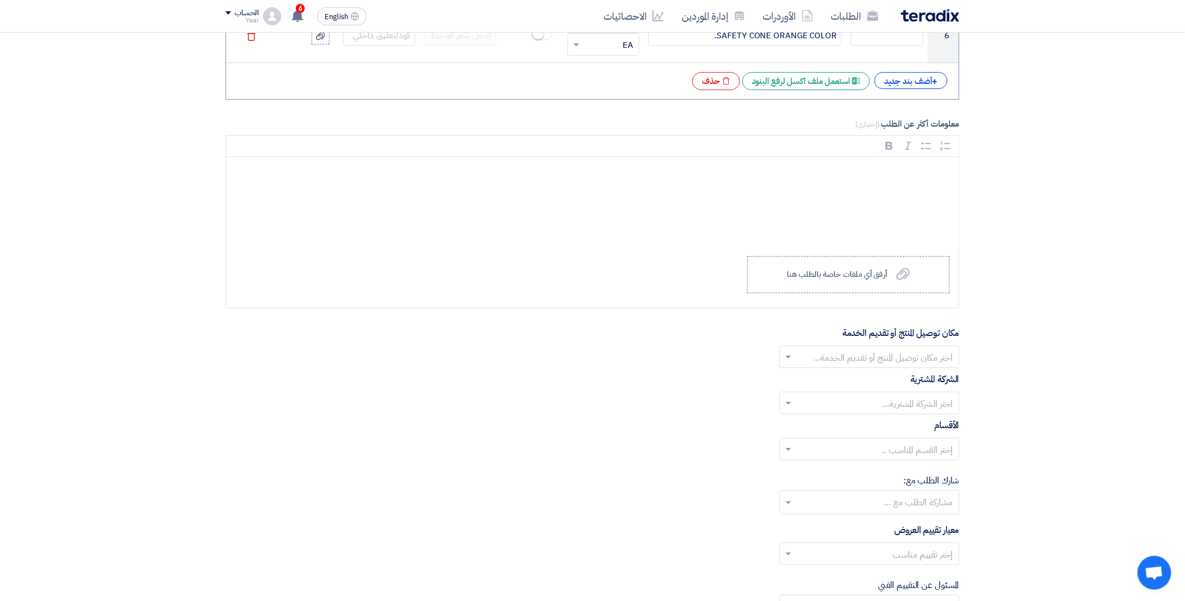
scroll to position [1362, 0]
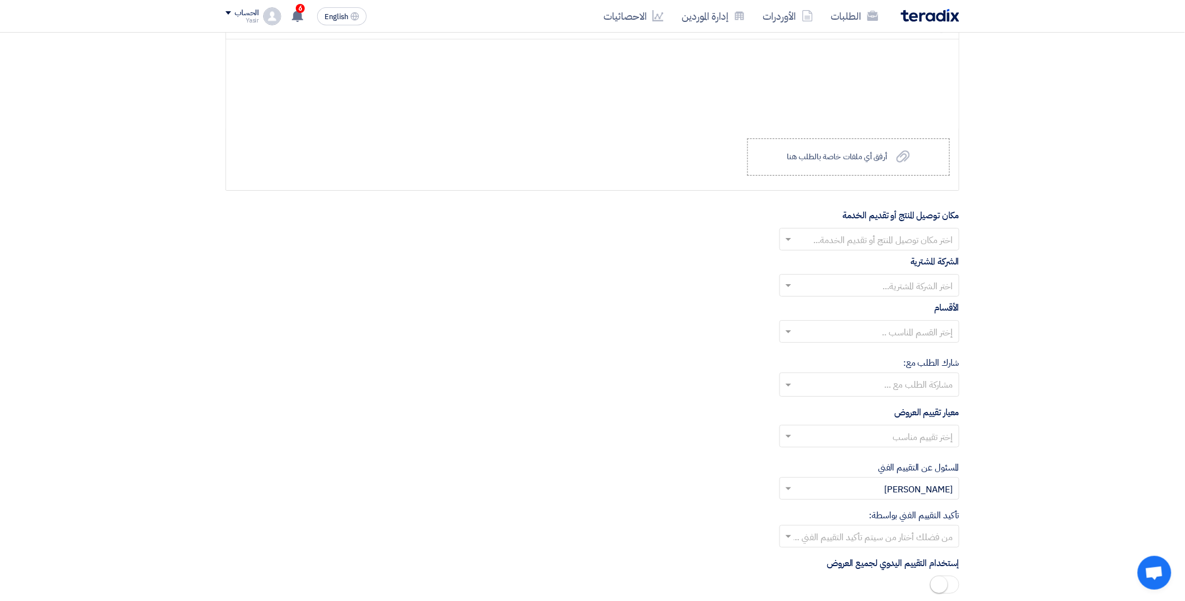
click at [818, 236] on input "text" at bounding box center [875, 240] width 157 height 19
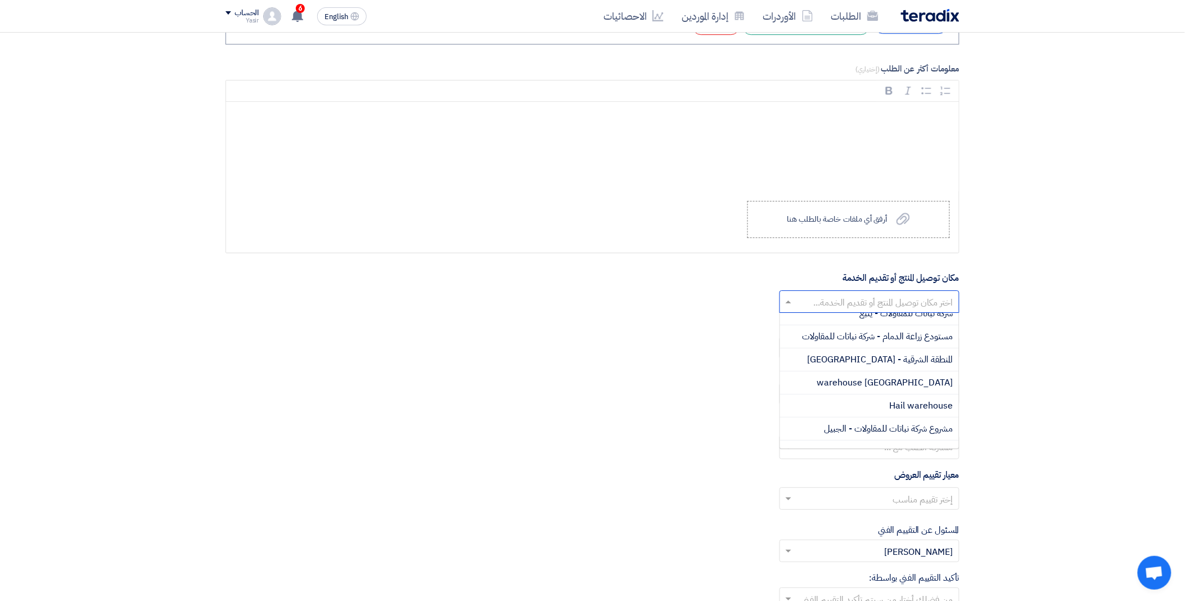
scroll to position [125, 0]
click at [862, 360] on div "[GEOGRAPHIC_DATA] warehouse" at bounding box center [869, 360] width 179 height 23
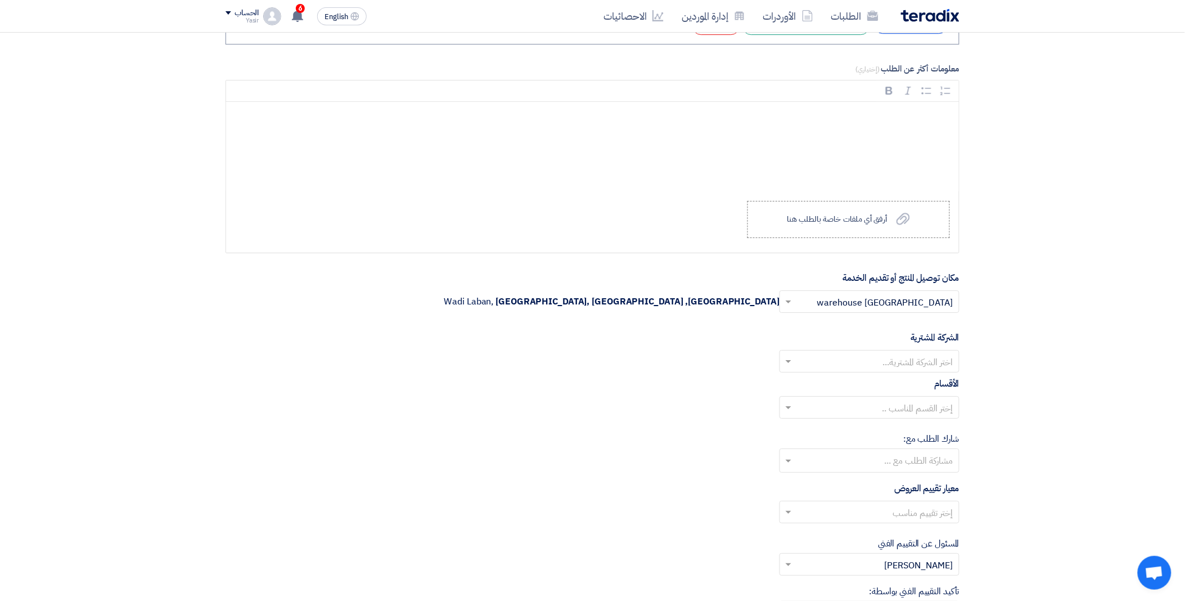
click at [830, 360] on input "text" at bounding box center [875, 362] width 157 height 19
click at [868, 390] on span "Nabatat for contracting" at bounding box center [906, 383] width 96 height 13
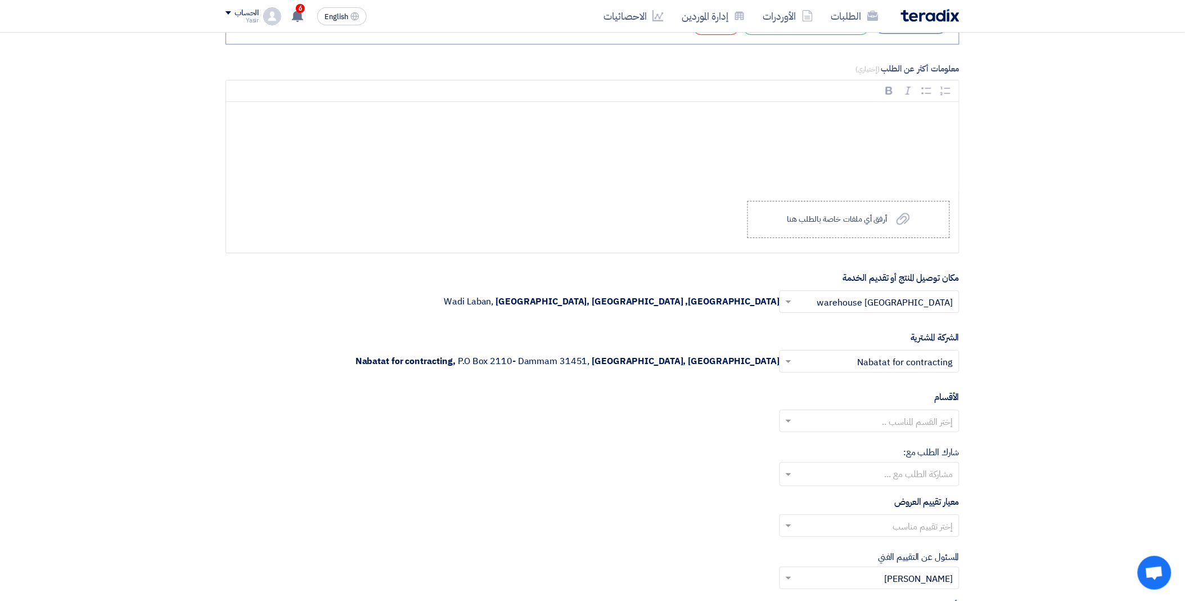
drag, startPoint x: 816, startPoint y: 420, endPoint x: 893, endPoint y: 428, distance: 77.5
click at [825, 420] on input "text" at bounding box center [875, 422] width 157 height 19
click at [852, 451] on div "General Department" at bounding box center [869, 443] width 179 height 22
drag, startPoint x: 825, startPoint y: 479, endPoint x: 897, endPoint y: 485, distance: 72.2
click at [830, 479] on input "text" at bounding box center [869, 475] width 169 height 19
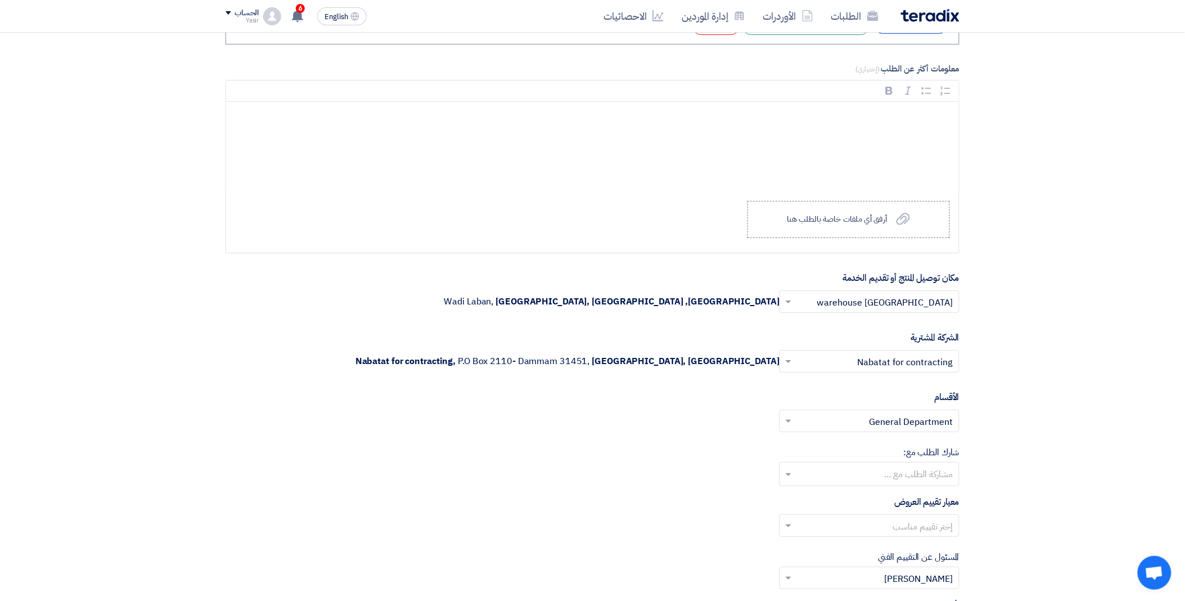
click at [835, 476] on input "text" at bounding box center [869, 475] width 169 height 19
drag, startPoint x: 619, startPoint y: 465, endPoint x: 859, endPoint y: 498, distance: 242.9
click at [620, 465] on div "شارك الطلب مع: مشاركة الطلب مع ..." at bounding box center [593, 465] width 734 height 40
click at [843, 529] on input "text" at bounding box center [875, 526] width 157 height 19
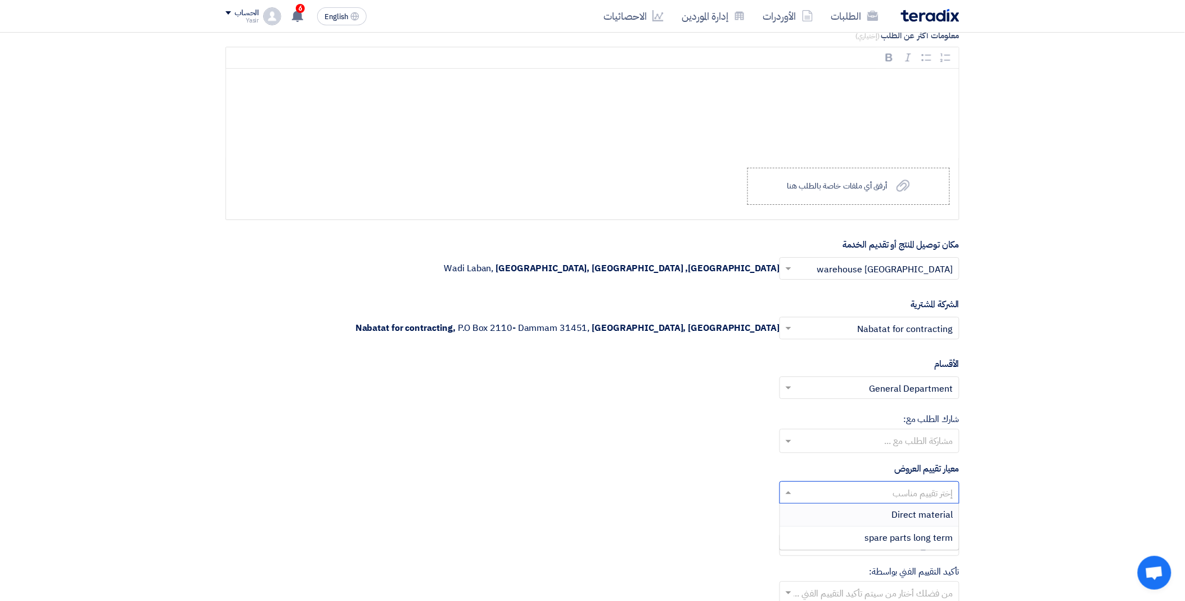
scroll to position [1362, 0]
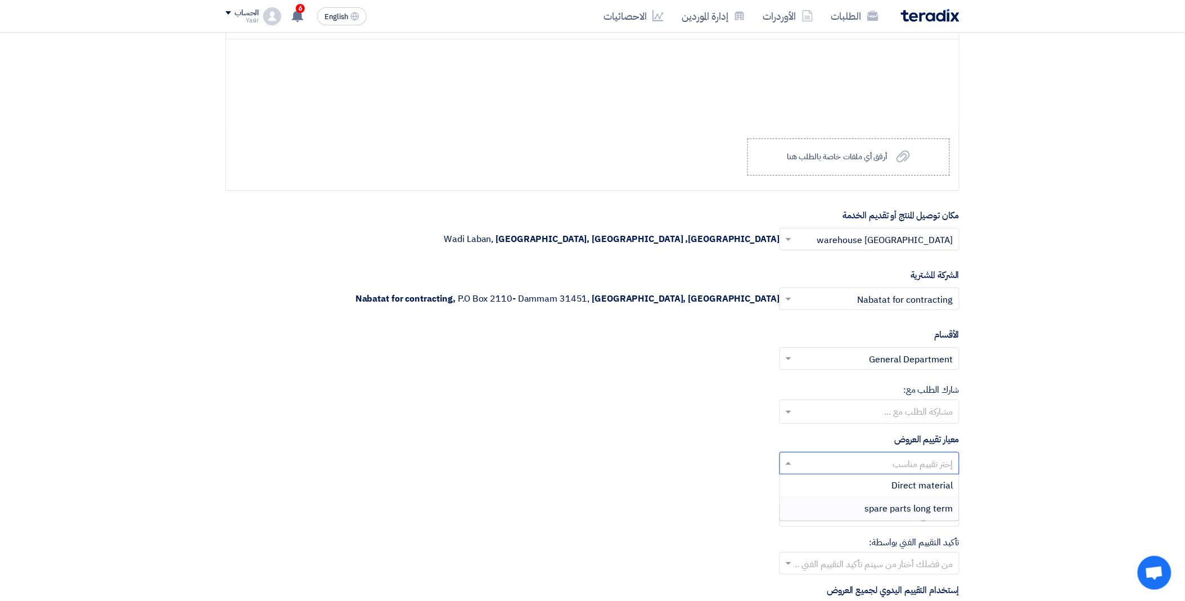
click at [847, 510] on div "spare parts long term" at bounding box center [869, 508] width 179 height 22
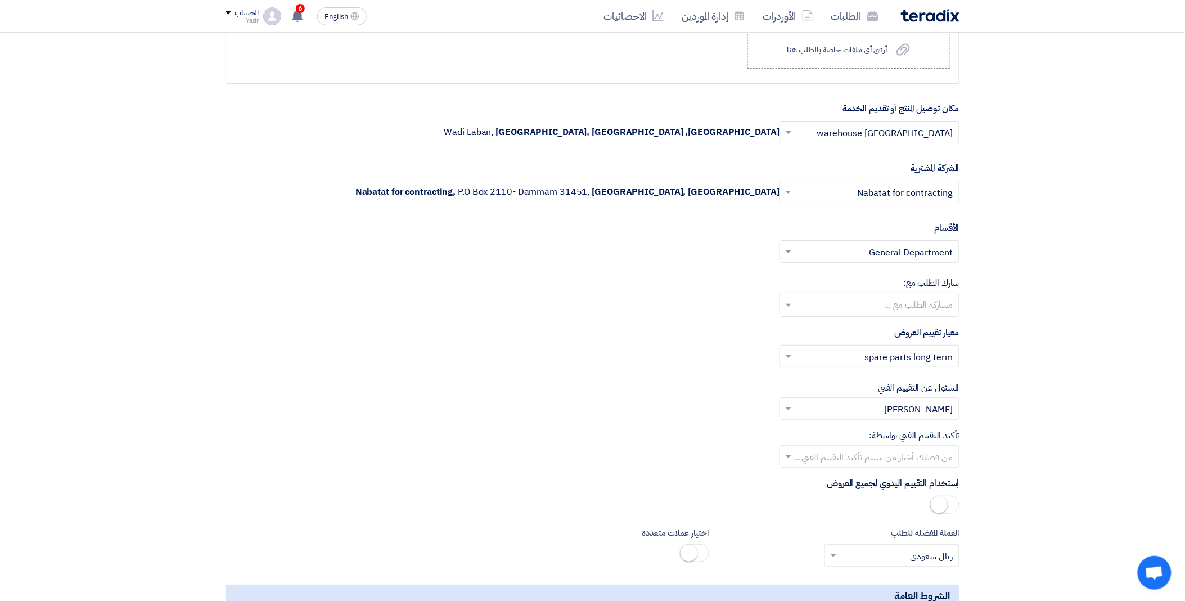
scroll to position [1487, 0]
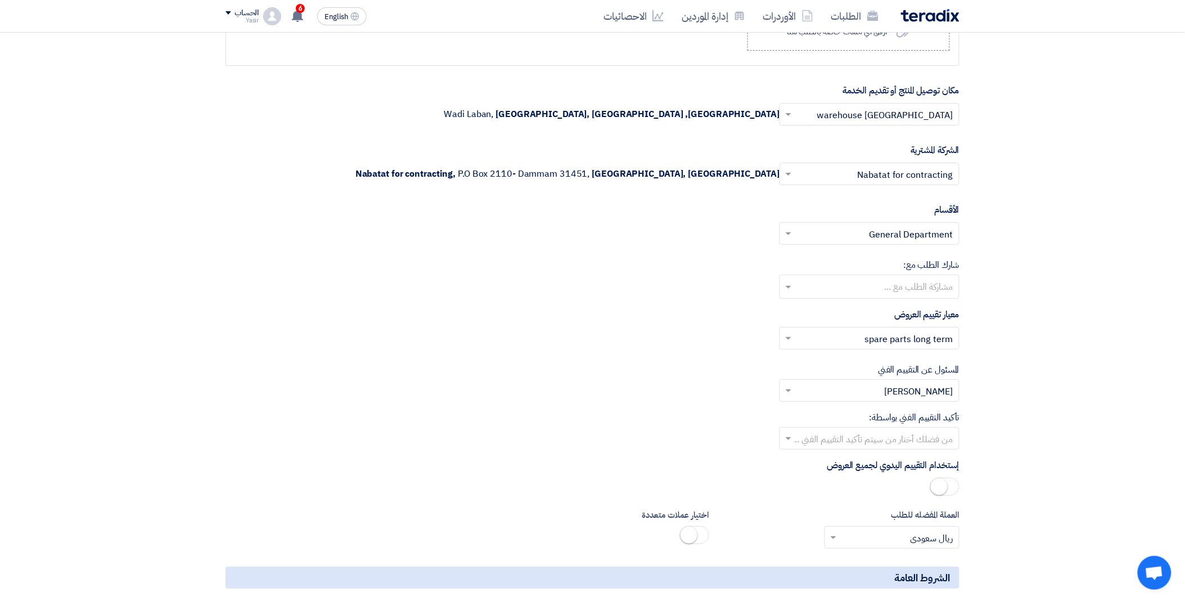
click at [814, 446] on input "text" at bounding box center [875, 439] width 157 height 19
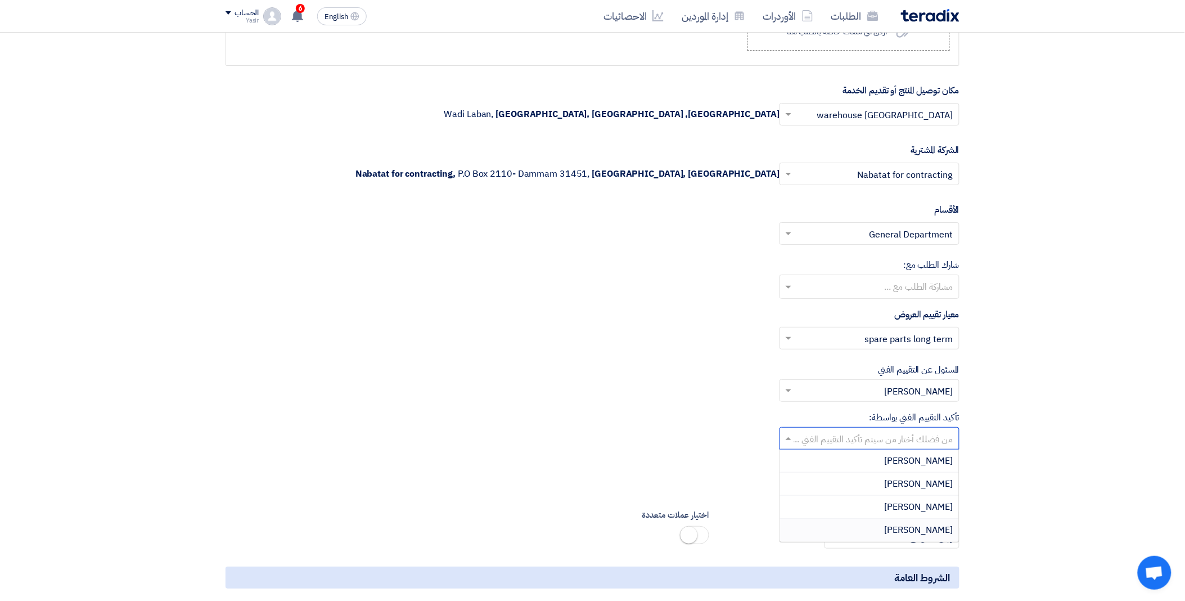
drag, startPoint x: 883, startPoint y: 524, endPoint x: 873, endPoint y: 521, distance: 10.7
click at [881, 524] on div "[PERSON_NAME]" at bounding box center [869, 530] width 179 height 22
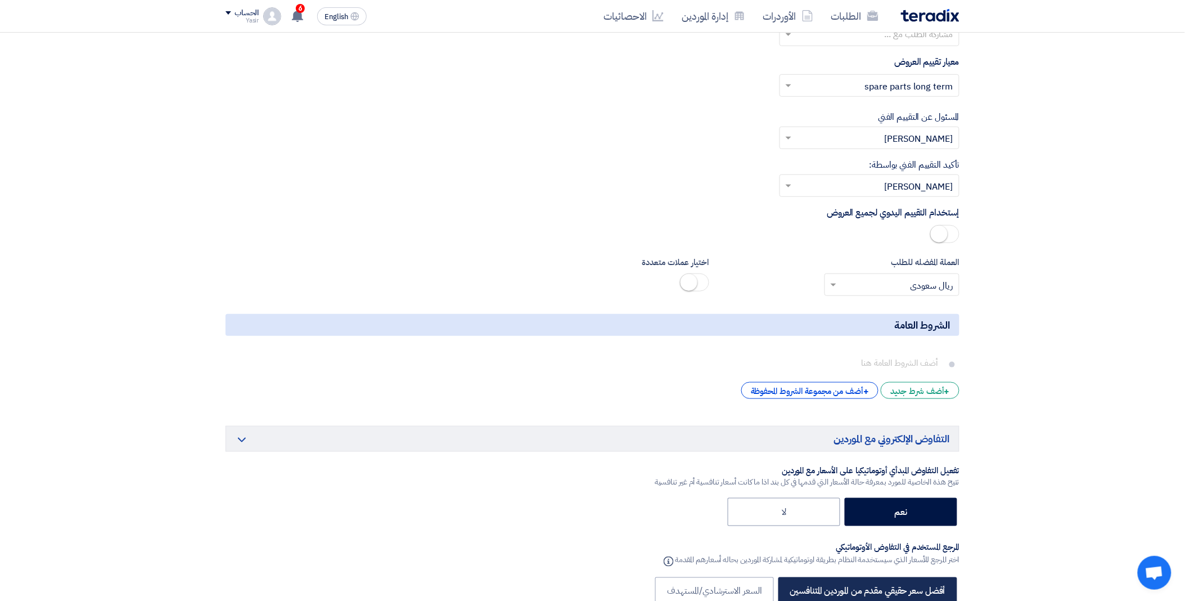
scroll to position [1862, 0]
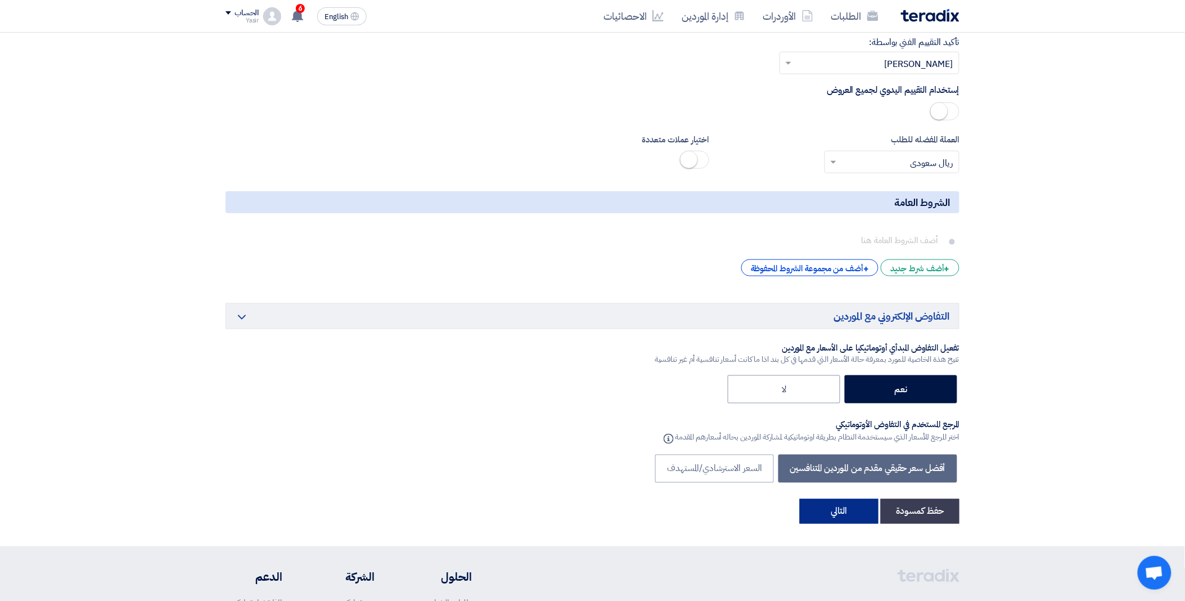
click at [852, 509] on button "التالي" at bounding box center [839, 511] width 79 height 25
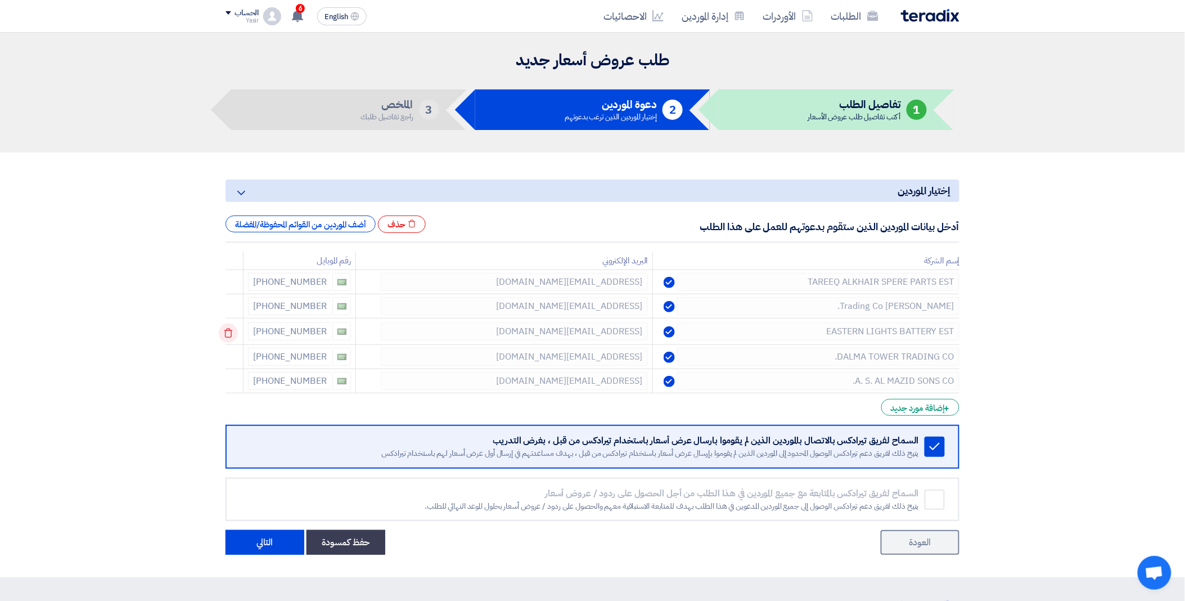
click at [235, 327] on icon at bounding box center [228, 332] width 19 height 19
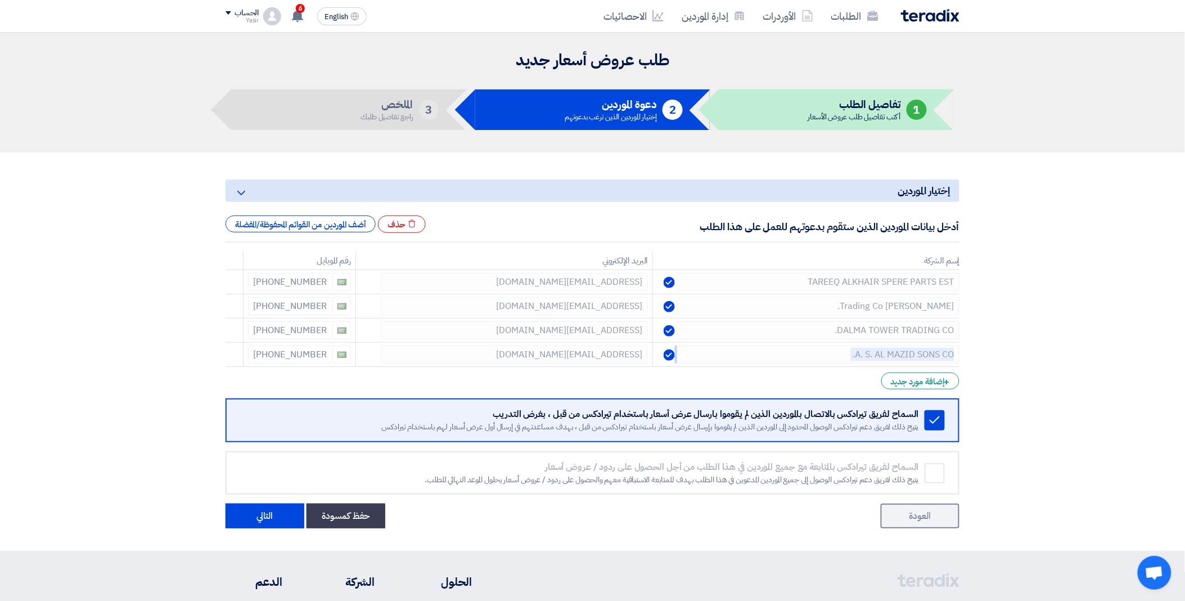
click at [0, 0] on icon at bounding box center [0, 0] width 0 height 0
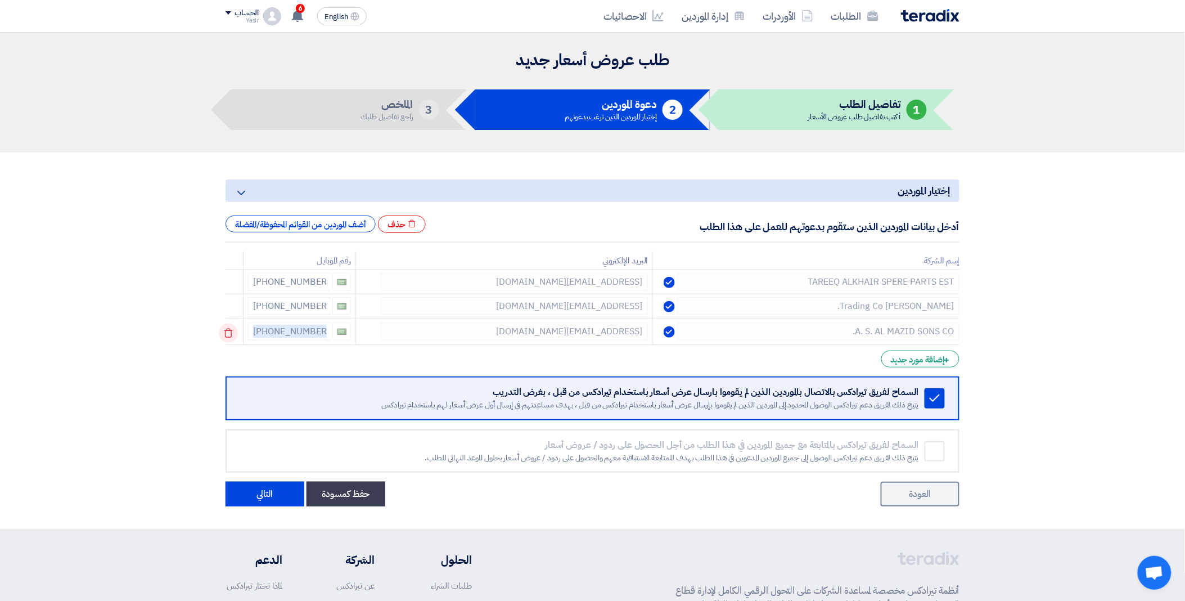
click at [235, 327] on icon at bounding box center [228, 332] width 19 height 19
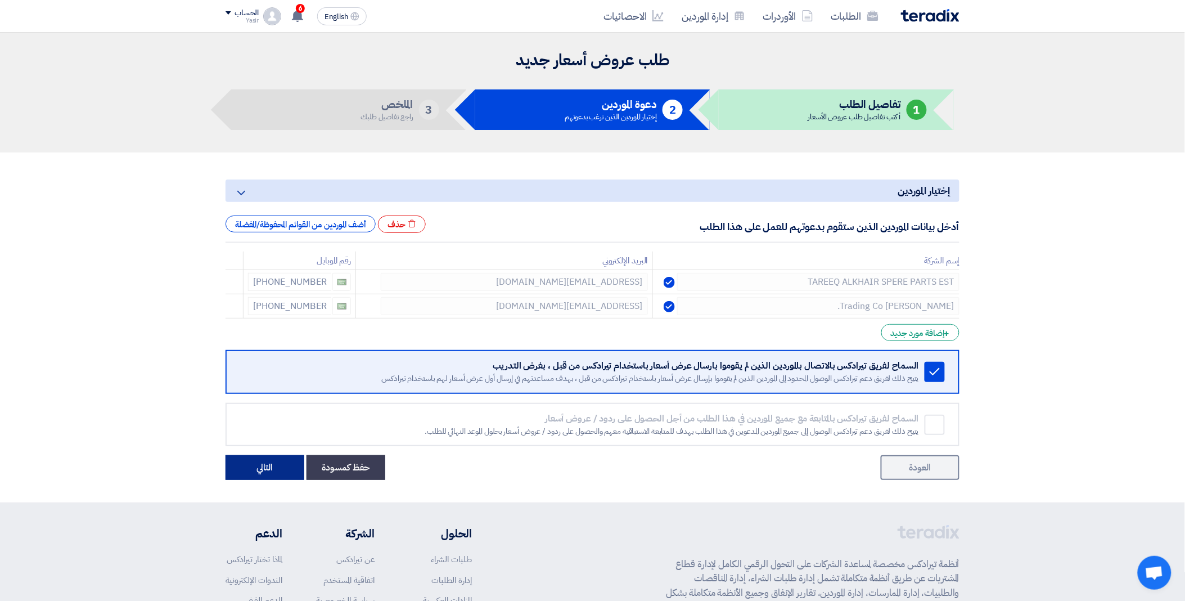
click at [255, 463] on button "التالي" at bounding box center [265, 467] width 79 height 25
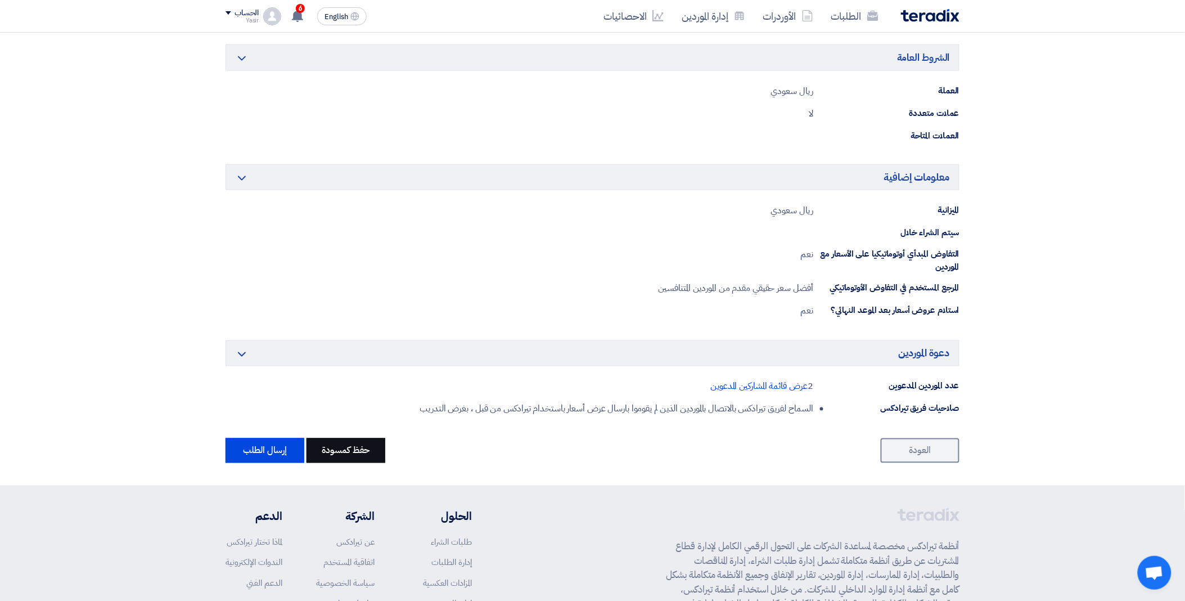
scroll to position [499, 0]
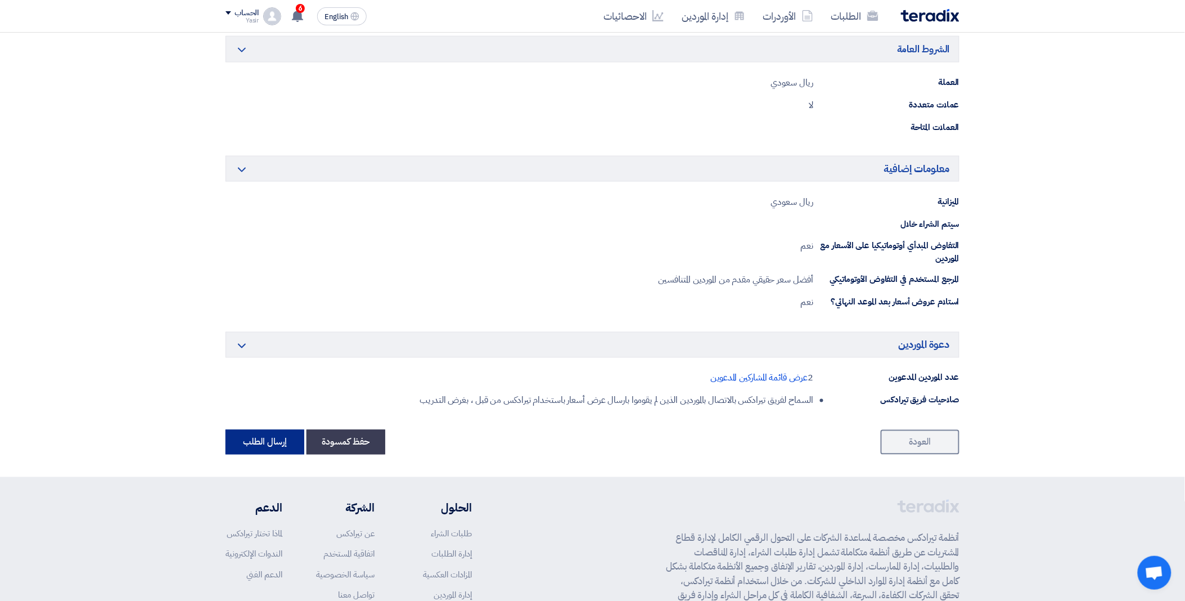
click at [264, 440] on button "إرسال الطلب" at bounding box center [265, 442] width 79 height 25
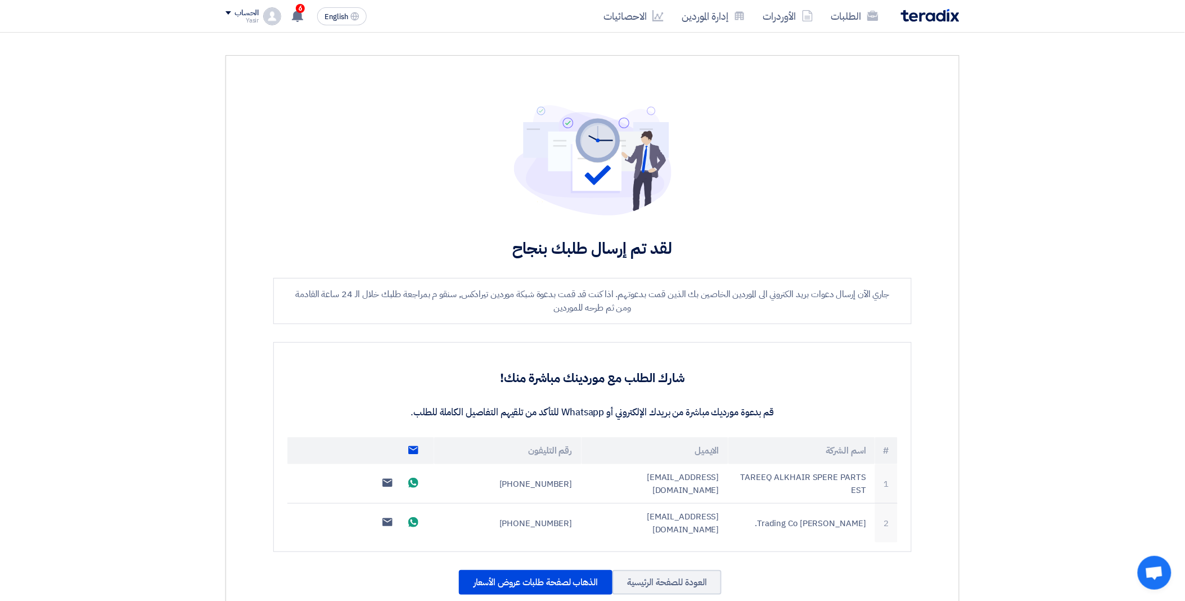
click at [525, 142] on img at bounding box center [592, 160] width 157 height 110
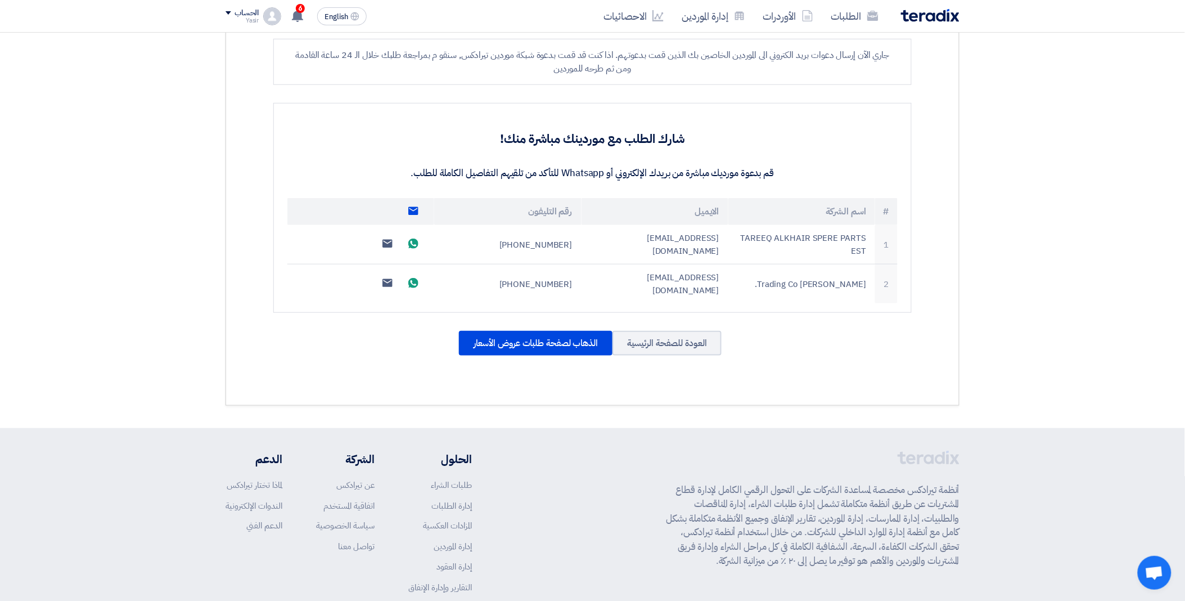
scroll to position [250, 0]
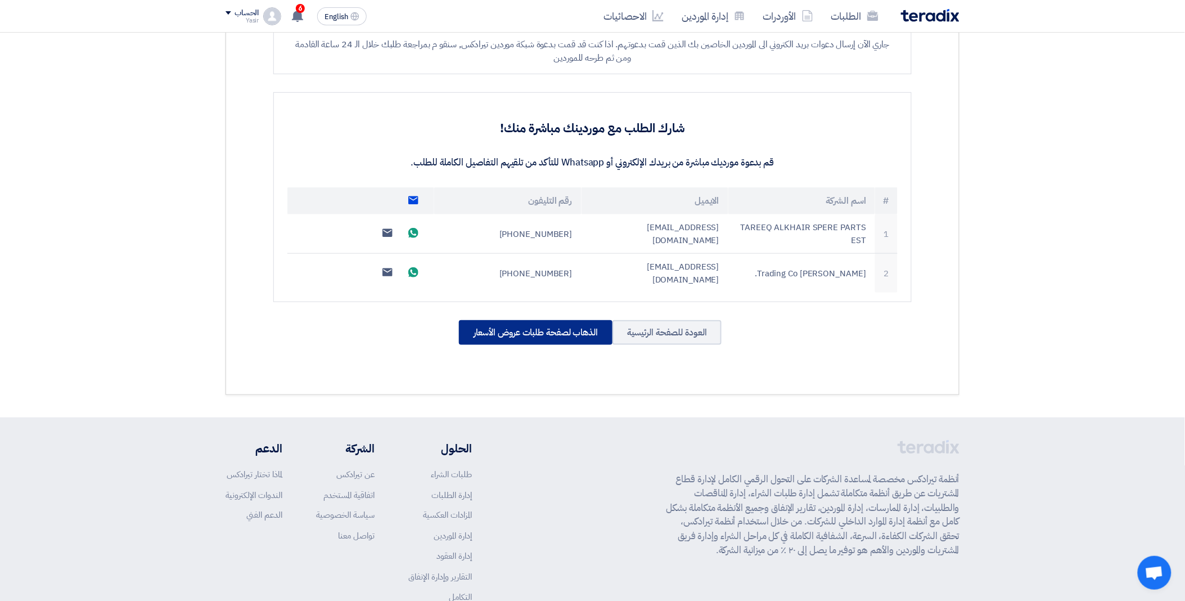
click at [551, 320] on div "الذهاب لصفحة طلبات عروض الأسعار" at bounding box center [536, 332] width 154 height 25
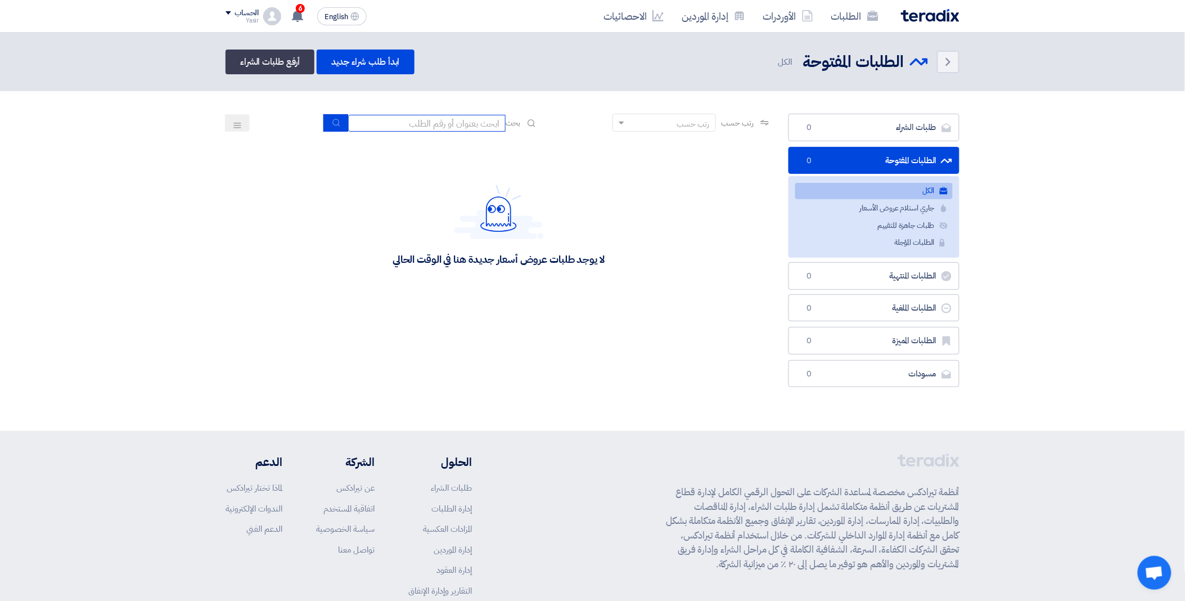
click at [437, 123] on input at bounding box center [426, 123] width 157 height 17
paste input "8100016103"
type input "8100016103"
click at [336, 119] on icon "submit" at bounding box center [336, 122] width 9 height 9
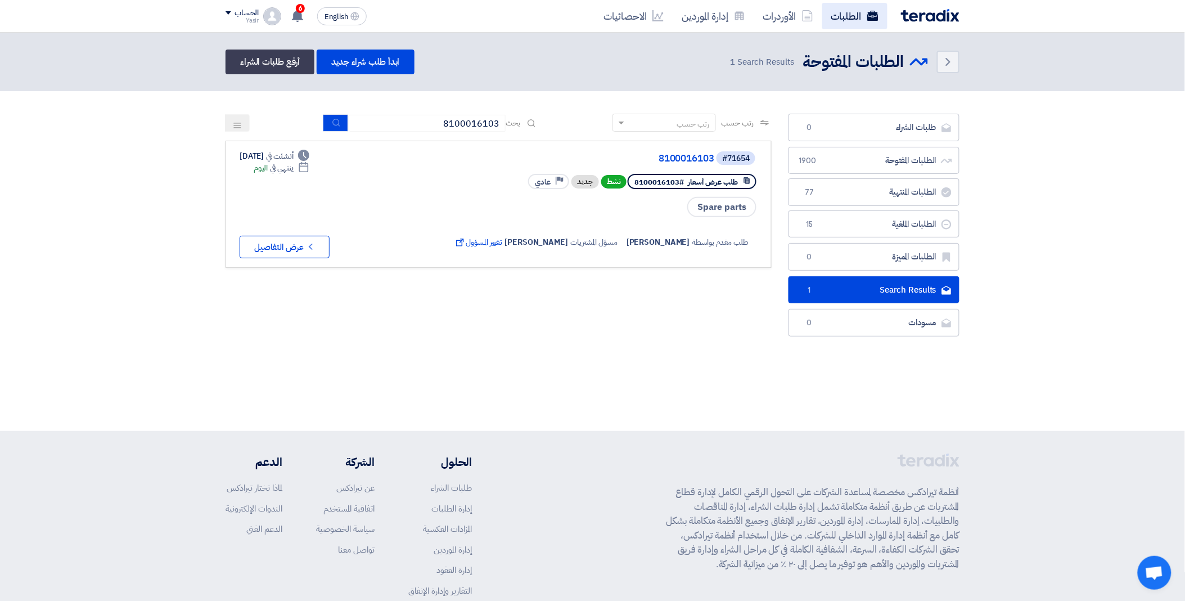
click at [870, 17] on use at bounding box center [872, 16] width 11 height 10
click at [856, 16] on link "الطلبات" at bounding box center [854, 16] width 65 height 26
click at [952, 64] on icon "Back" at bounding box center [948, 61] width 13 height 13
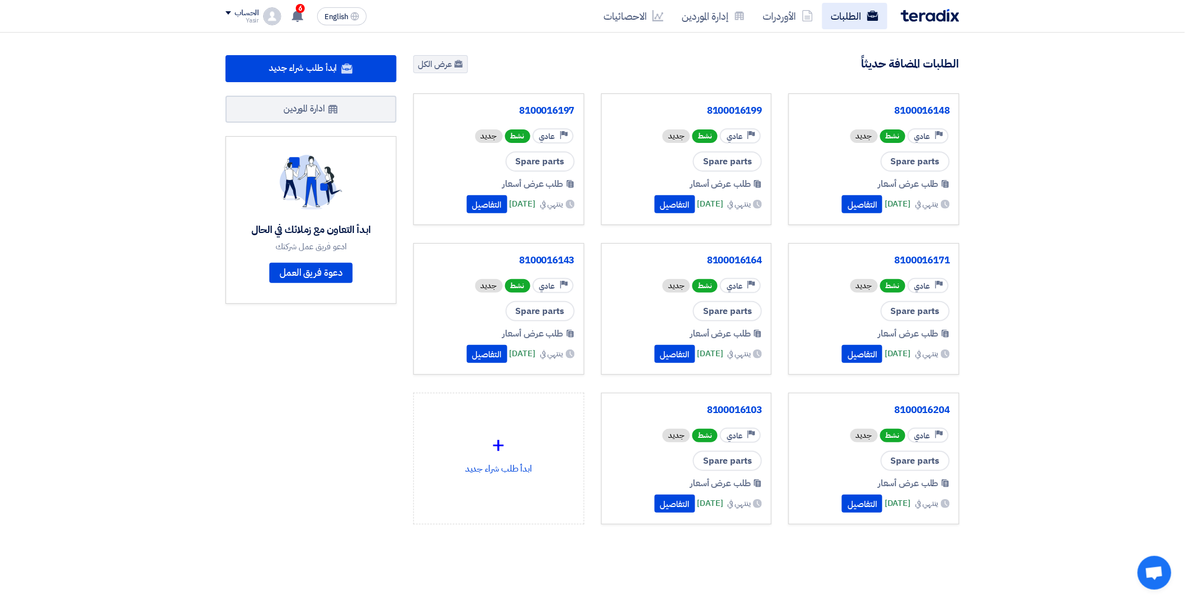
click at [846, 23] on link "الطلبات" at bounding box center [854, 16] width 65 height 26
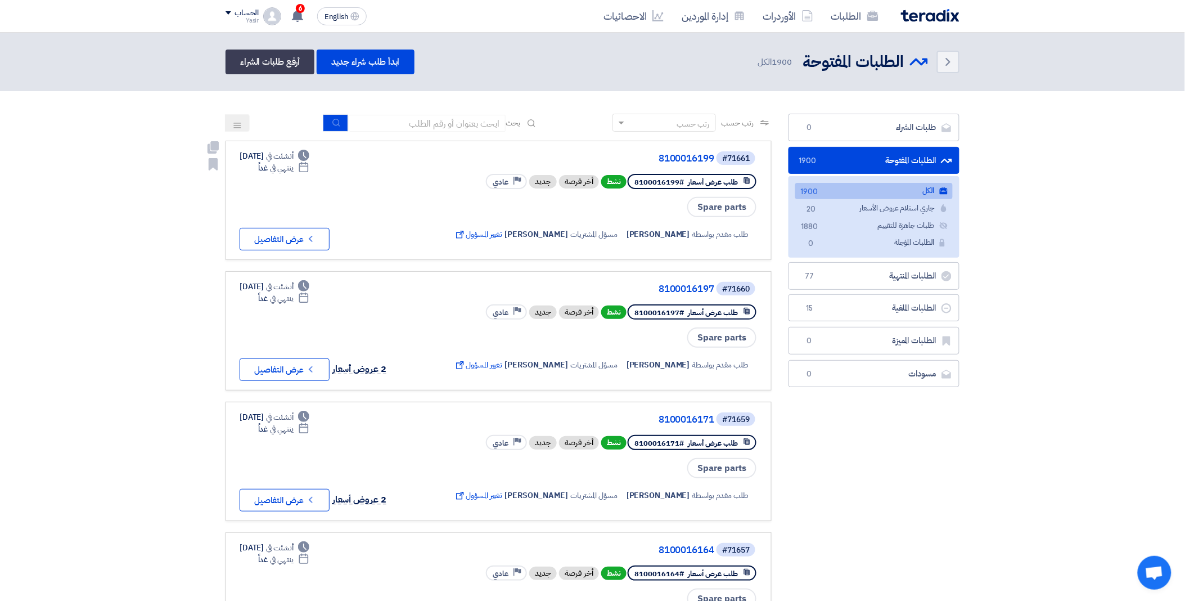
drag, startPoint x: 679, startPoint y: 178, endPoint x: 634, endPoint y: 172, distance: 44.9
click at [634, 174] on div "طلب عرض أسعار #8100016199" at bounding box center [692, 181] width 129 height 15
copy span "8100016199"
click at [304, 14] on icon at bounding box center [297, 16] width 12 height 12
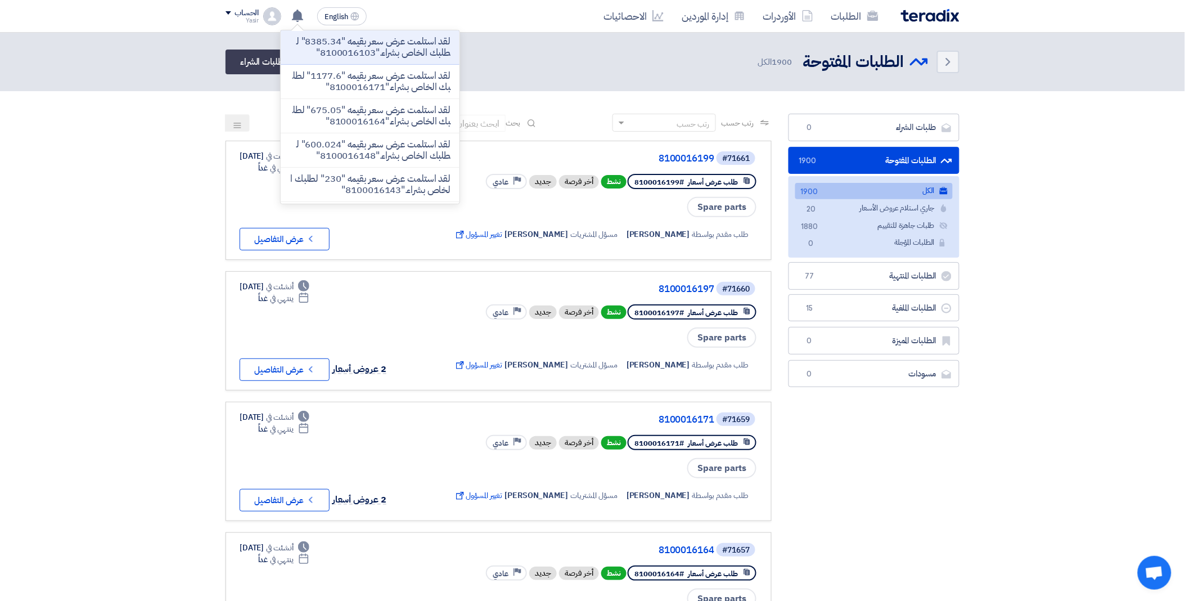
click at [357, 52] on p "لقد استلمت عرض سعر بقيمه "8385.34" لطلبك الخاص بشراء."8100016103"" at bounding box center [370, 47] width 161 height 22
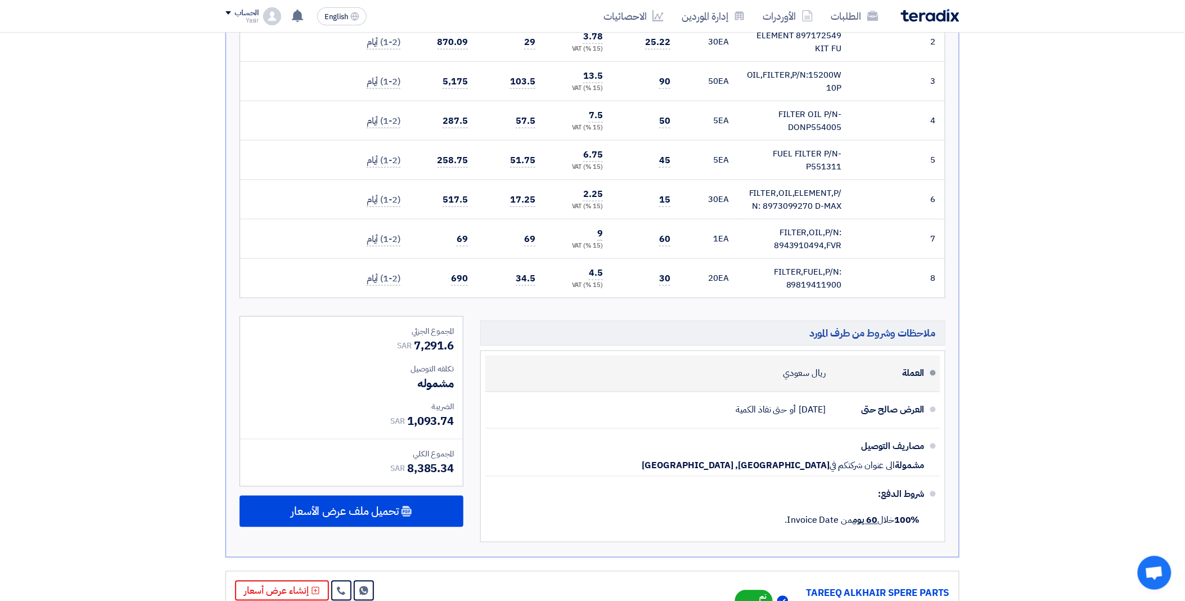
scroll to position [407, 0]
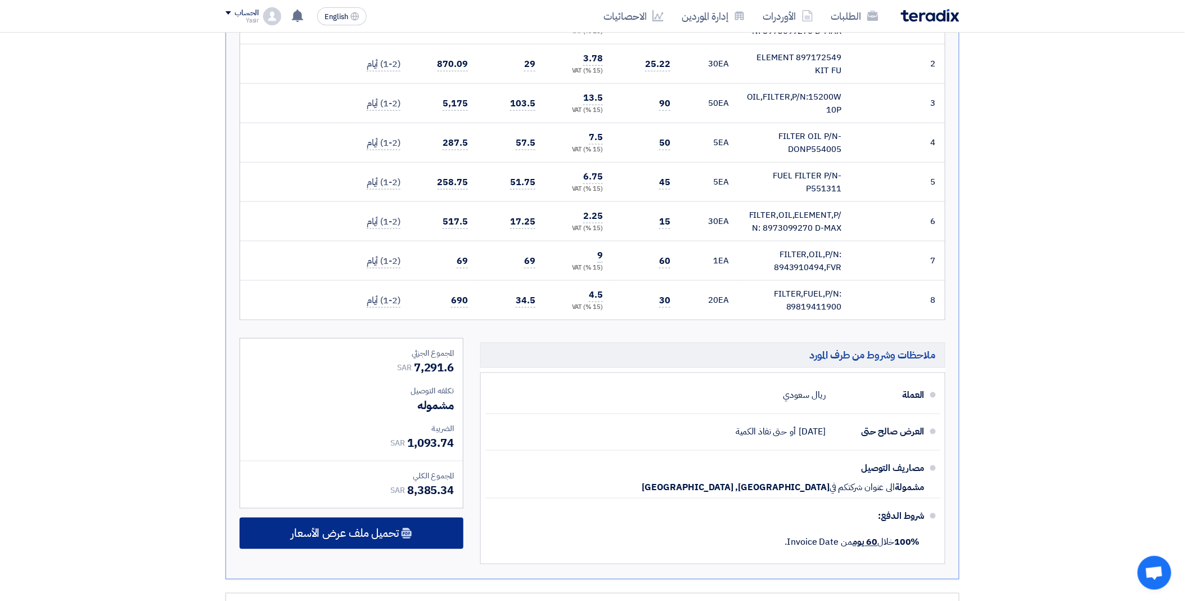
click at [358, 528] on span "تحميل ملف عرض الأسعار" at bounding box center [345, 533] width 108 height 10
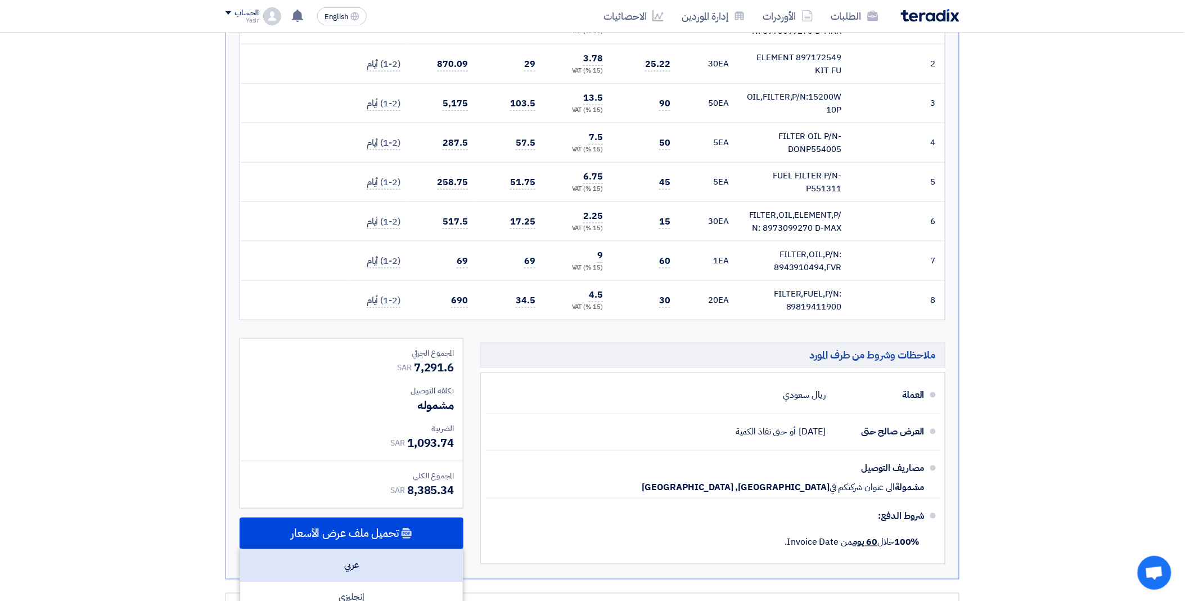
click at [353, 559] on div "عربي" at bounding box center [351, 566] width 223 height 32
click at [353, 563] on div "عربي" at bounding box center [351, 566] width 223 height 32
